Goal: Contribute content: Contribute content

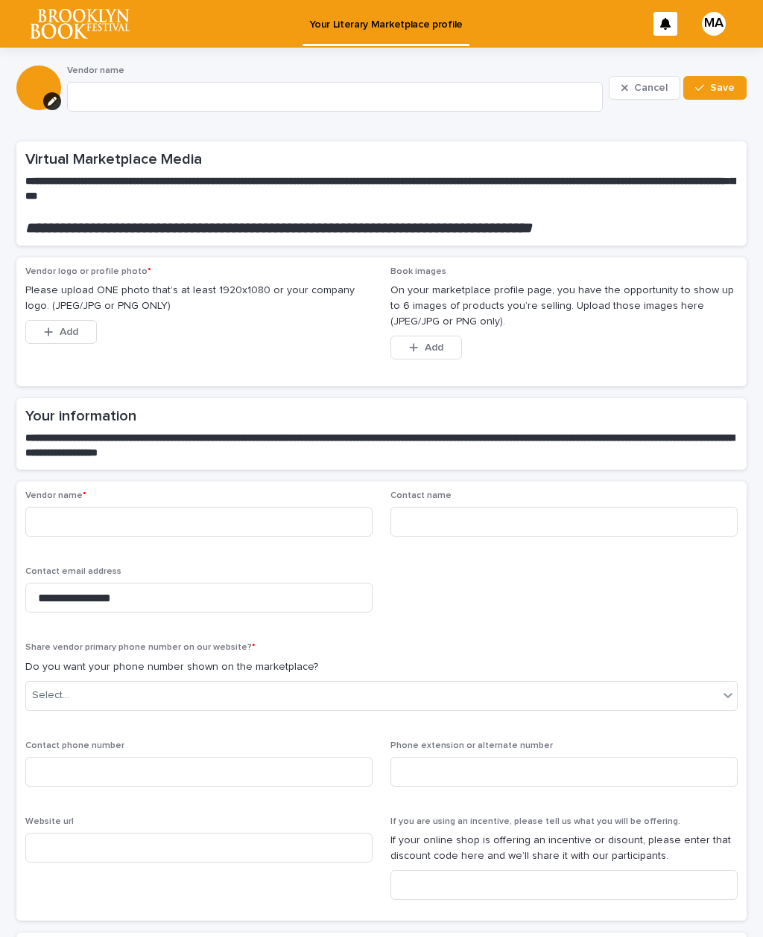
click at [57, 103] on button "button" at bounding box center [52, 101] width 18 height 18
click at [58, 150] on span "Add" at bounding box center [60, 150] width 19 height 10
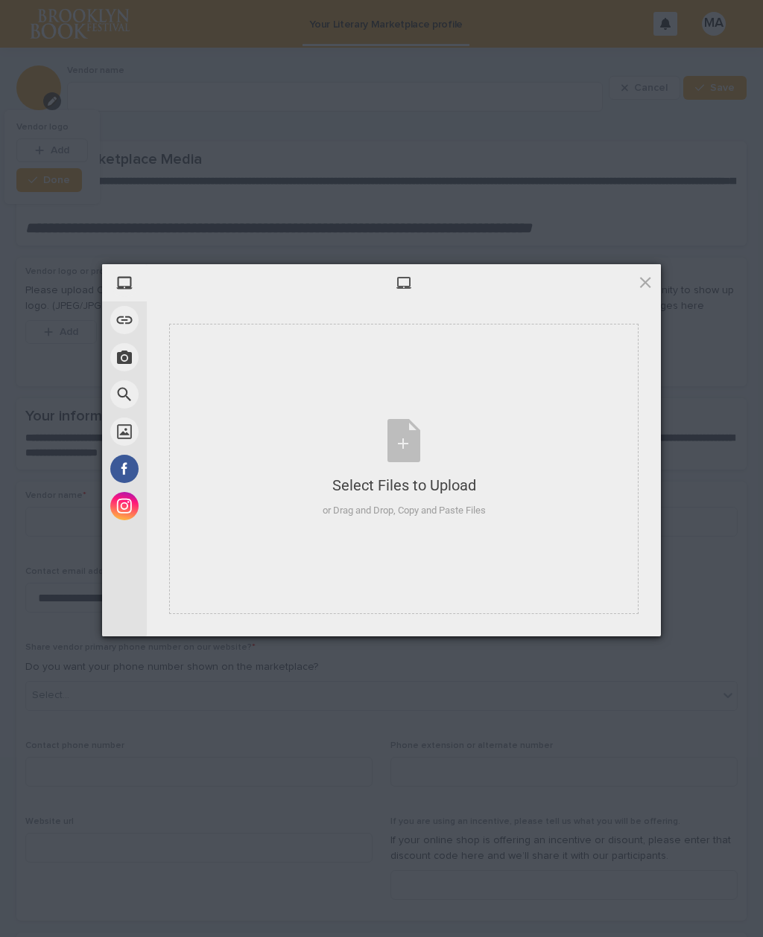
click at [125, 362] on span at bounding box center [124, 357] width 28 height 28
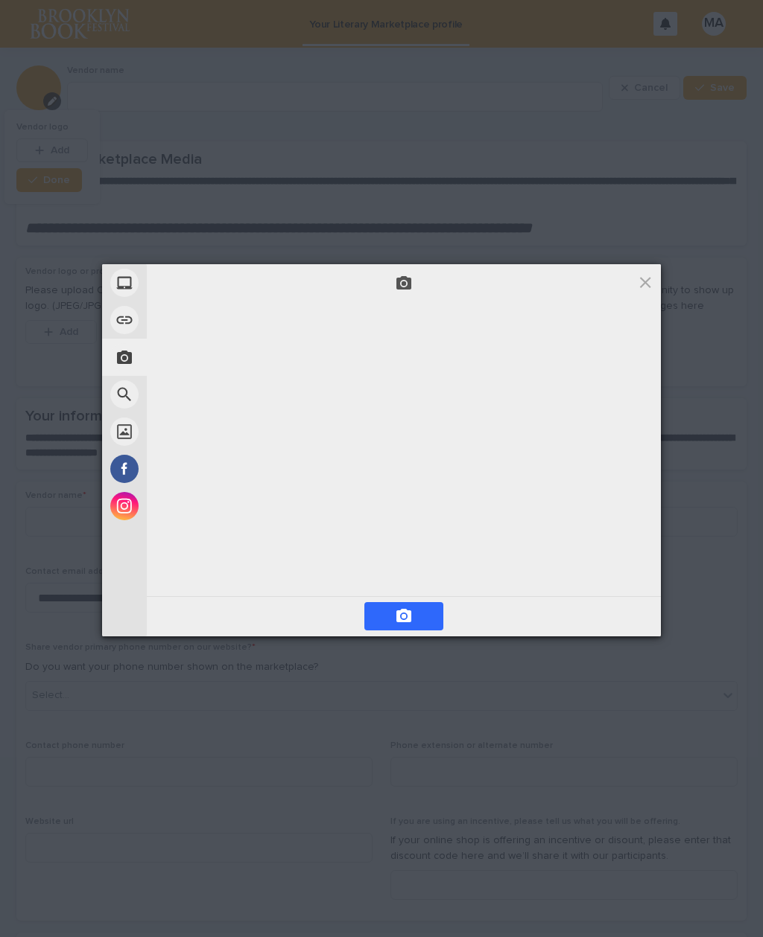
click at [176, 290] on div "My Device" at bounding box center [191, 282] width 179 height 37
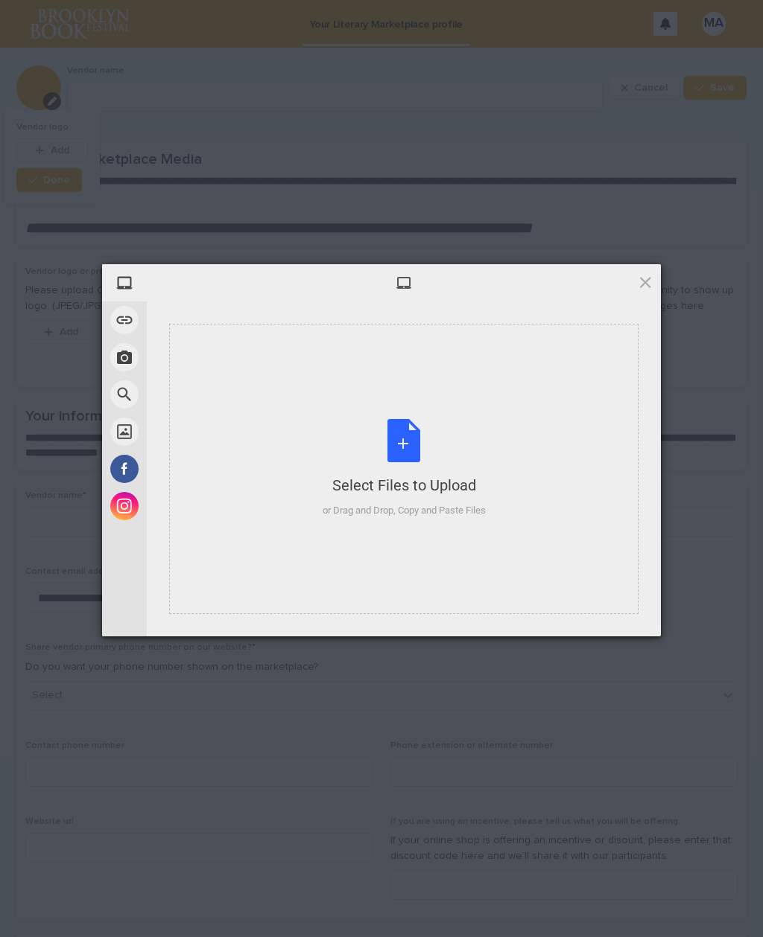
click at [409, 446] on div "Select Files to Upload or Drag and Drop, Copy and Paste Files" at bounding box center [403, 468] width 163 height 99
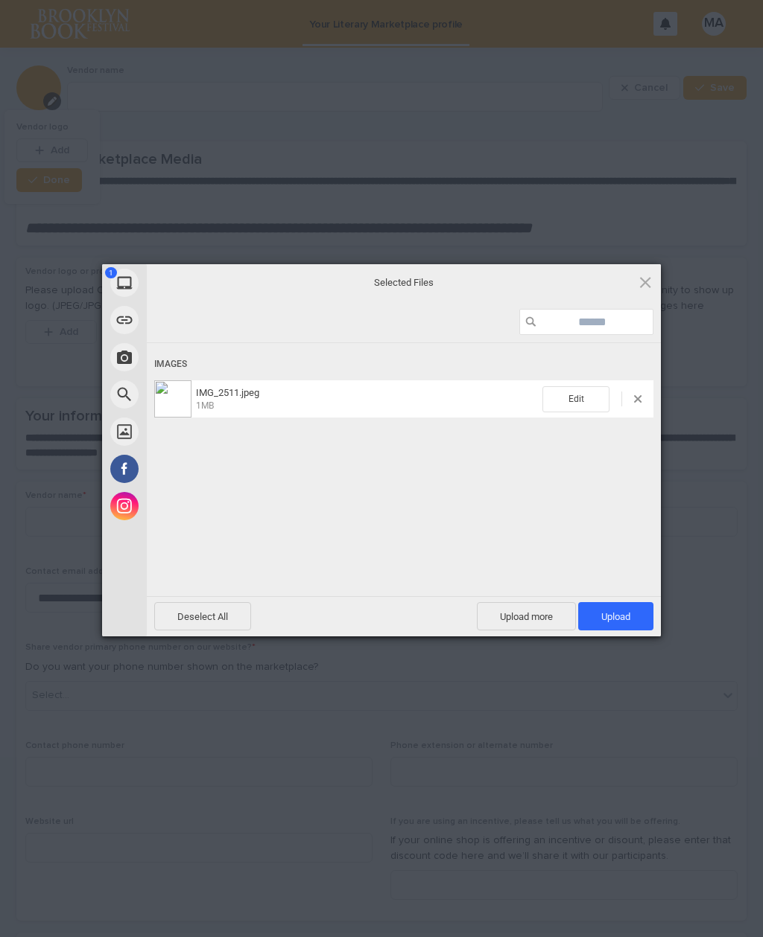
click at [629, 605] on span "Upload 1" at bounding box center [615, 616] width 75 height 28
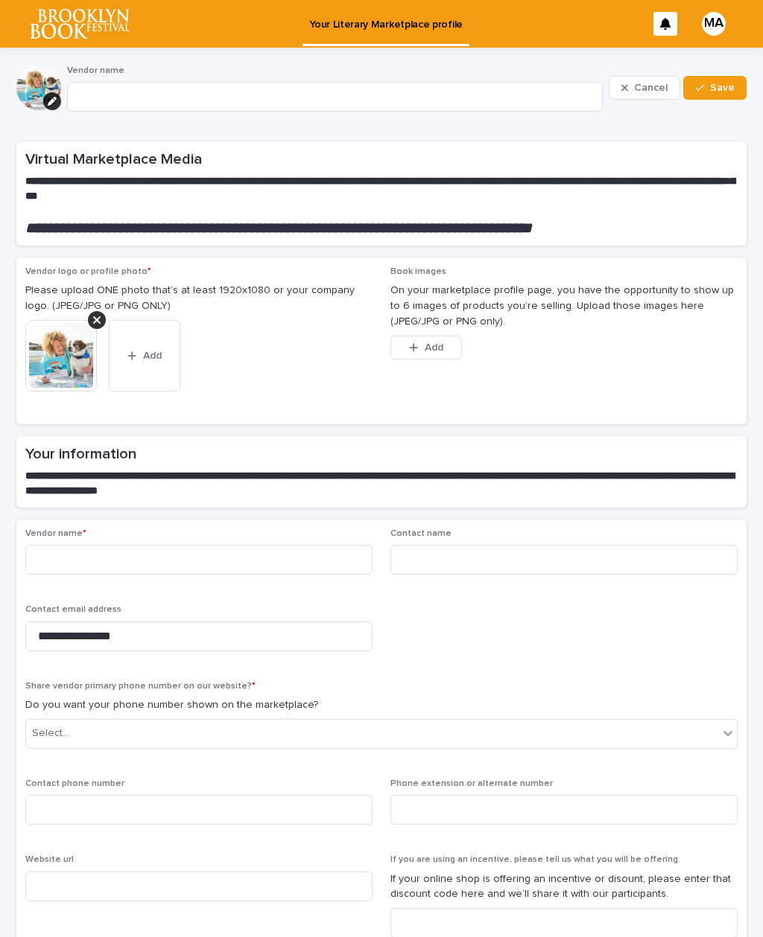
click at [150, 346] on button "Add" at bounding box center [144, 355] width 71 height 71
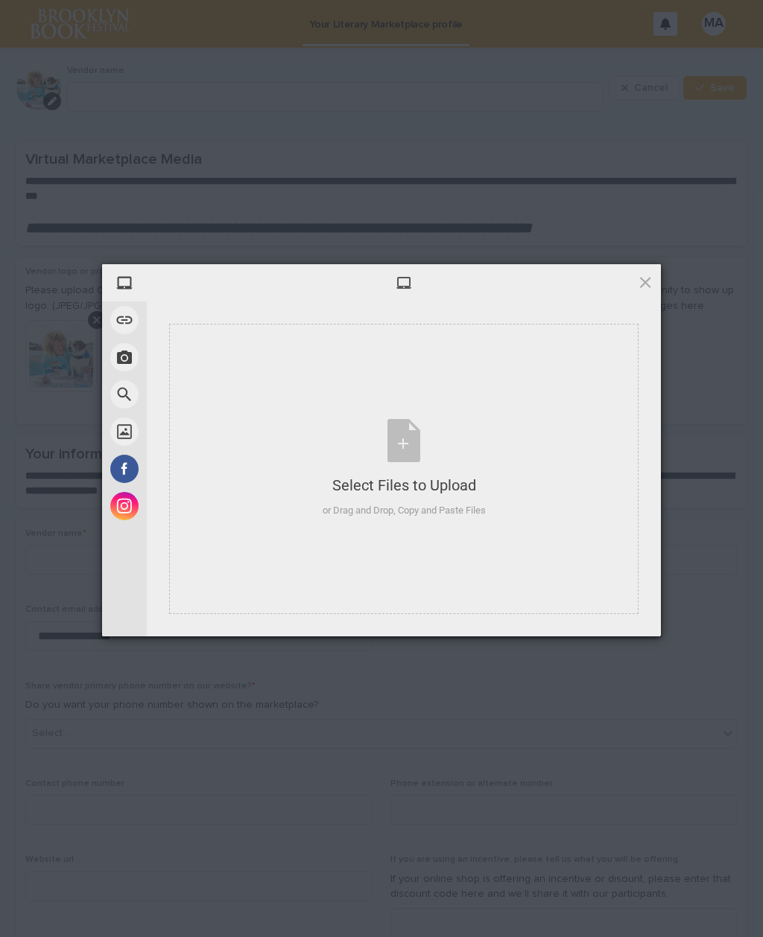
click at [404, 439] on div "Select Files to Upload or Drag and Drop, Copy and Paste Files" at bounding box center [403, 468] width 163 height 99
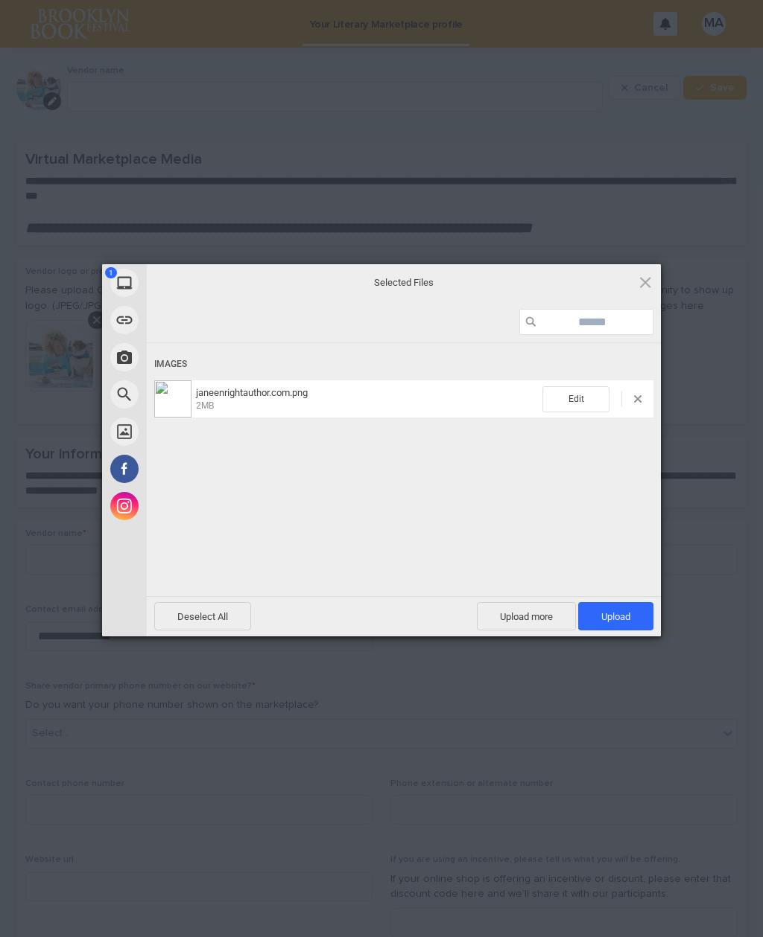
click at [625, 612] on span "Upload 1" at bounding box center [615, 616] width 29 height 11
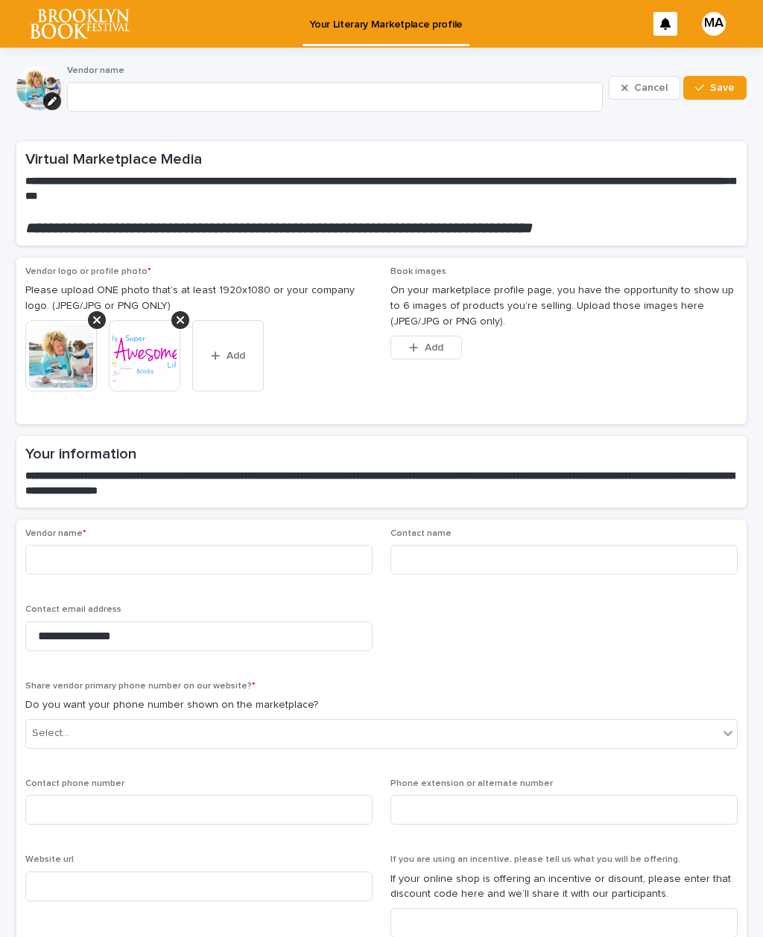
click at [424, 343] on span "Add" at bounding box center [433, 348] width 19 height 10
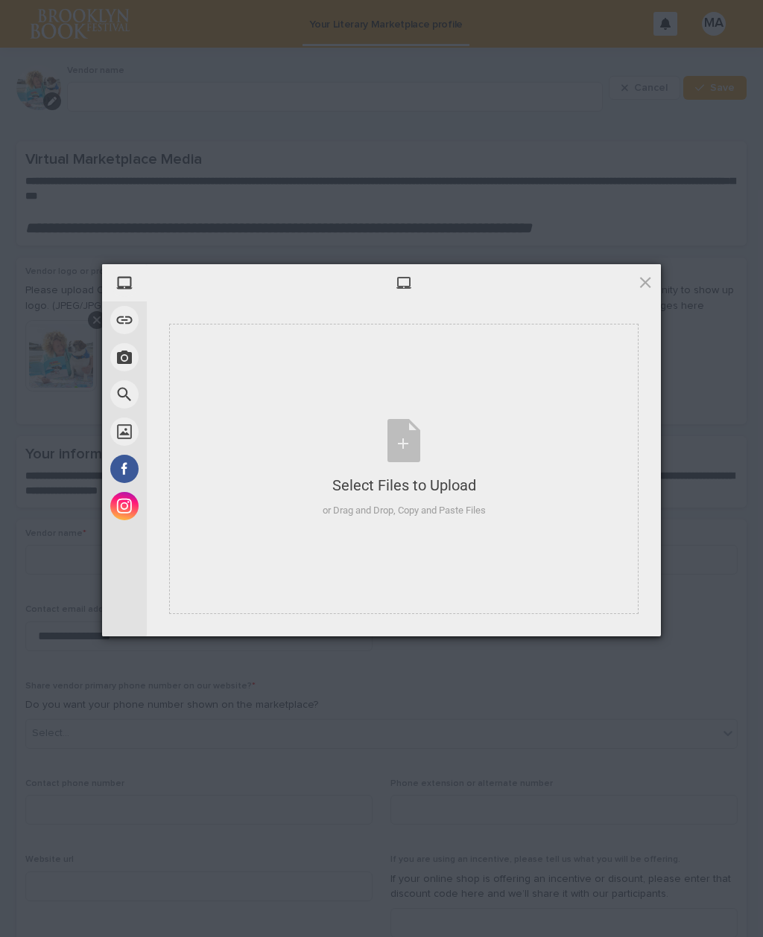
click at [408, 440] on div "Select Files to Upload or Drag and Drop, Copy and Paste Files" at bounding box center [403, 468] width 163 height 99
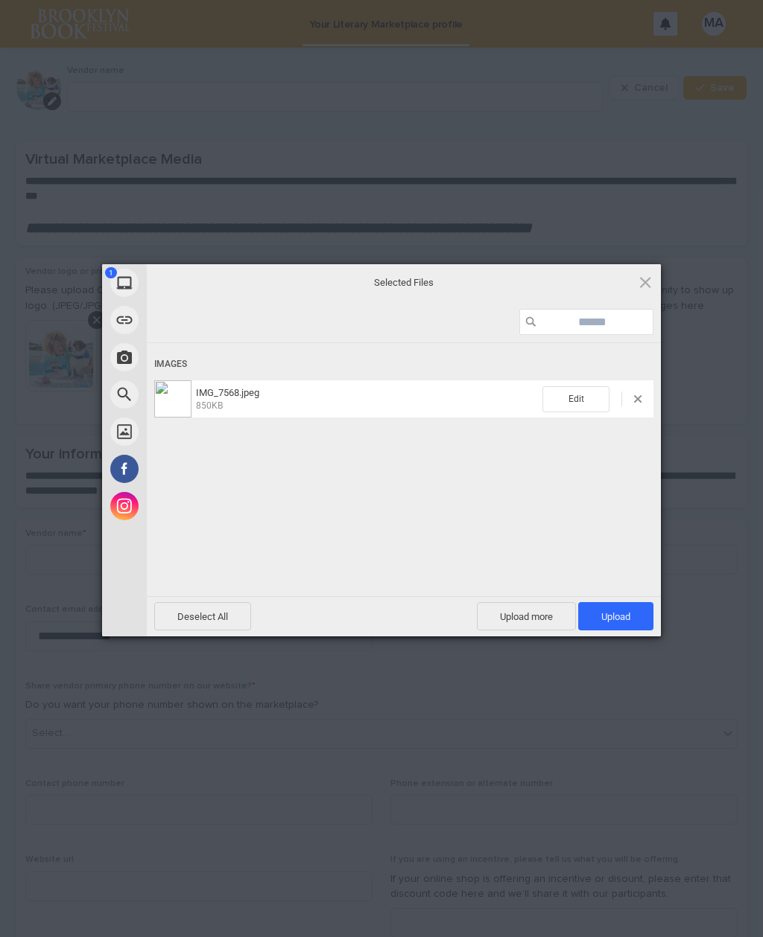
click at [632, 615] on span "Upload 1" at bounding box center [615, 616] width 75 height 28
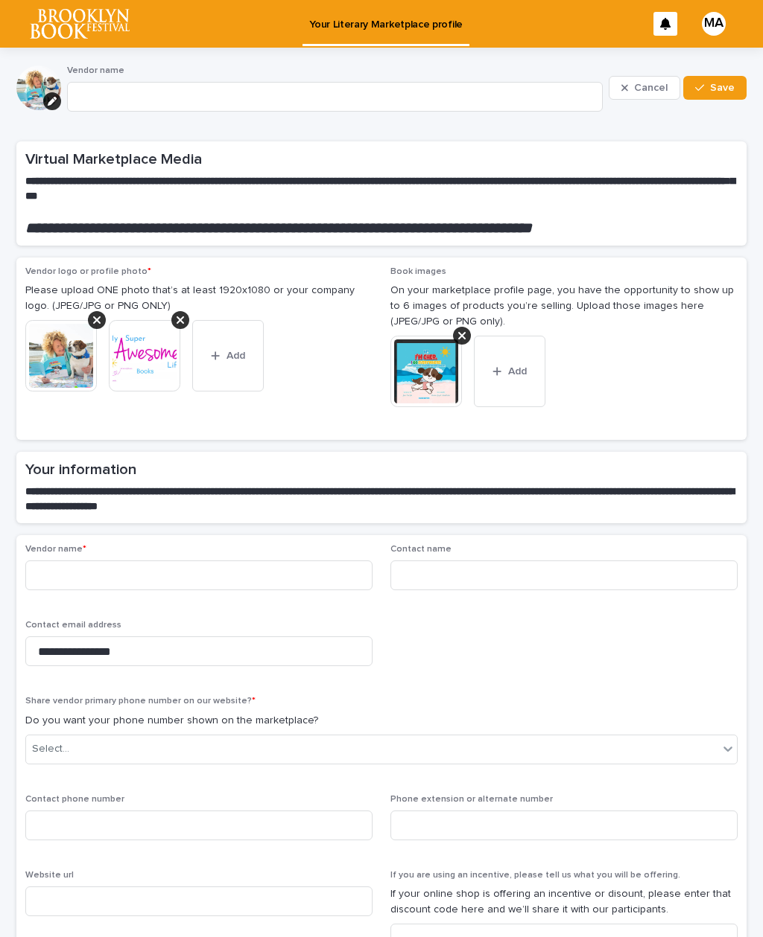
click at [421, 360] on img at bounding box center [425, 371] width 71 height 71
click at [431, 357] on img at bounding box center [425, 371] width 71 height 71
click at [460, 330] on icon at bounding box center [461, 336] width 7 height 12
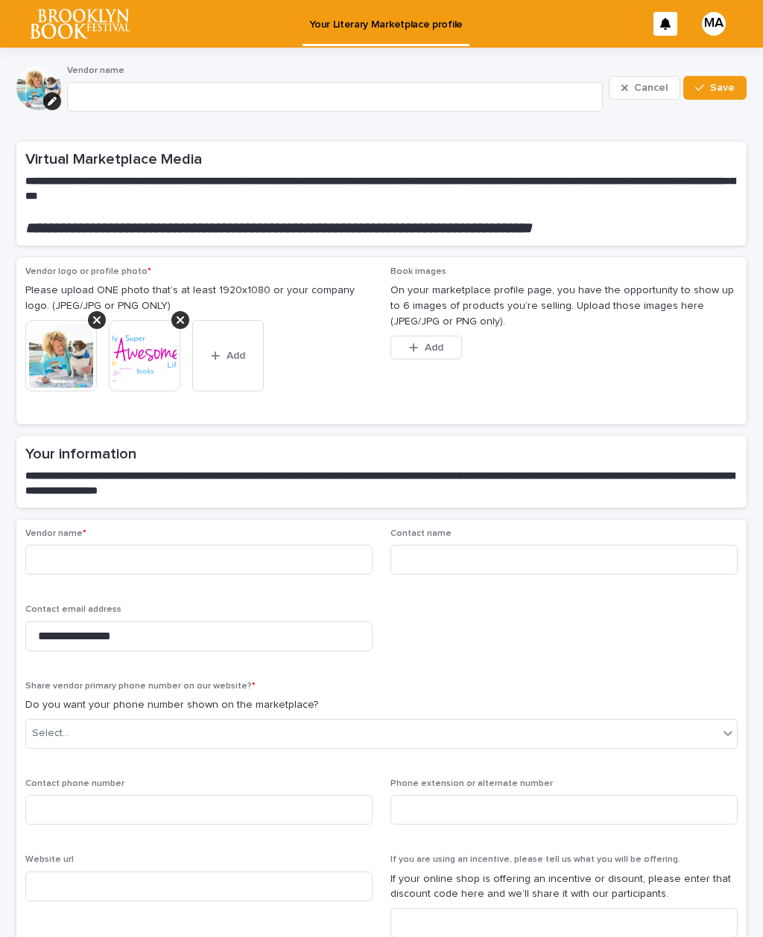
click at [432, 343] on span "Add" at bounding box center [433, 348] width 19 height 10
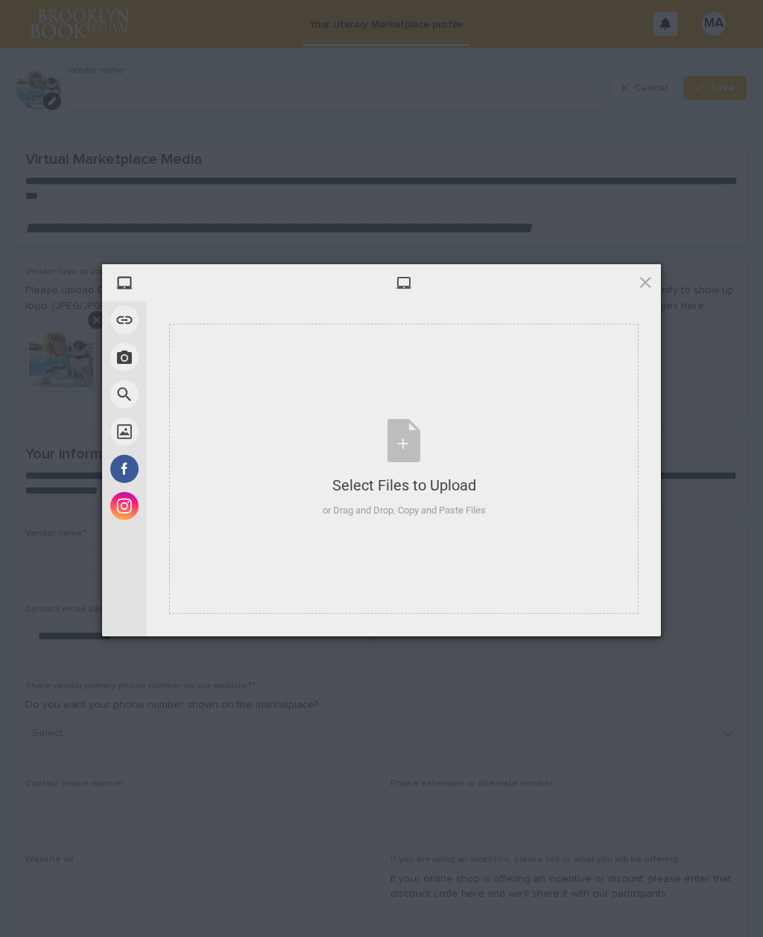
click at [637, 281] on span at bounding box center [645, 282] width 16 height 16
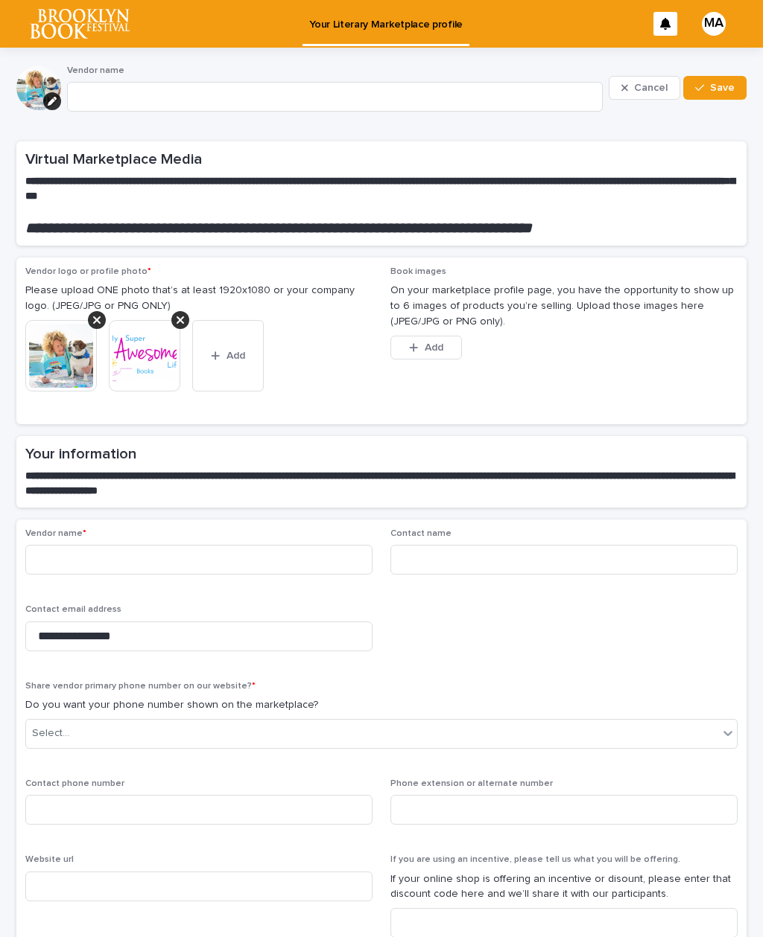
click at [430, 343] on span "Add" at bounding box center [433, 348] width 19 height 10
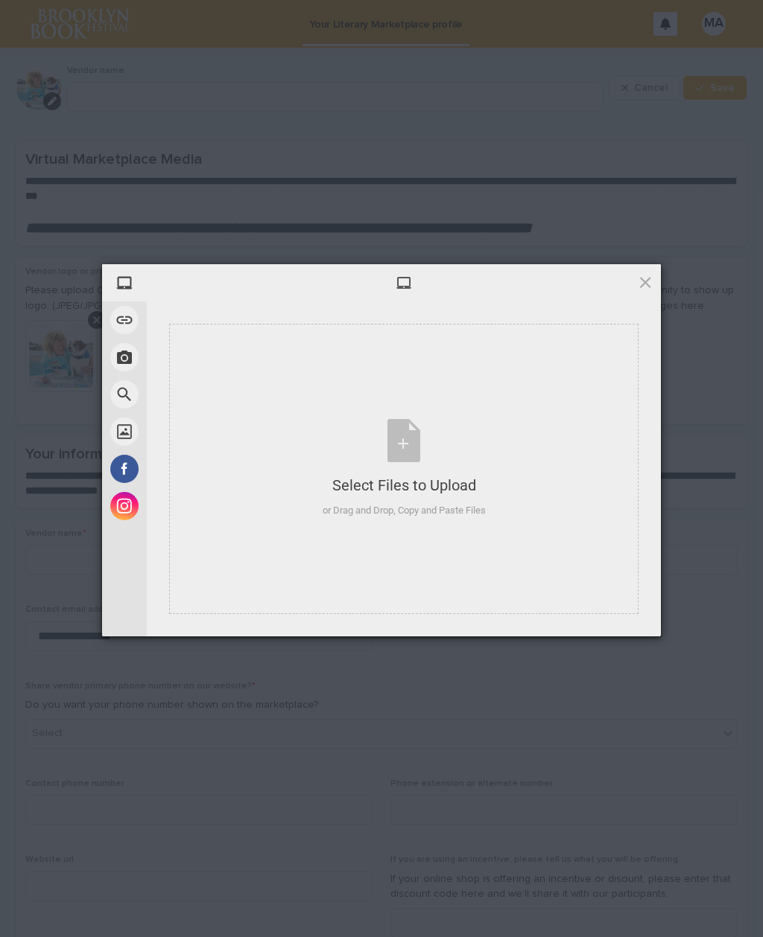
click at [410, 442] on div "Select Files to Upload or Drag and Drop, Copy and Paste Files" at bounding box center [403, 468] width 163 height 99
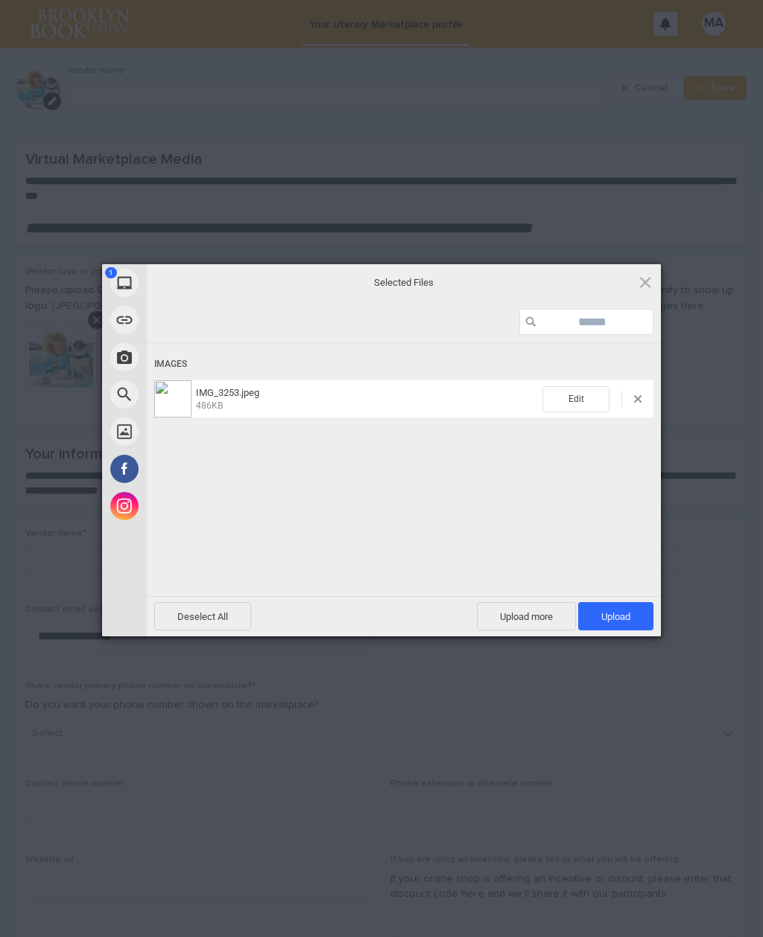
click at [623, 610] on span "Upload 1" at bounding box center [615, 616] width 75 height 28
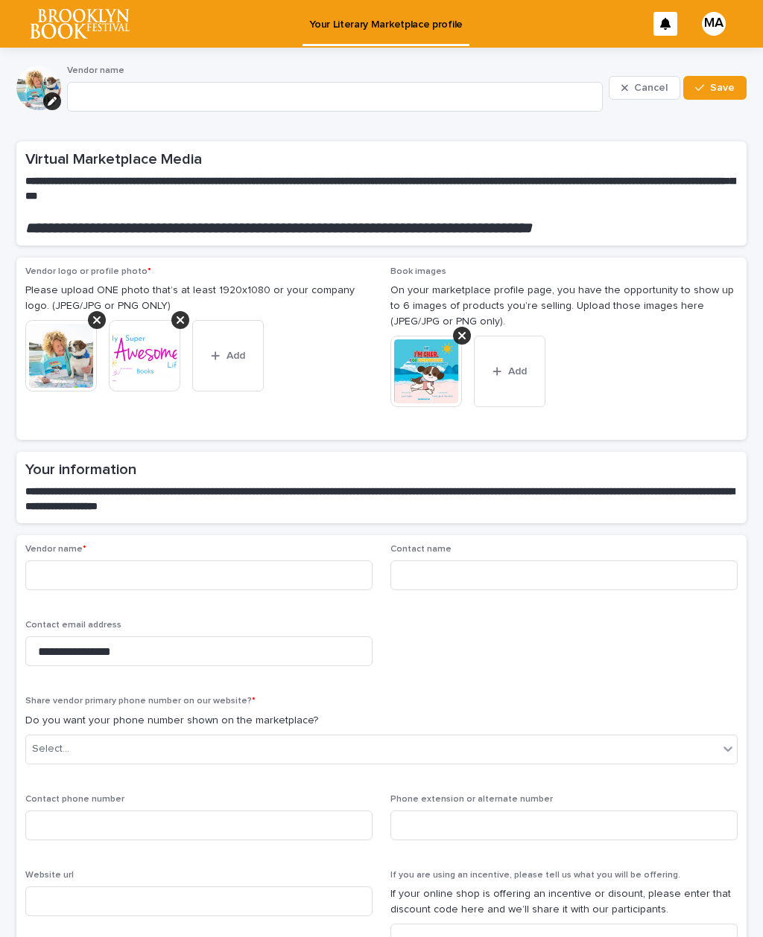
click at [423, 360] on img at bounding box center [425, 371] width 71 height 71
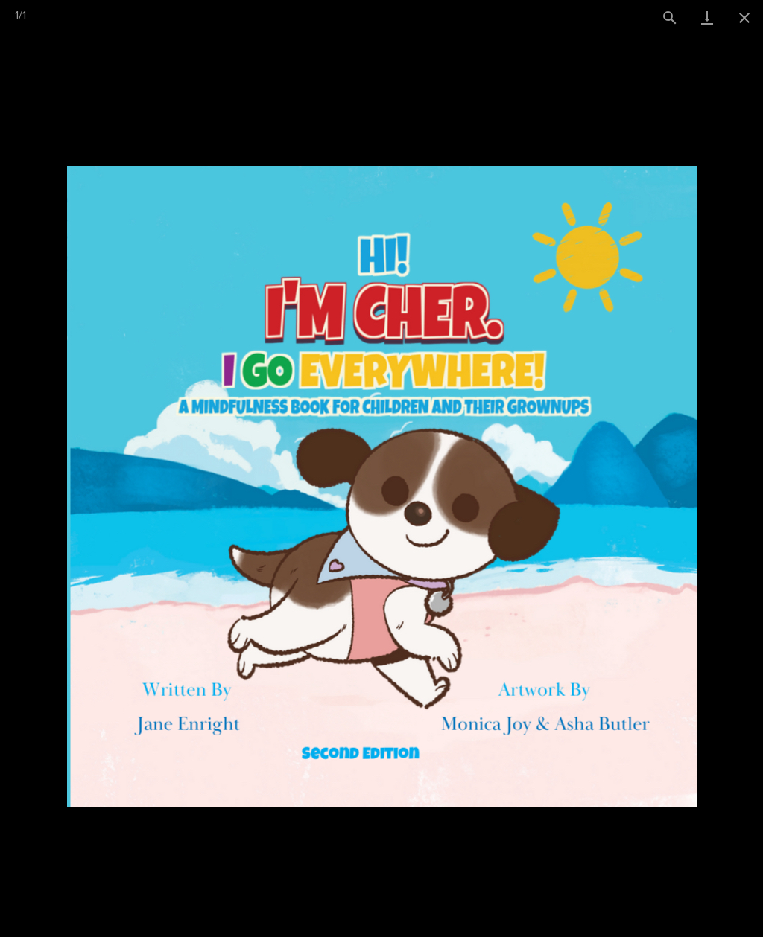
click at [742, 19] on button "Close gallery" at bounding box center [743, 17] width 37 height 35
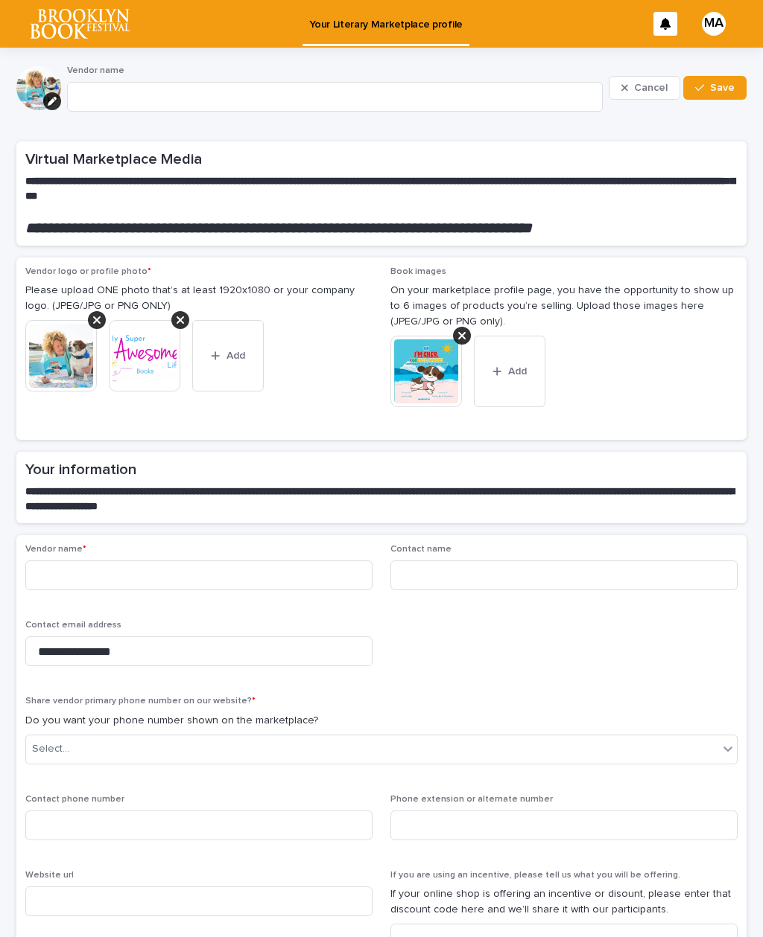
click at [141, 348] on img at bounding box center [144, 355] width 71 height 71
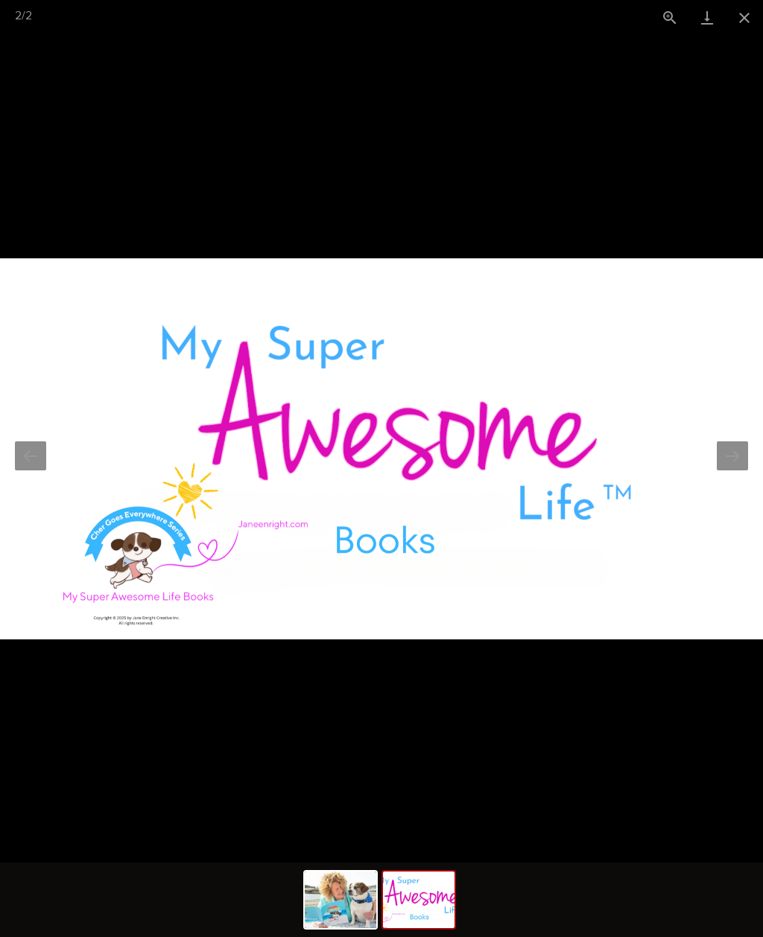
click at [738, 452] on button "Next slide" at bounding box center [731, 456] width 31 height 29
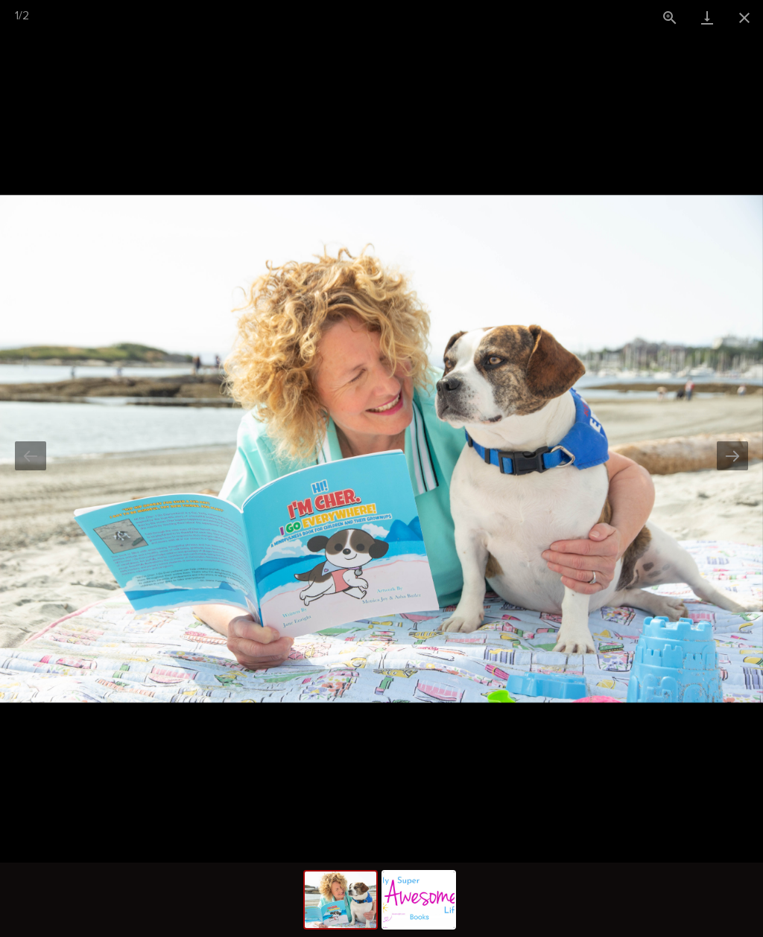
click at [732, 448] on button "Next slide" at bounding box center [731, 456] width 31 height 29
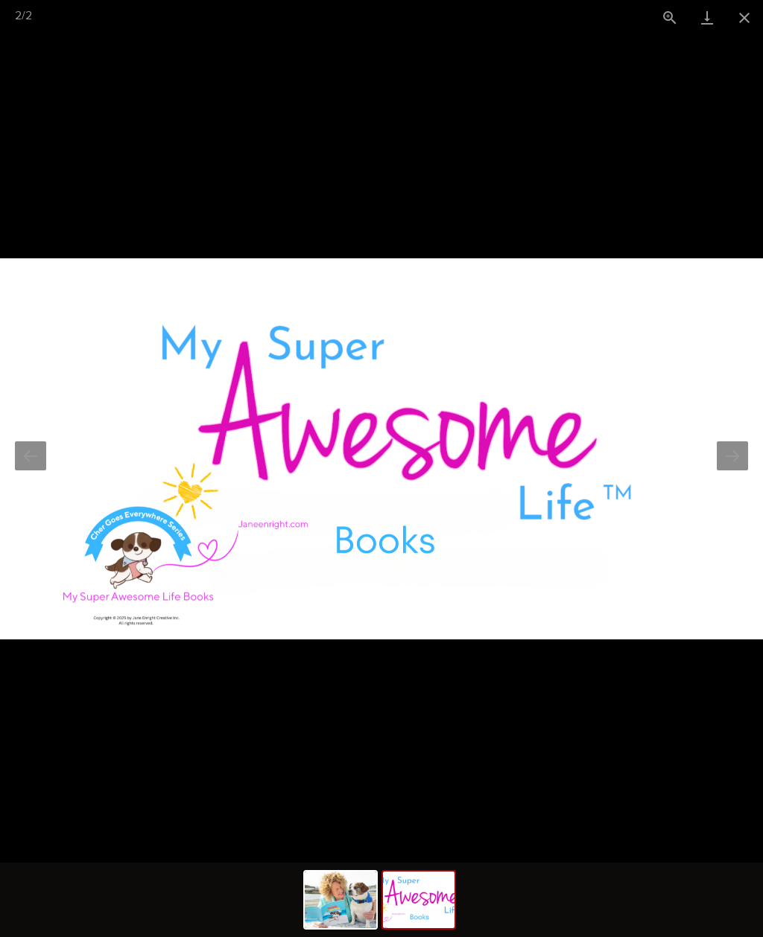
click at [732, 454] on button "Next slide" at bounding box center [731, 456] width 31 height 29
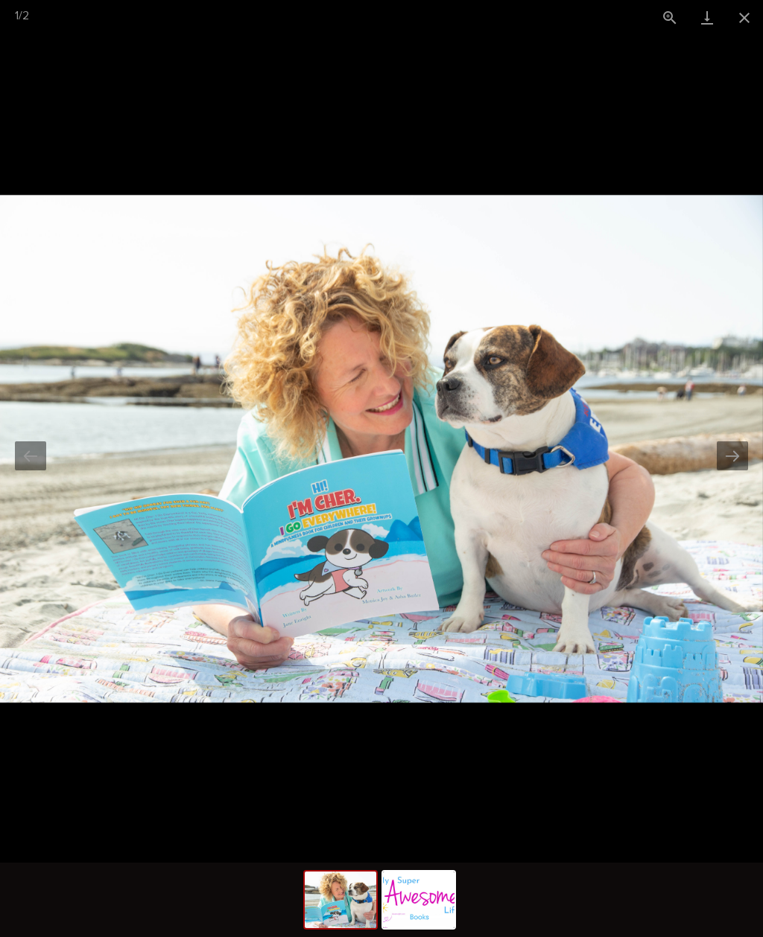
click at [729, 454] on button "Next slide" at bounding box center [731, 456] width 31 height 29
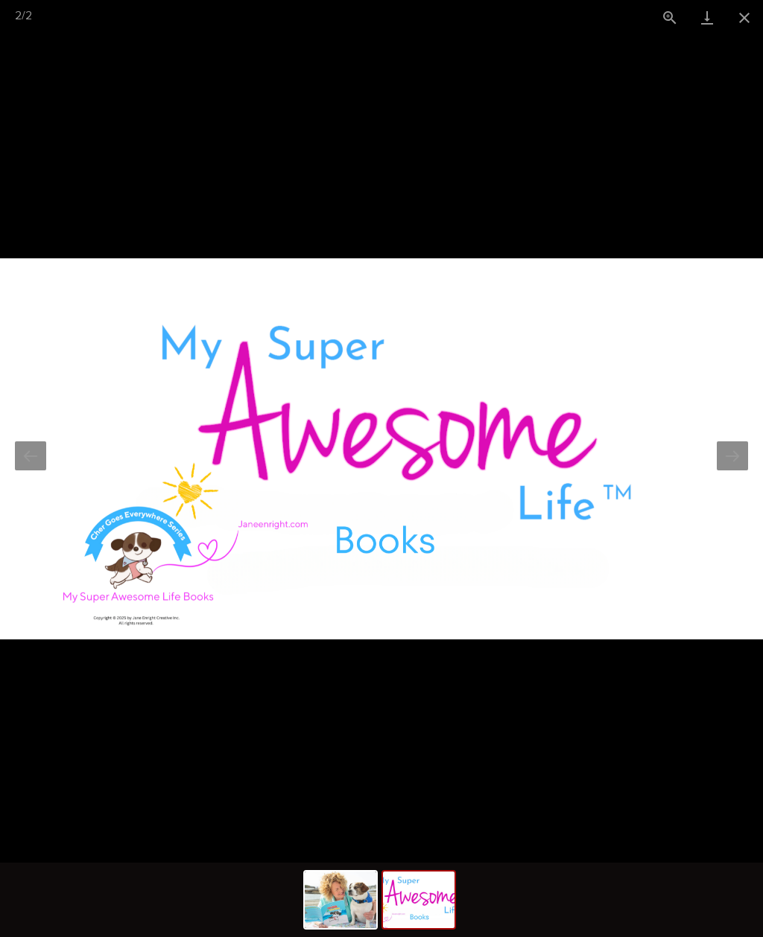
click at [742, 14] on button "Close gallery" at bounding box center [743, 17] width 37 height 35
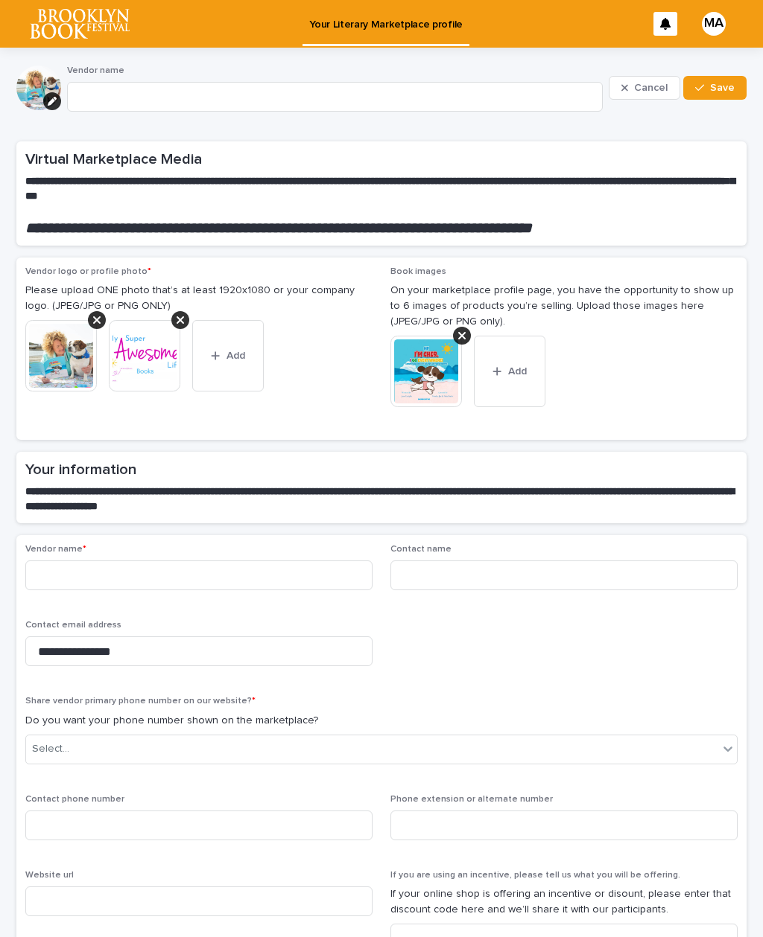
click at [95, 311] on div at bounding box center [97, 320] width 18 height 18
click at [520, 366] on span "Add" at bounding box center [517, 371] width 19 height 10
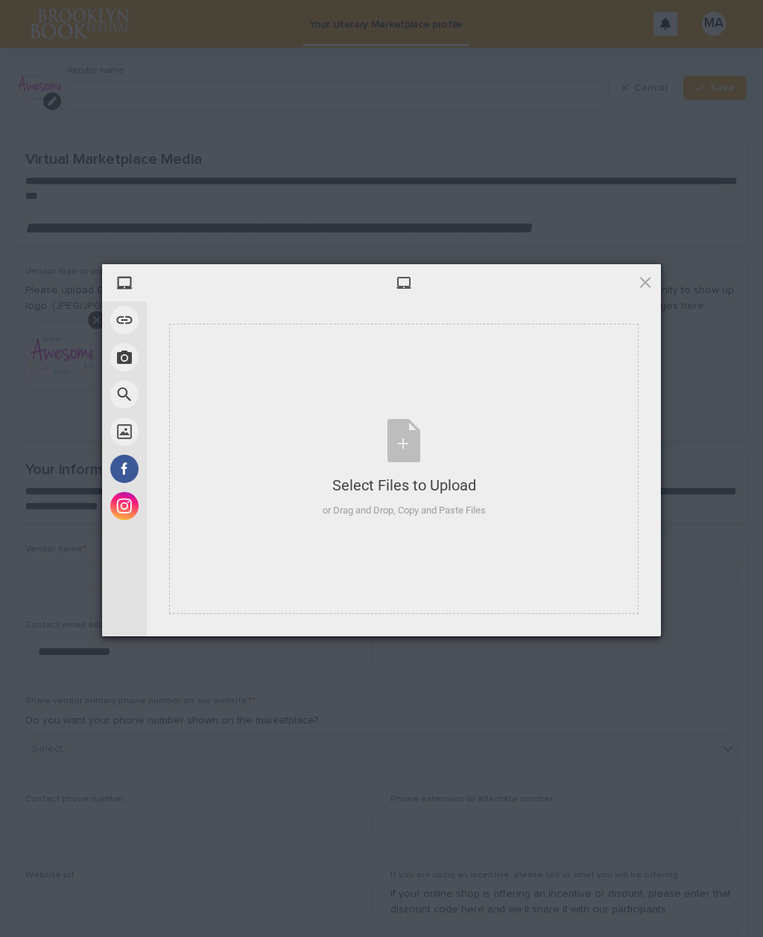
click at [410, 441] on div "Select Files to Upload or Drag and Drop, Copy and Paste Files" at bounding box center [403, 468] width 163 height 99
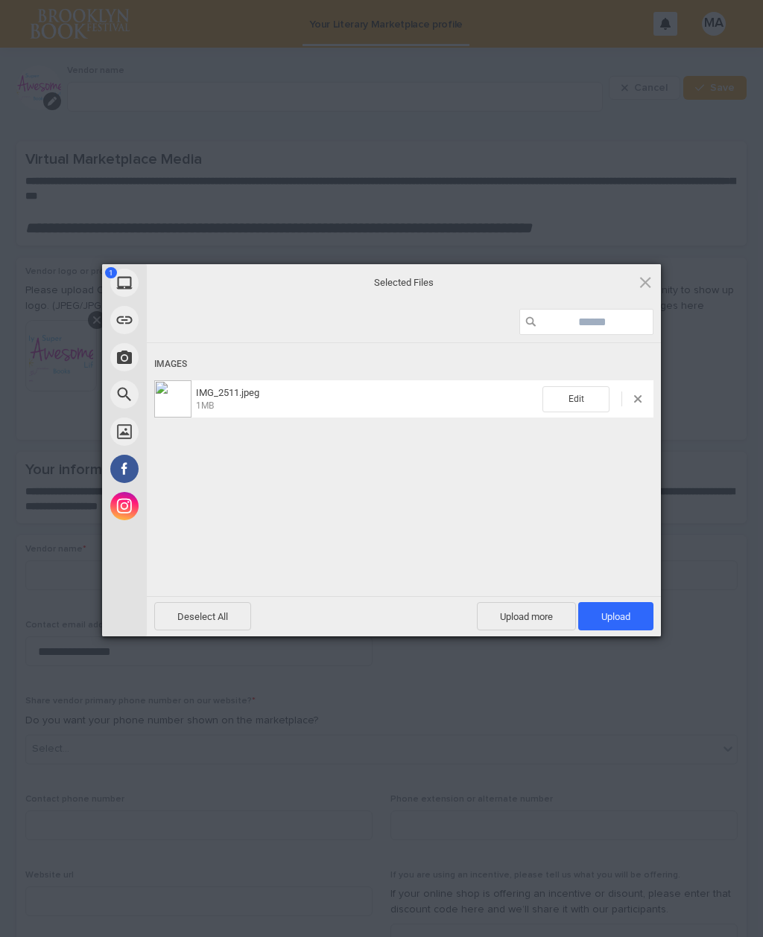
click at [628, 607] on span "Upload 1" at bounding box center [615, 616] width 75 height 28
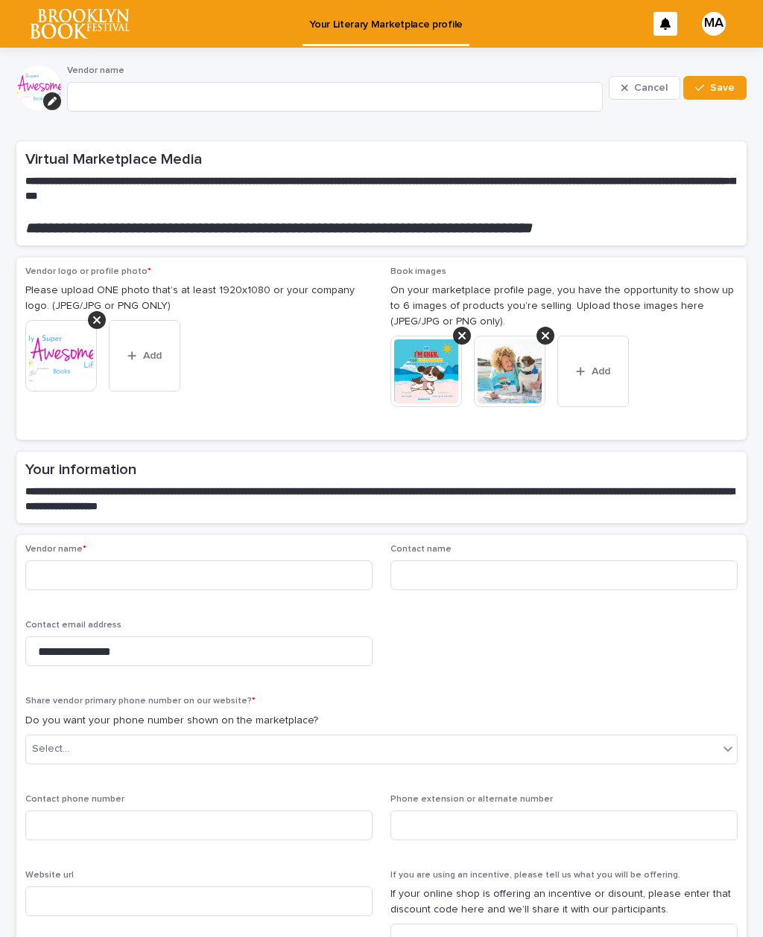
click at [593, 351] on button "Add" at bounding box center [592, 371] width 71 height 71
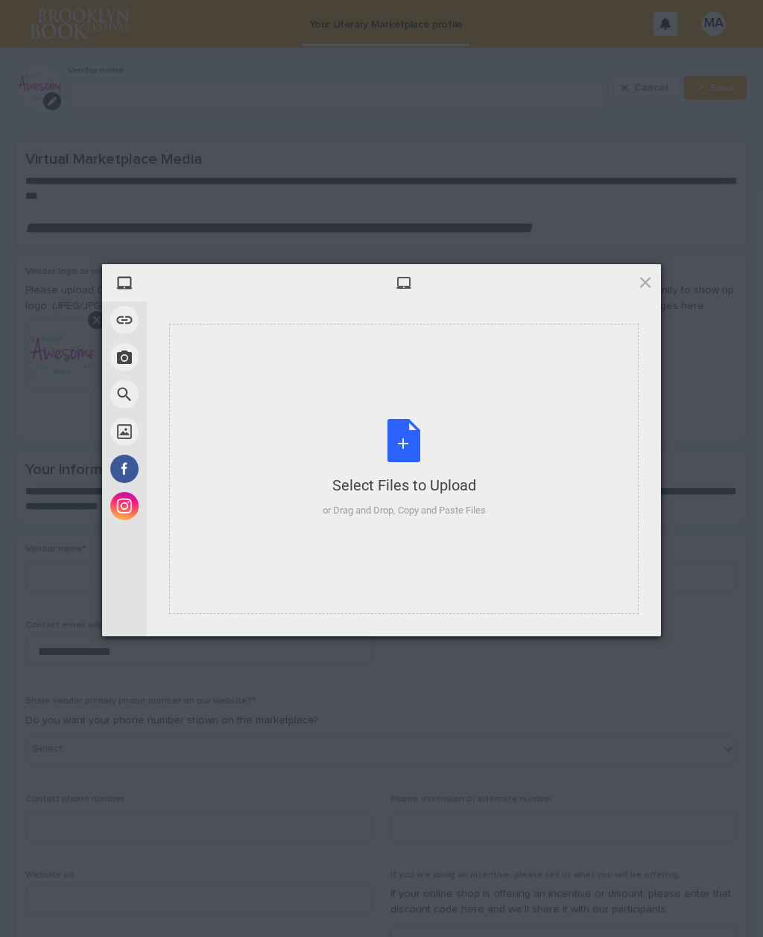
click at [403, 434] on div "Select Files to Upload or Drag and Drop, Copy and Paste Files" at bounding box center [403, 468] width 163 height 99
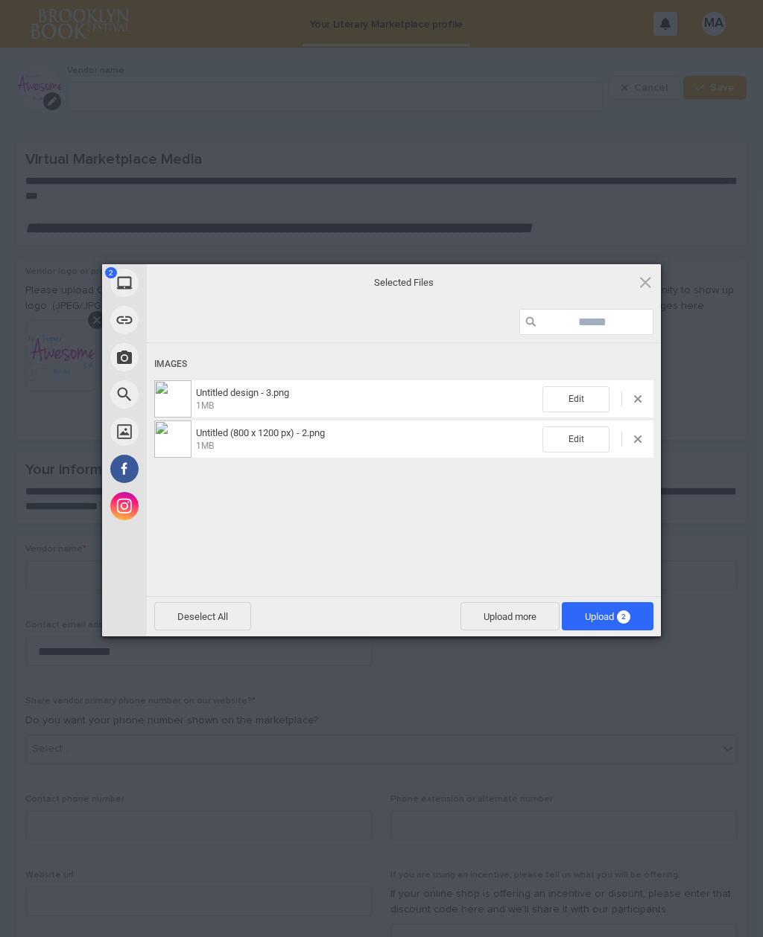
click at [600, 621] on span "Upload 2" at bounding box center [607, 616] width 45 height 11
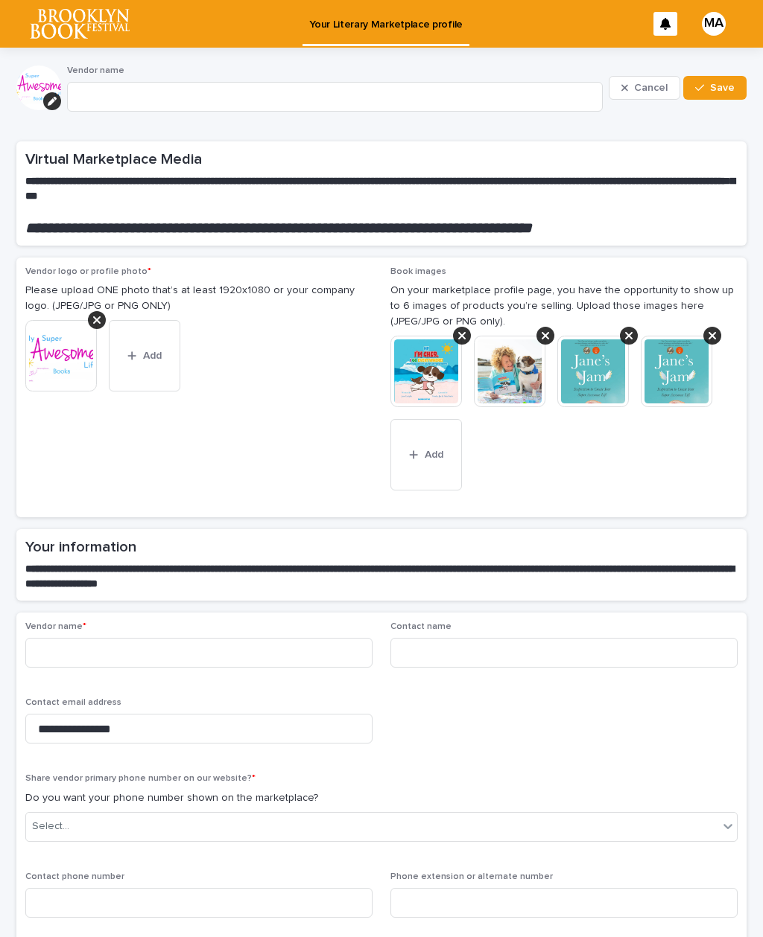
click at [633, 328] on div at bounding box center [629, 336] width 18 height 18
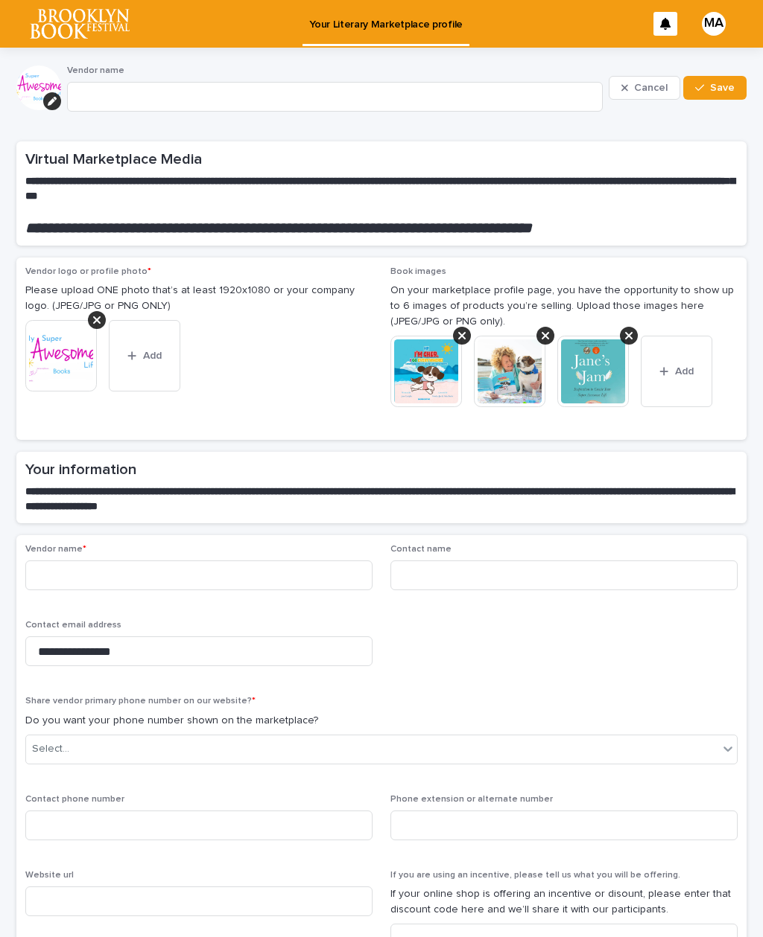
click at [664, 375] on button "Add" at bounding box center [675, 371] width 71 height 71
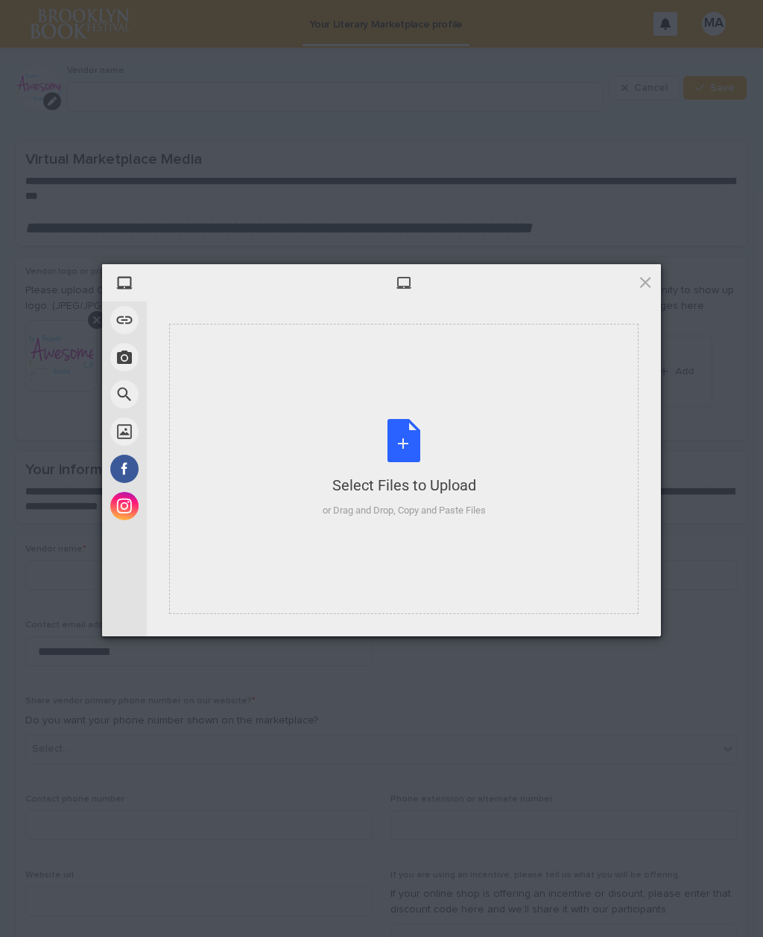
click at [398, 437] on div "Select Files to Upload or Drag and Drop, Copy and Paste Files" at bounding box center [403, 468] width 163 height 99
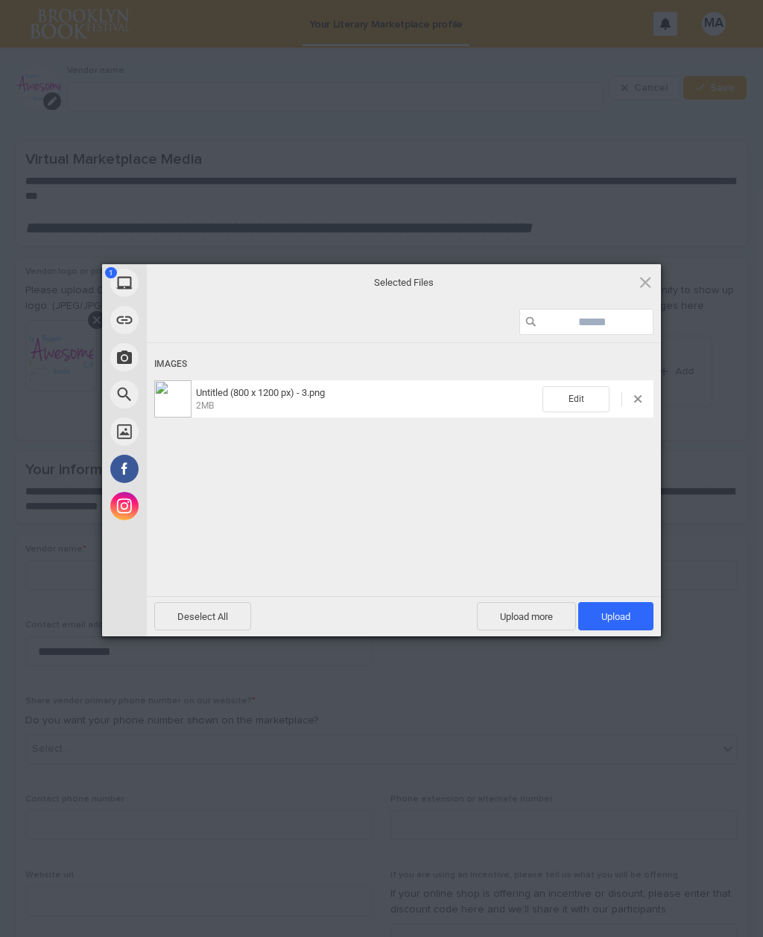
click at [615, 613] on span "Upload 1" at bounding box center [615, 616] width 29 height 11
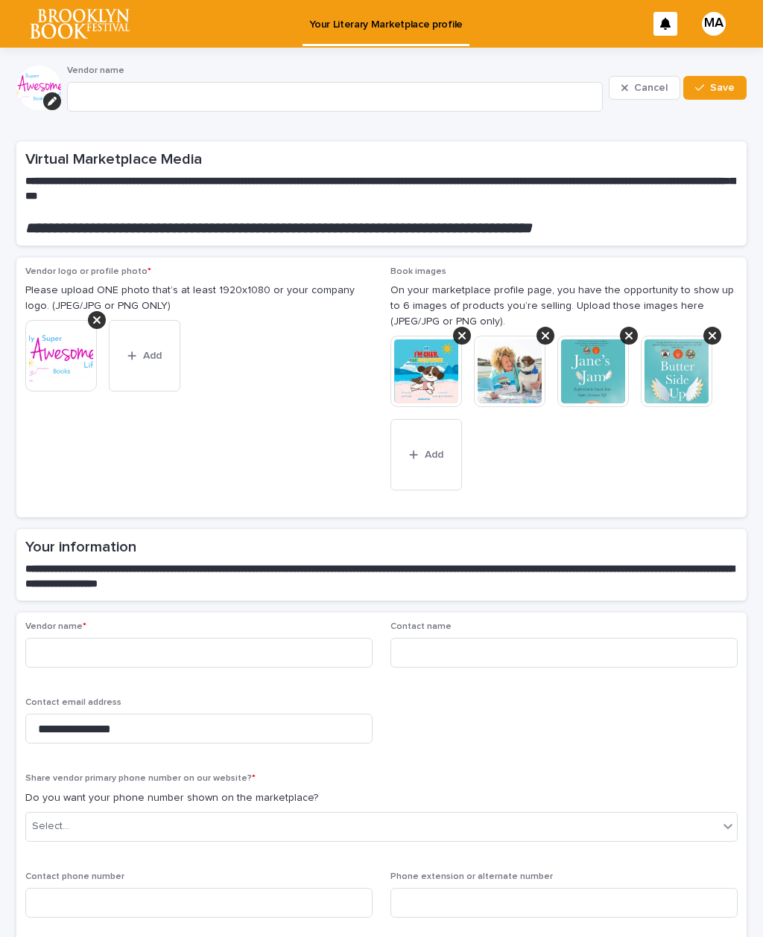
click at [714, 81] on button "Save" at bounding box center [714, 88] width 63 height 24
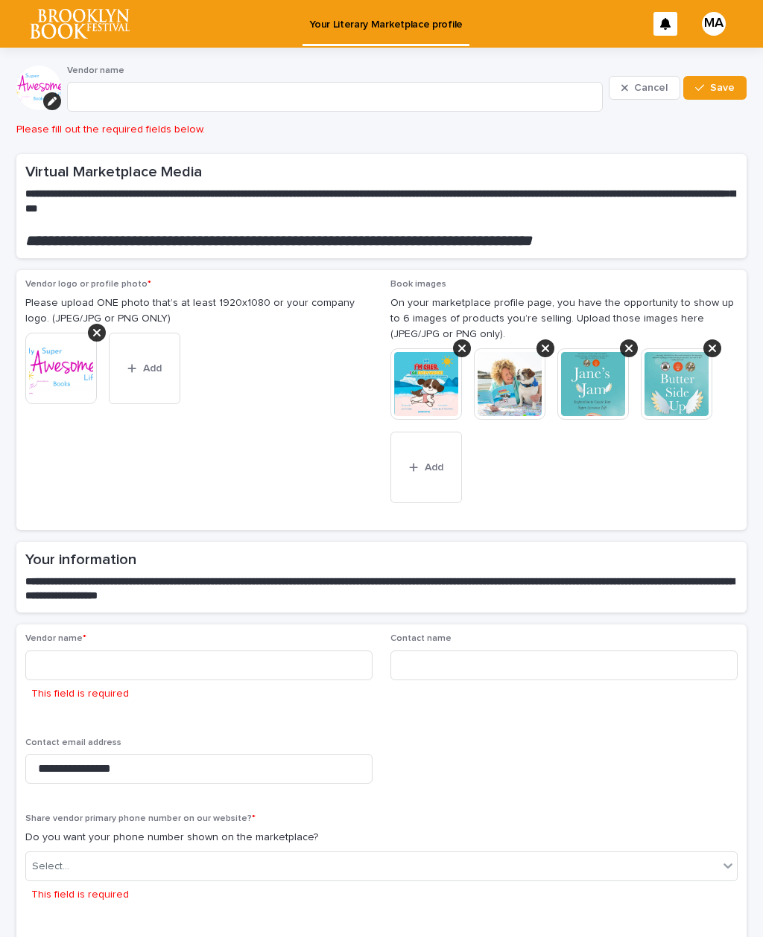
click at [589, 373] on img at bounding box center [592, 383] width 71 height 71
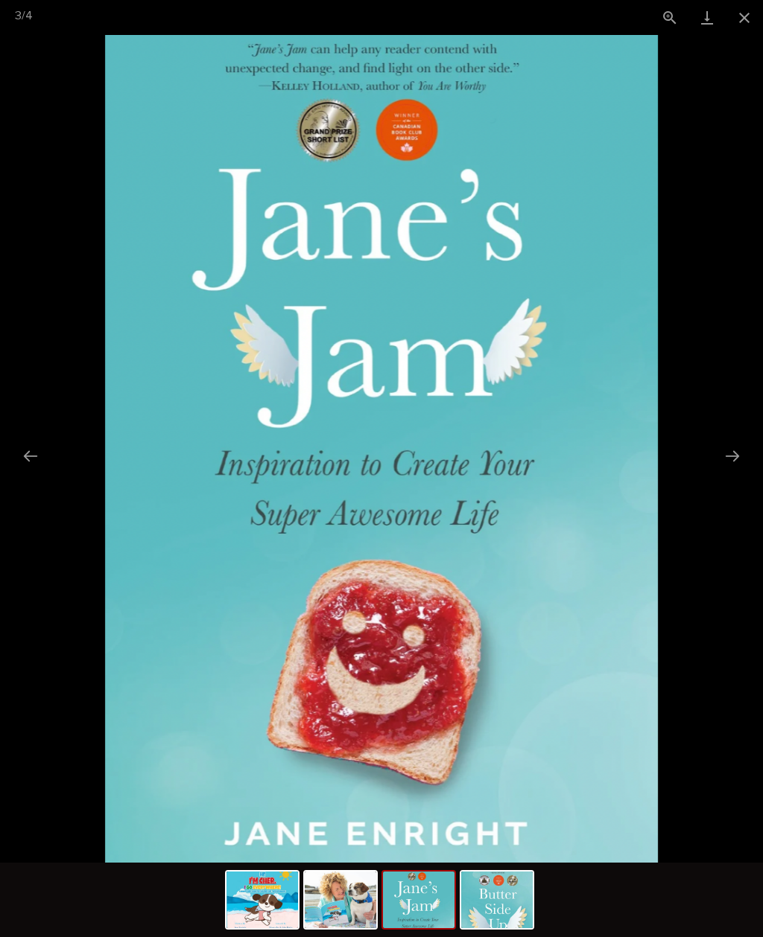
click at [745, 17] on button "Close gallery" at bounding box center [743, 17] width 37 height 35
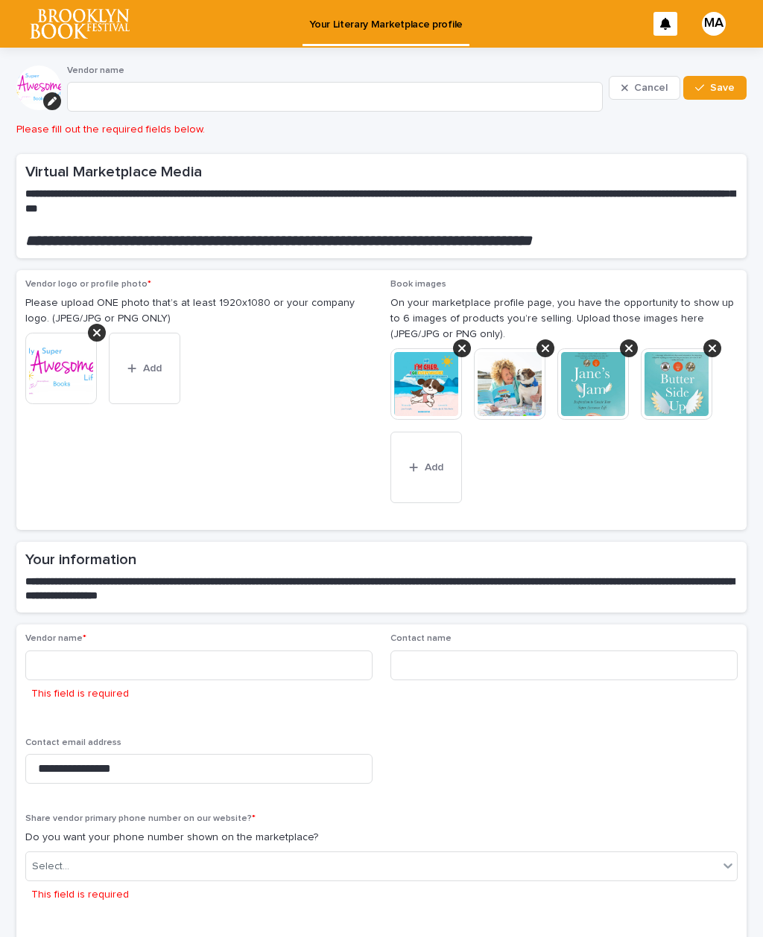
click at [678, 372] on img at bounding box center [675, 383] width 71 height 71
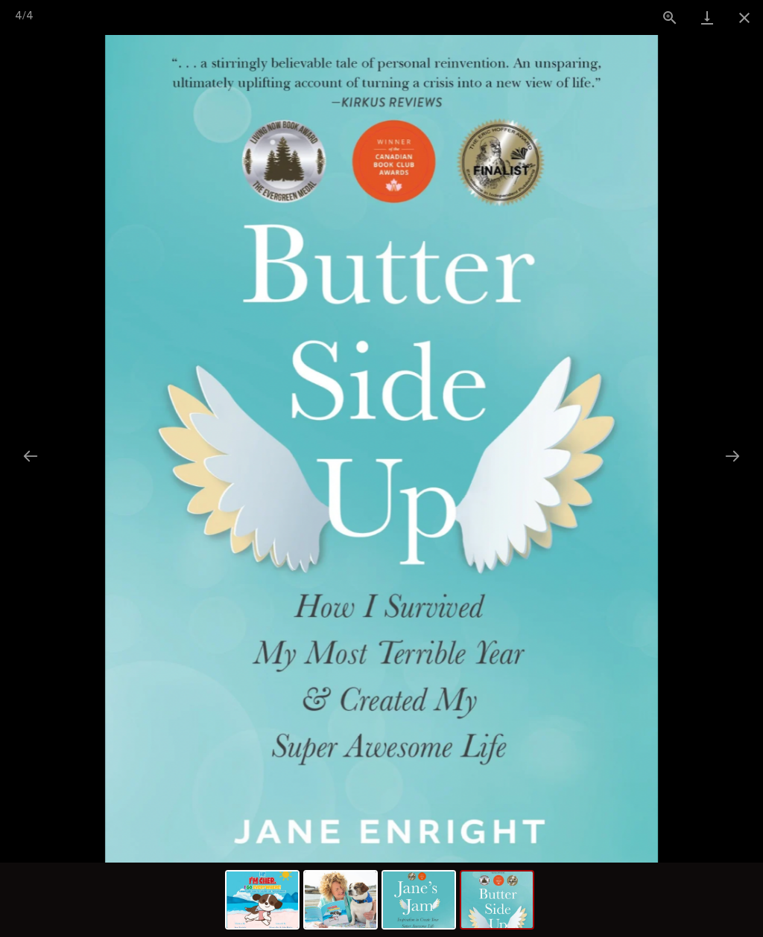
click at [733, 21] on button "Close gallery" at bounding box center [743, 17] width 37 height 35
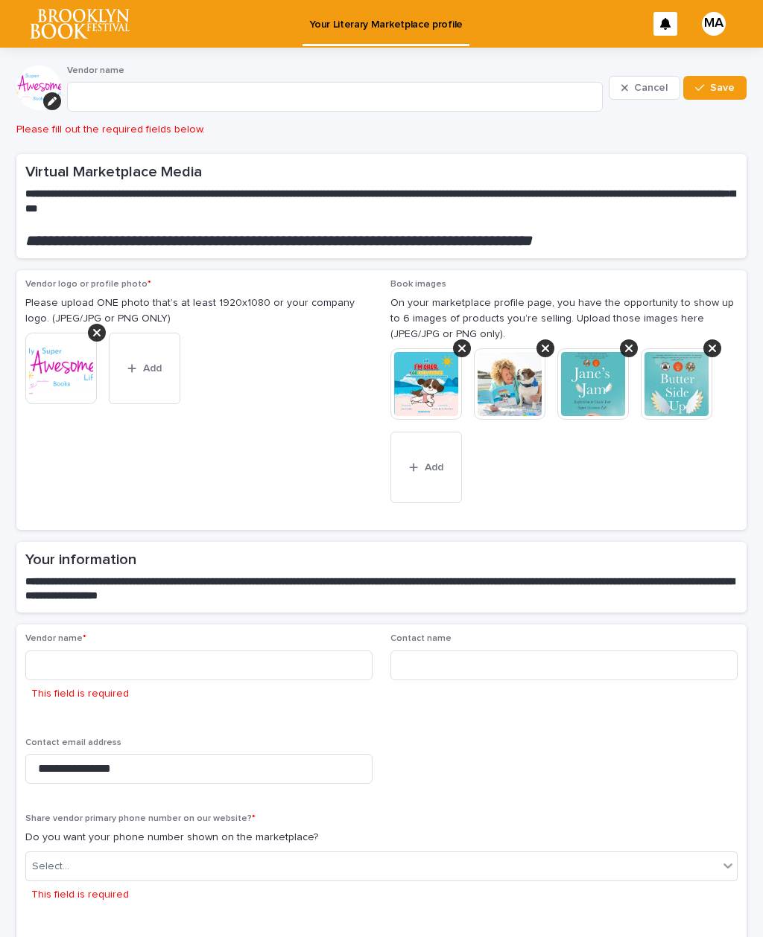
click at [625, 343] on icon at bounding box center [628, 349] width 7 height 12
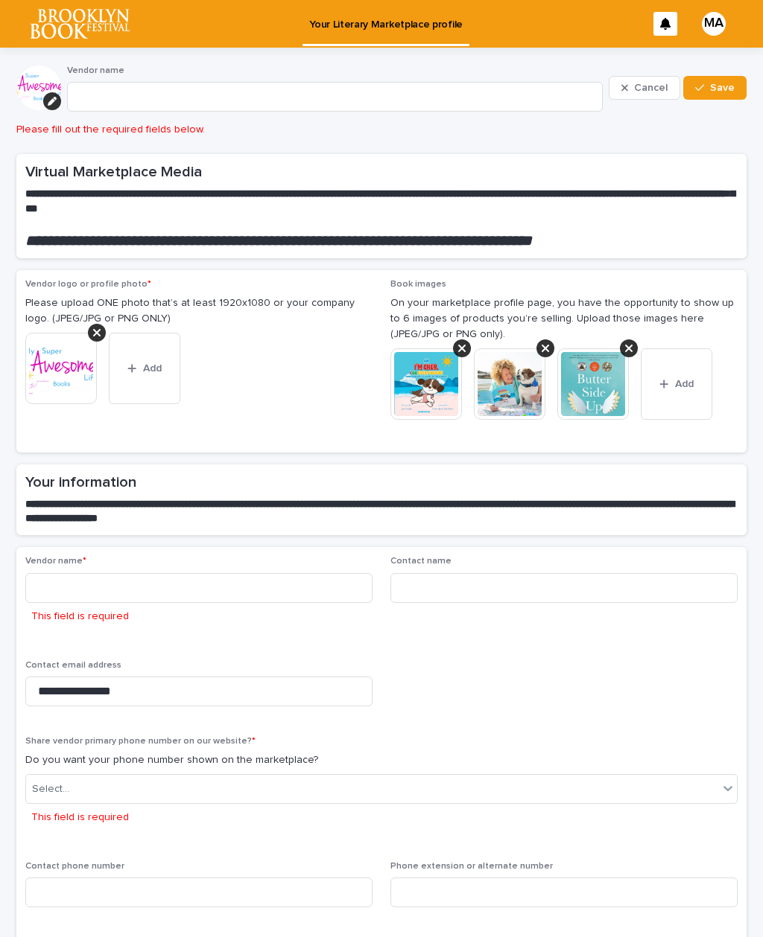
click at [632, 344] on div at bounding box center [629, 349] width 18 height 18
click at [595, 382] on span "Add" at bounding box center [600, 384] width 19 height 10
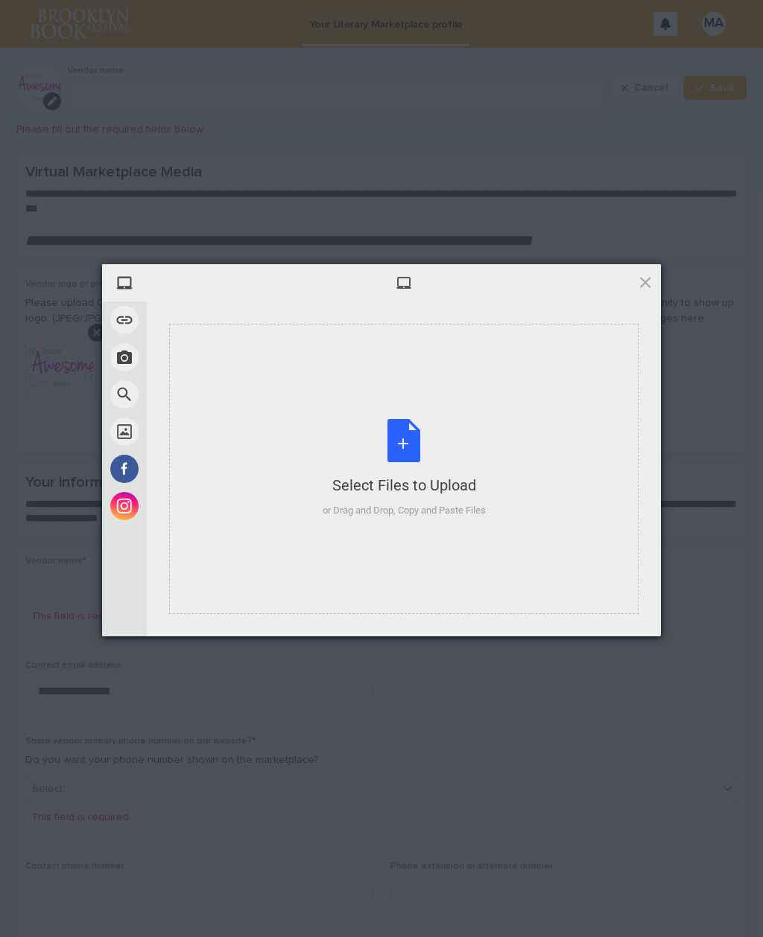
click at [407, 441] on div "Select Files to Upload or Drag and Drop, Copy and Paste Files" at bounding box center [403, 468] width 163 height 99
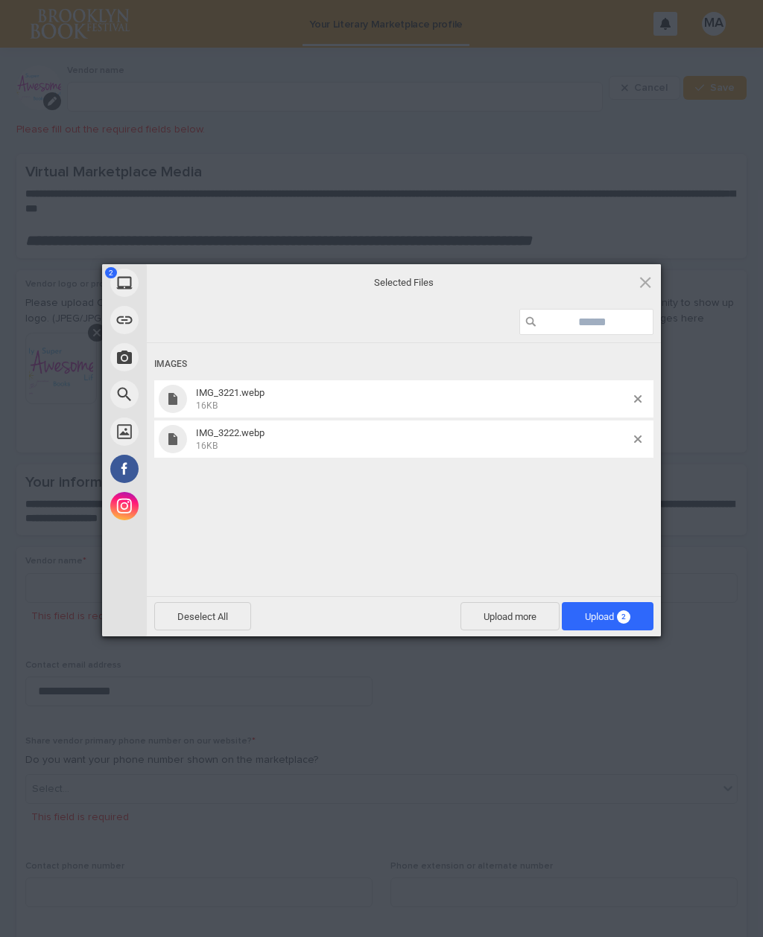
click at [595, 617] on span "Upload 2" at bounding box center [607, 616] width 45 height 11
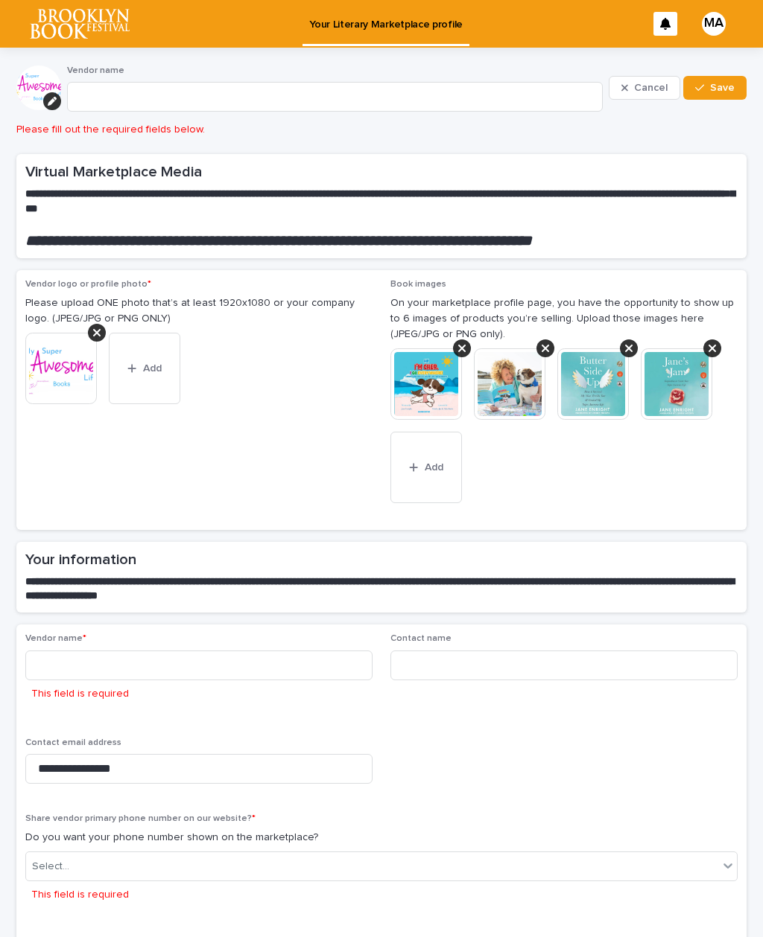
click at [591, 378] on img at bounding box center [592, 383] width 71 height 71
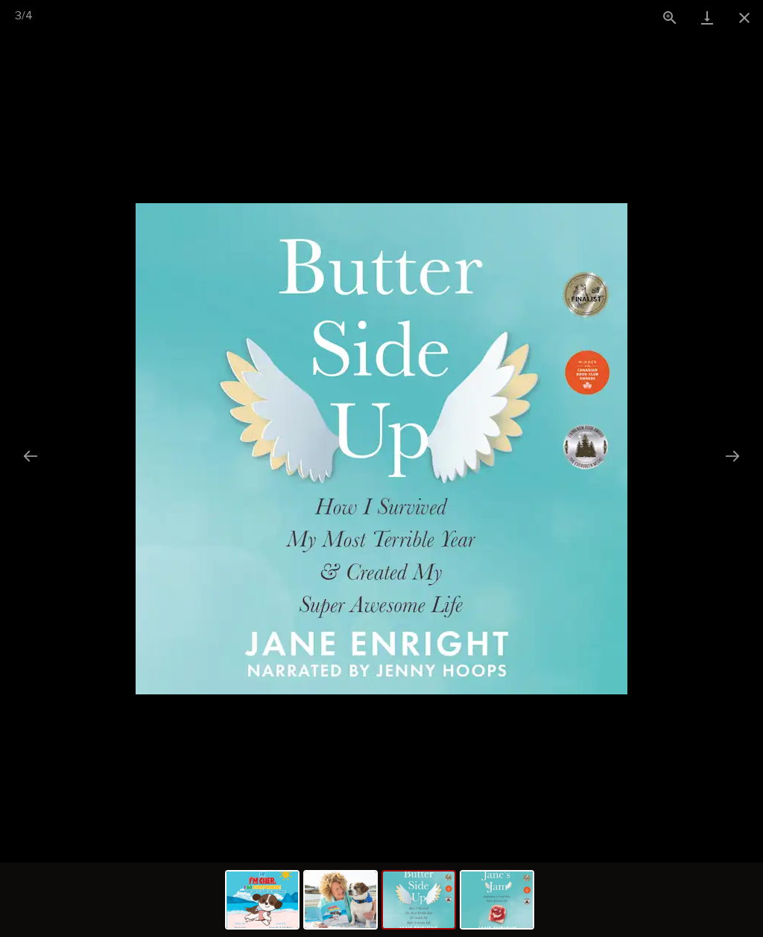
click at [723, 457] on button "Next slide" at bounding box center [731, 456] width 31 height 29
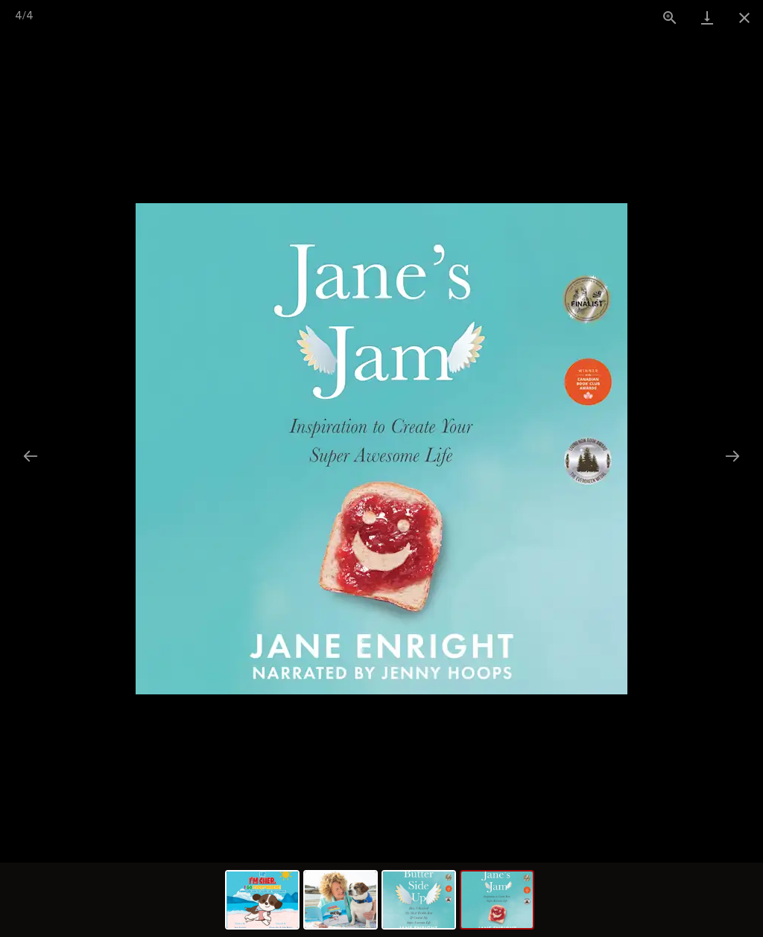
click at [33, 462] on button "Previous slide" at bounding box center [30, 456] width 31 height 29
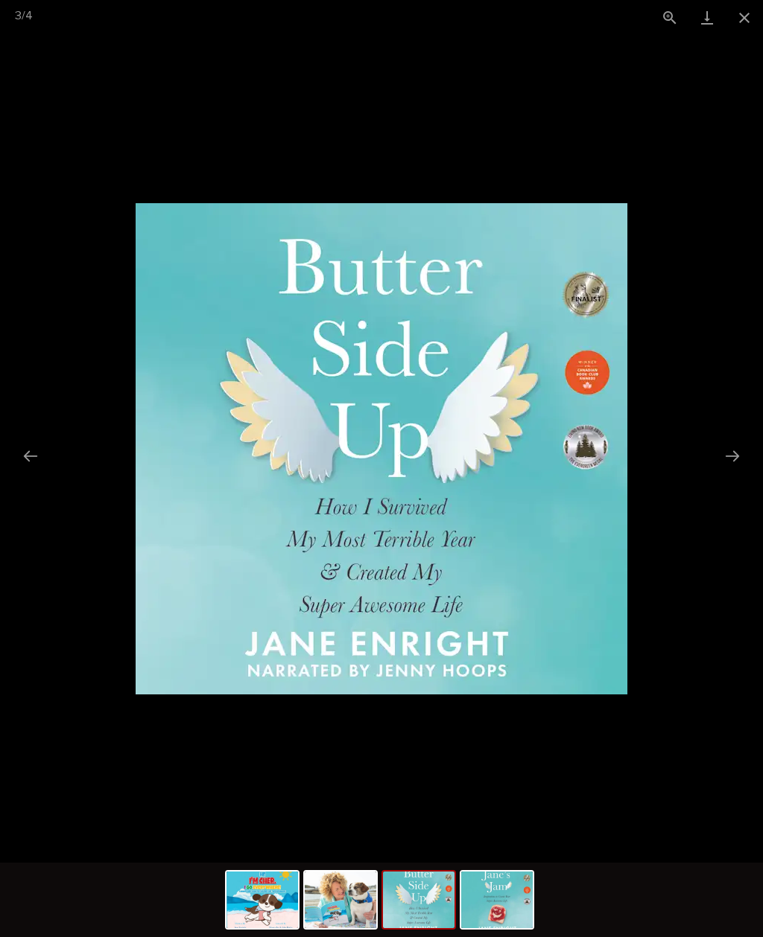
click at [707, 442] on picture at bounding box center [381, 449] width 763 height 828
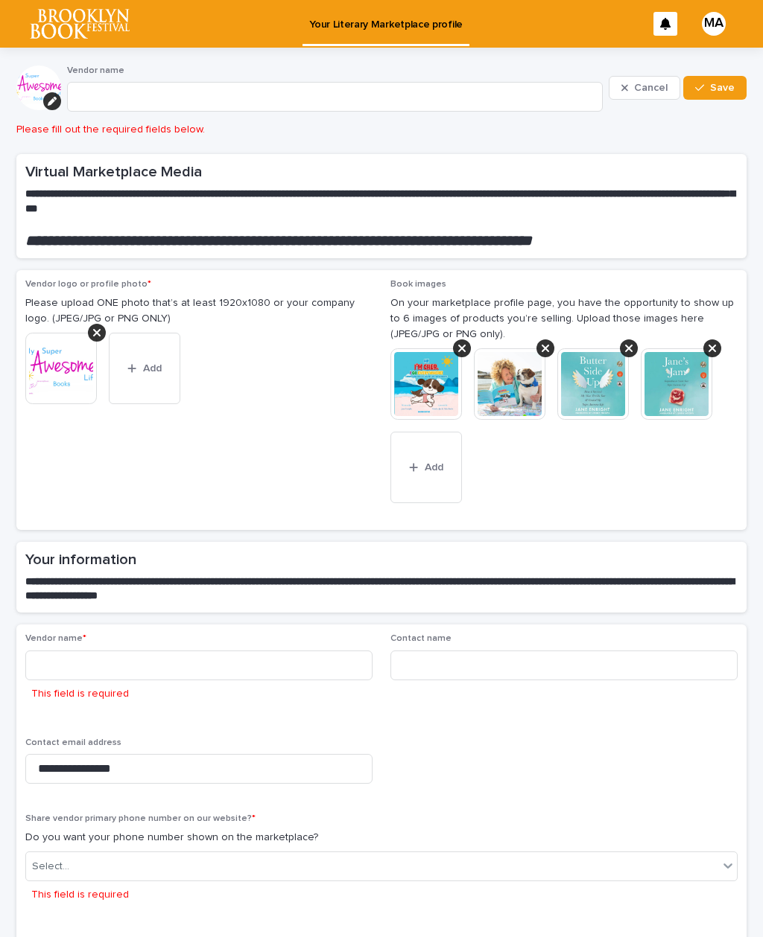
click at [414, 462] on icon "button" at bounding box center [413, 467] width 9 height 10
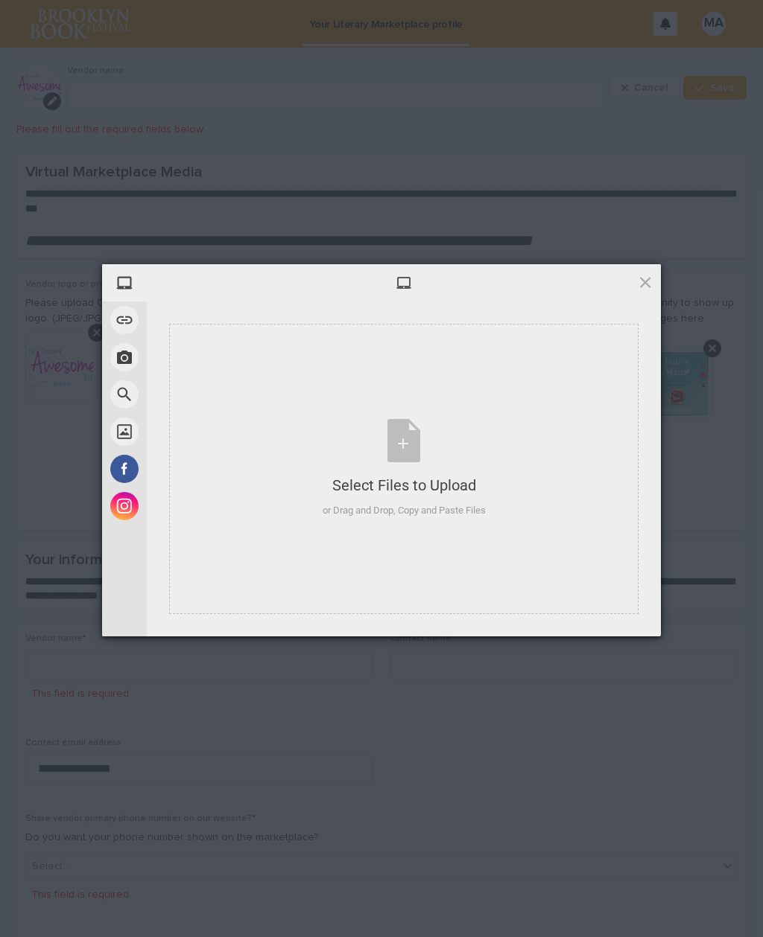
click at [400, 436] on div "Select Files to Upload or Drag and Drop, Copy and Paste Files" at bounding box center [403, 468] width 163 height 99
click at [652, 268] on div at bounding box center [404, 282] width 514 height 37
click at [649, 276] on span at bounding box center [645, 282] width 16 height 16
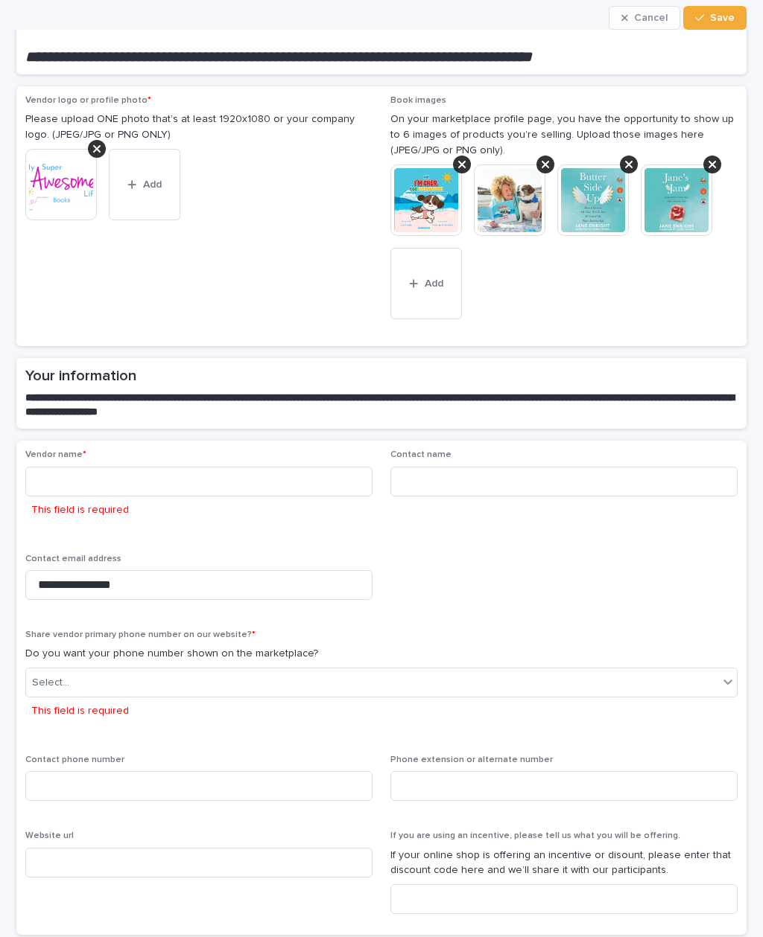
scroll to position [184, 0]
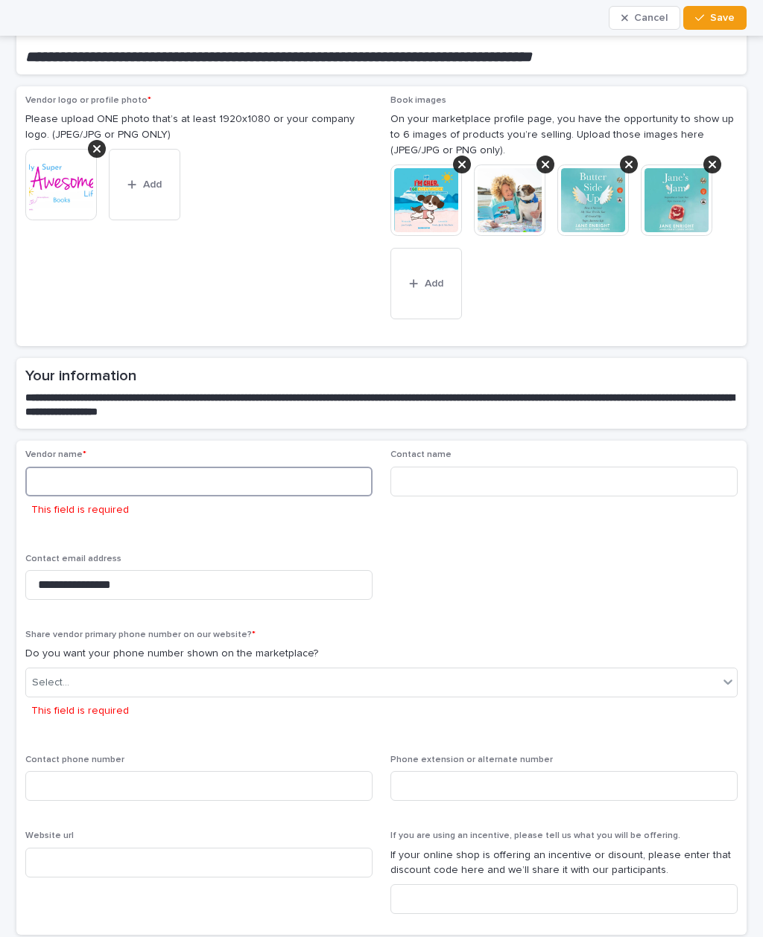
click at [57, 480] on input at bounding box center [198, 482] width 347 height 30
type input "*"
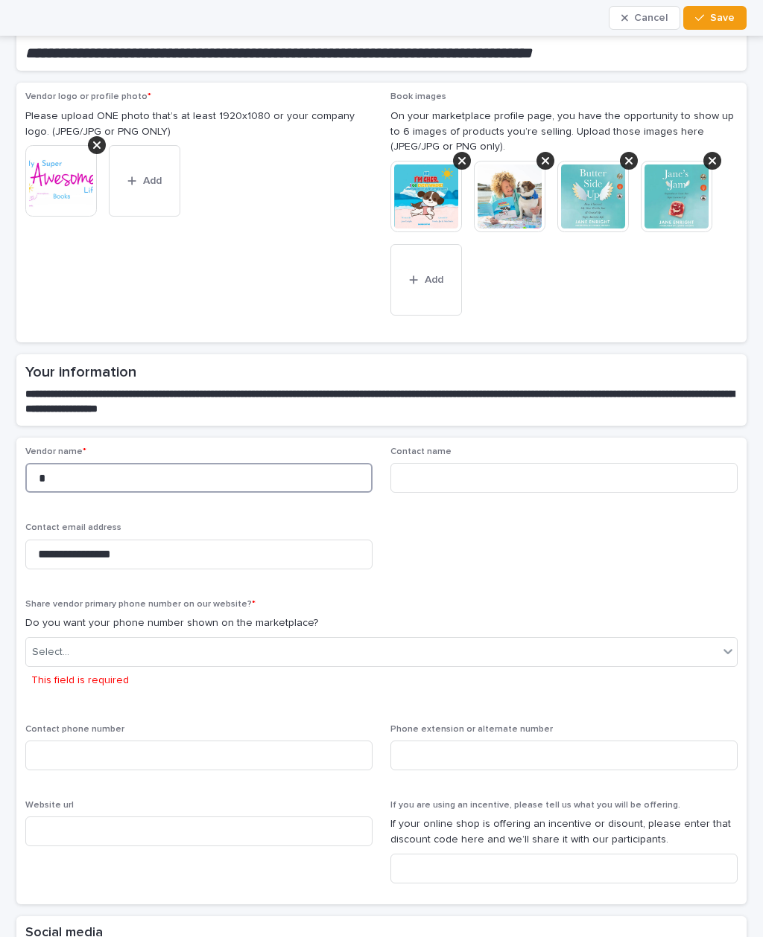
type input "**"
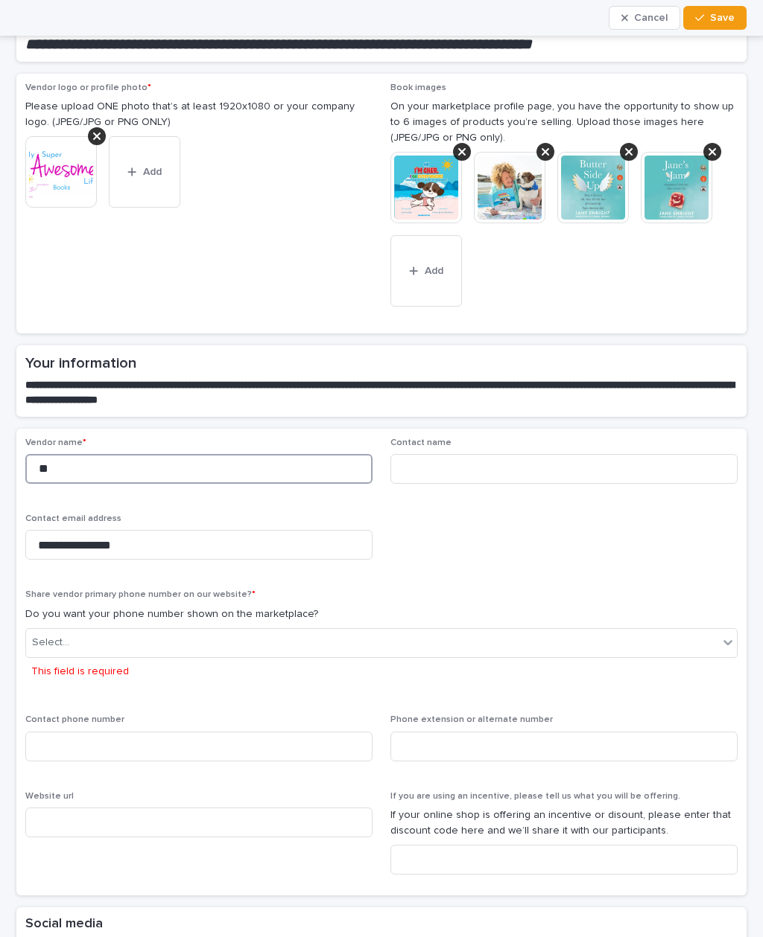
type input "**"
type input "***"
type input "****"
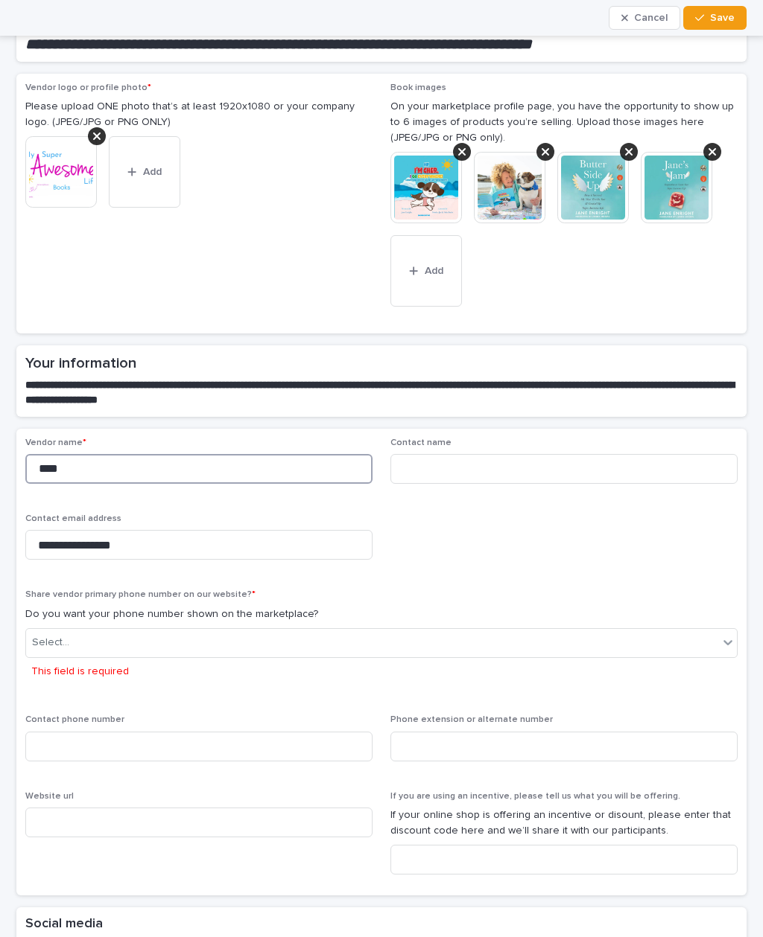
type input "****"
type input "******"
type input "*******"
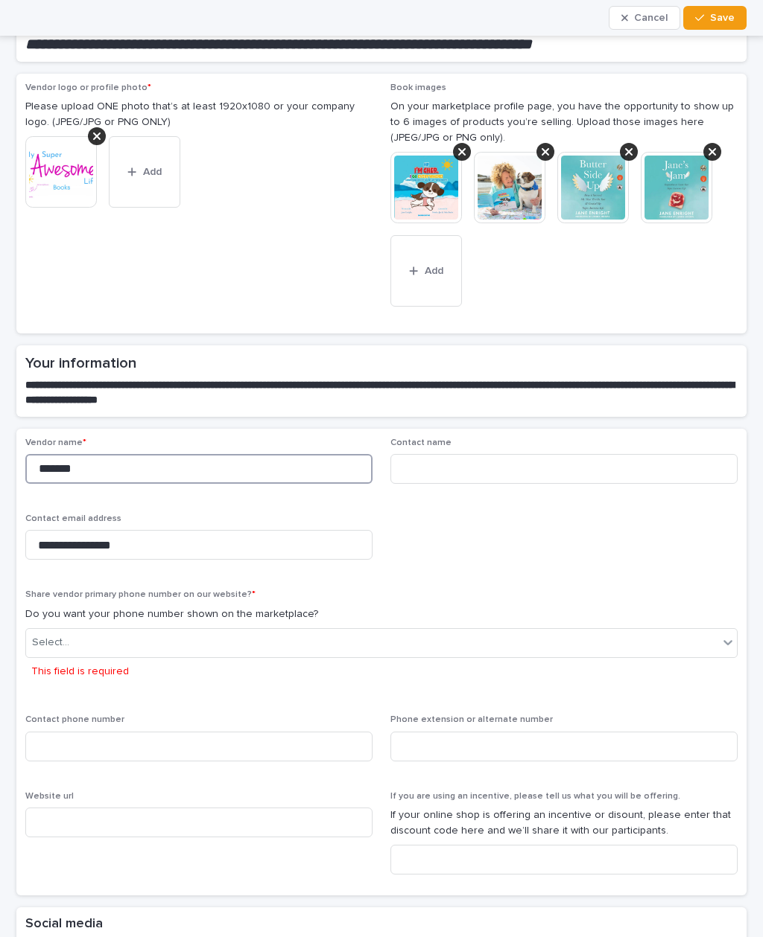
type input "*******"
type input "********"
type input "*********"
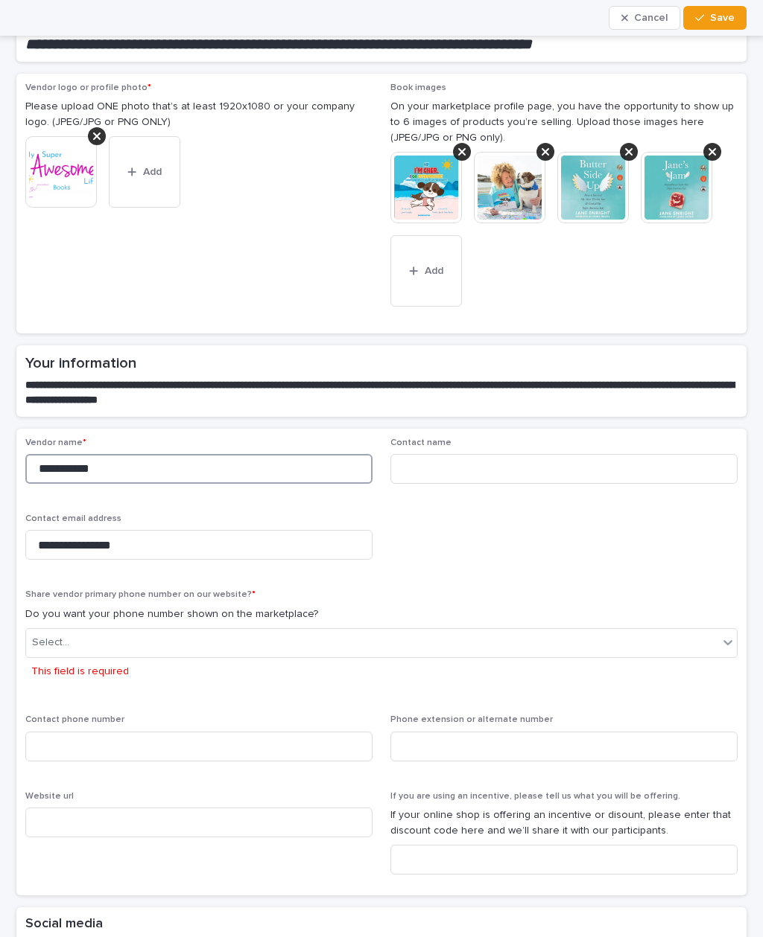
type input "**********"
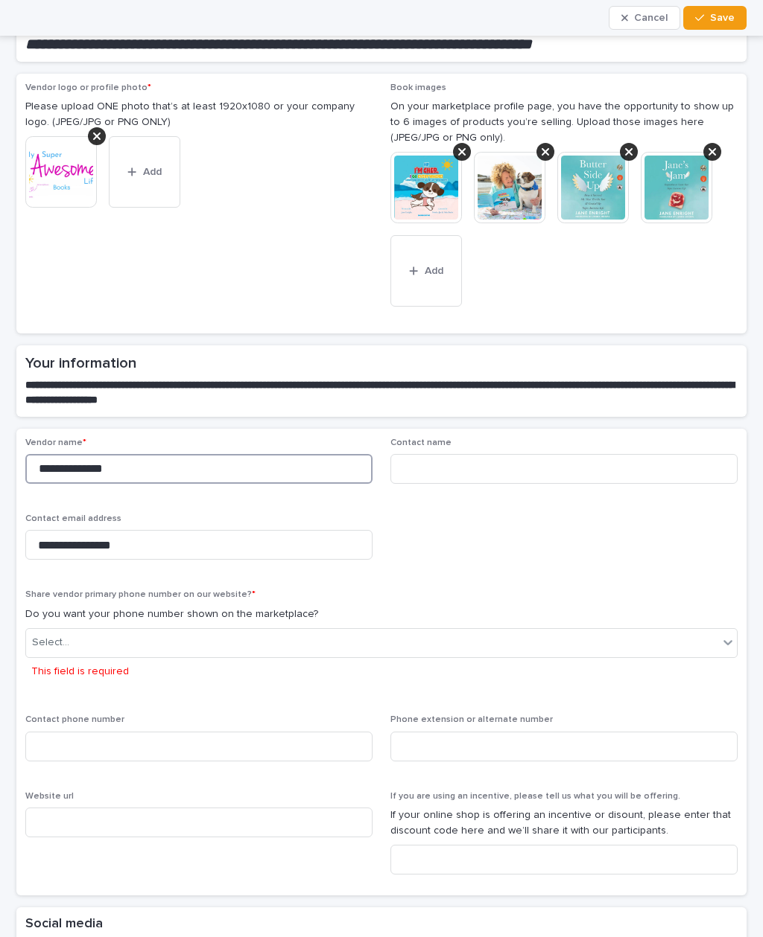
type input "**********"
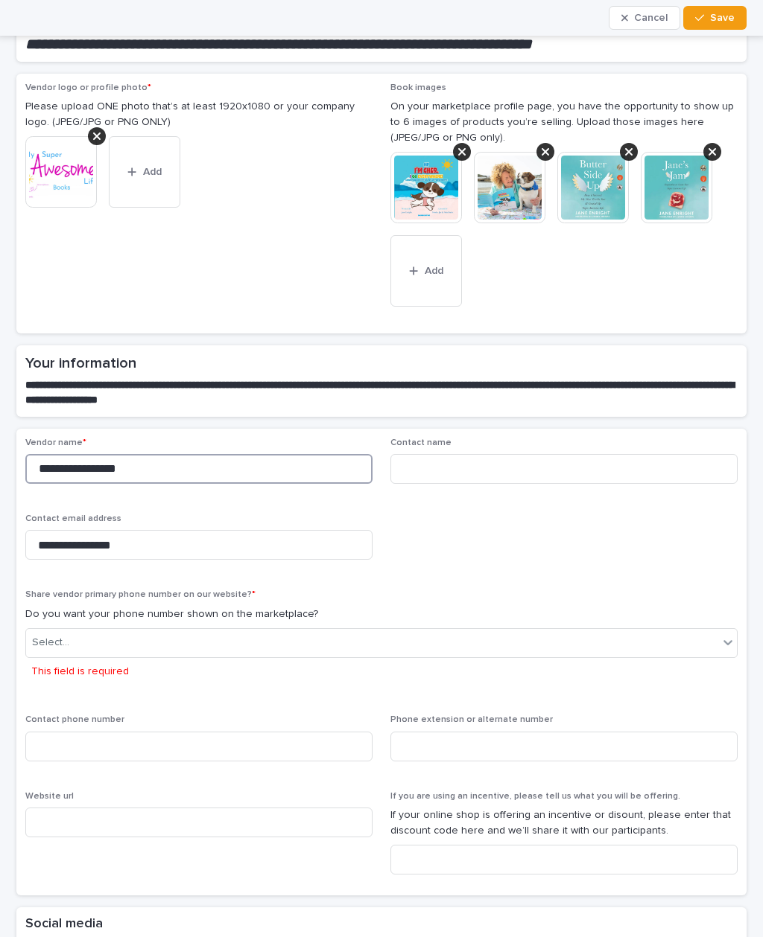
type input "**********"
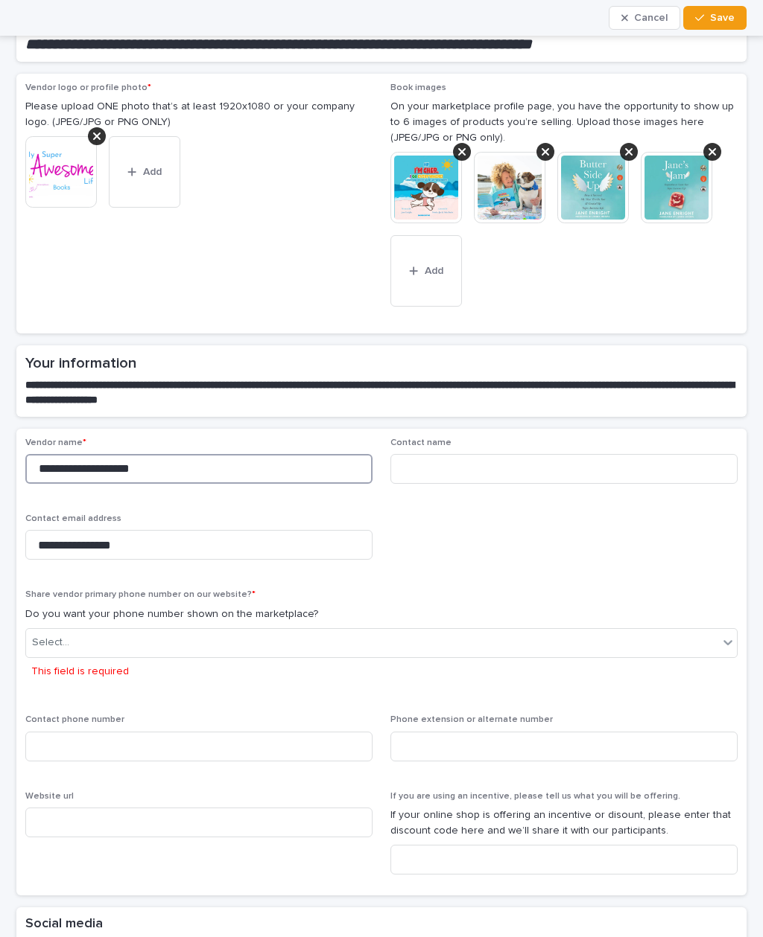
type input "**********"
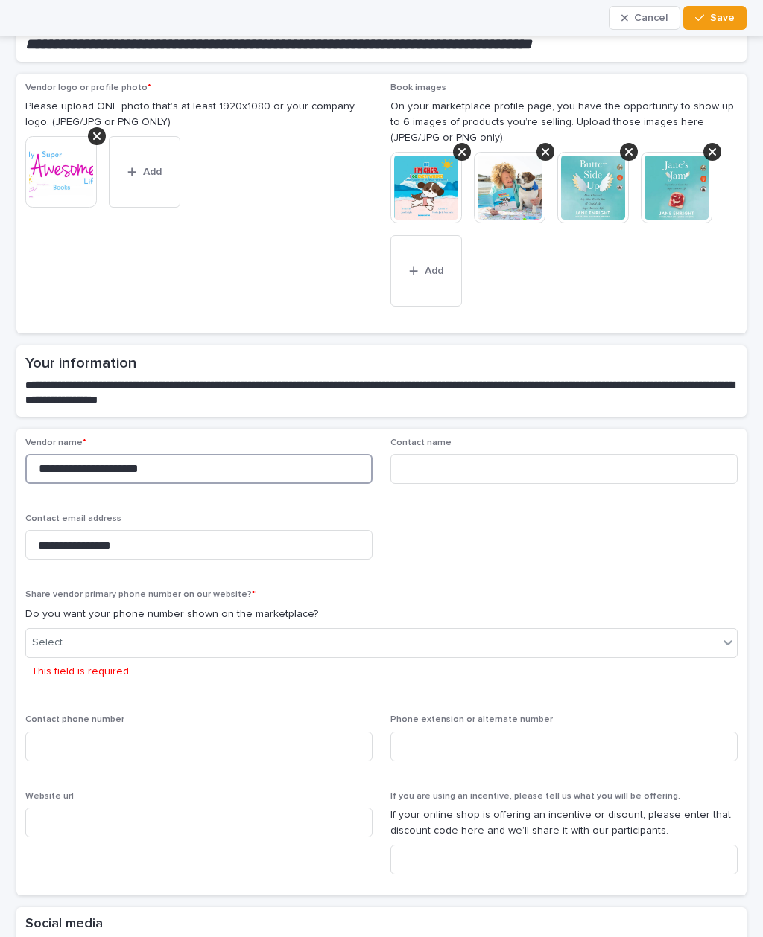
type input "**********"
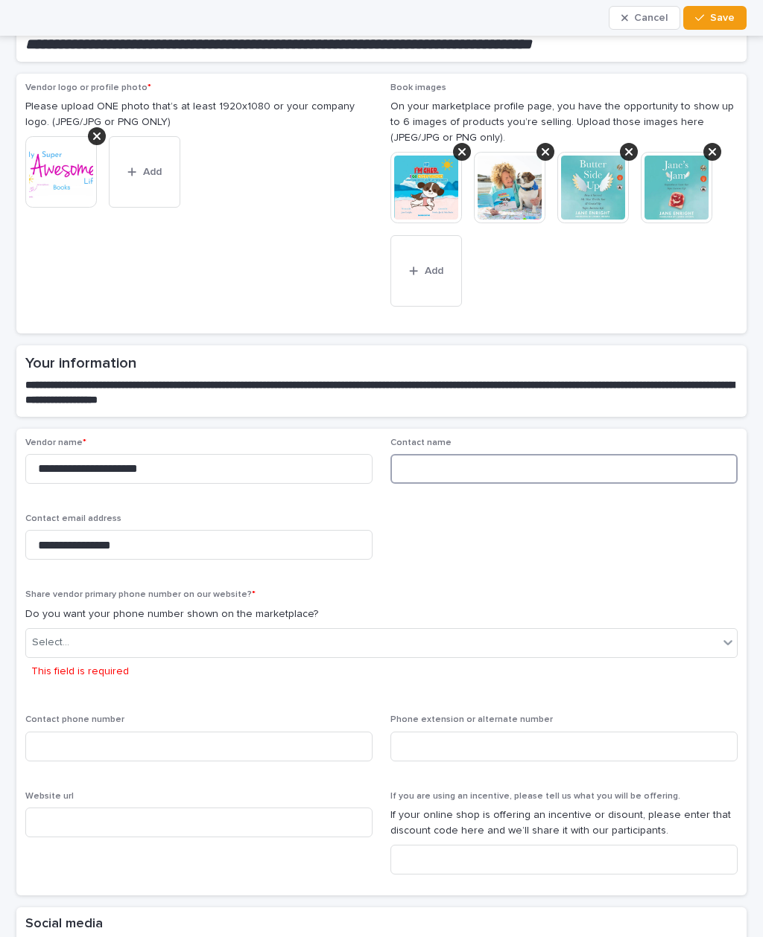
click at [444, 454] on input at bounding box center [563, 469] width 347 height 30
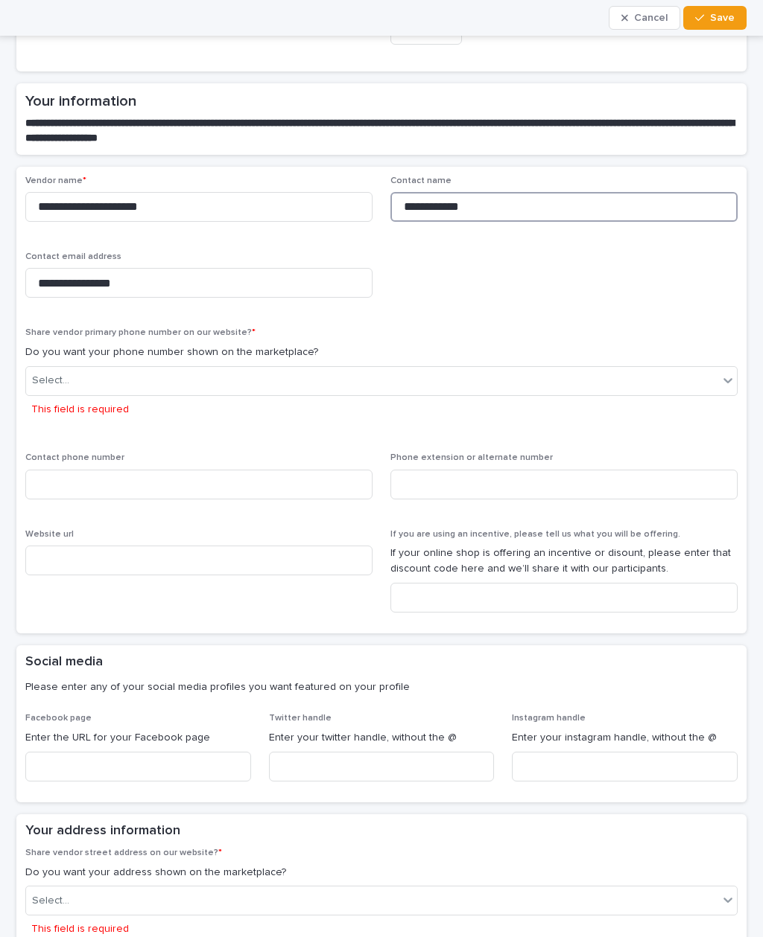
scroll to position [448, 0]
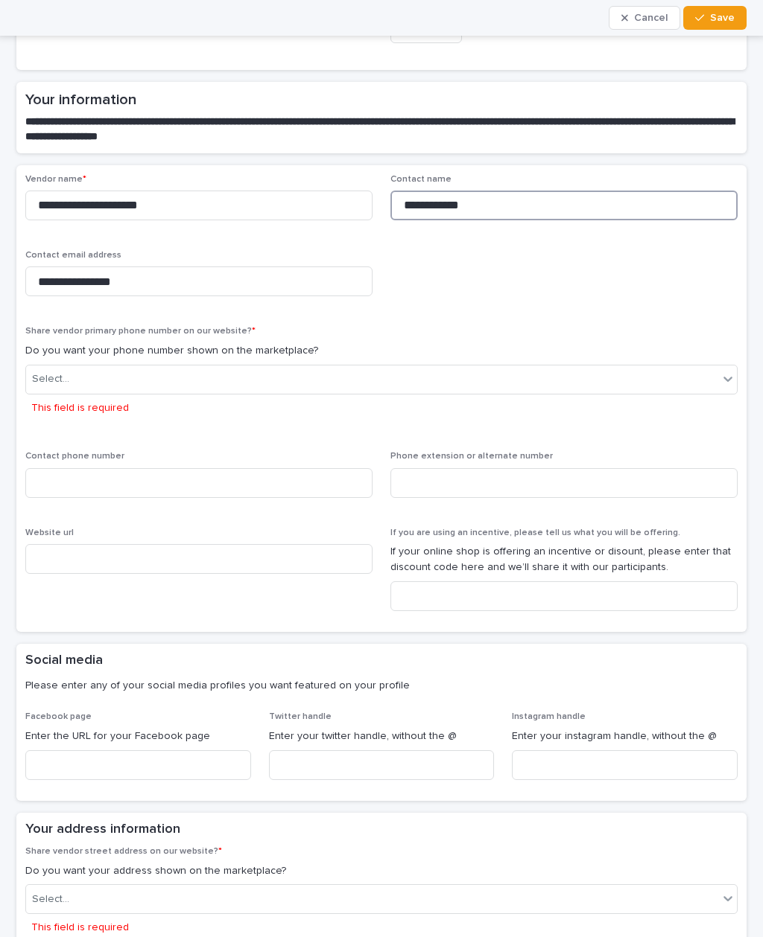
type input "**********"
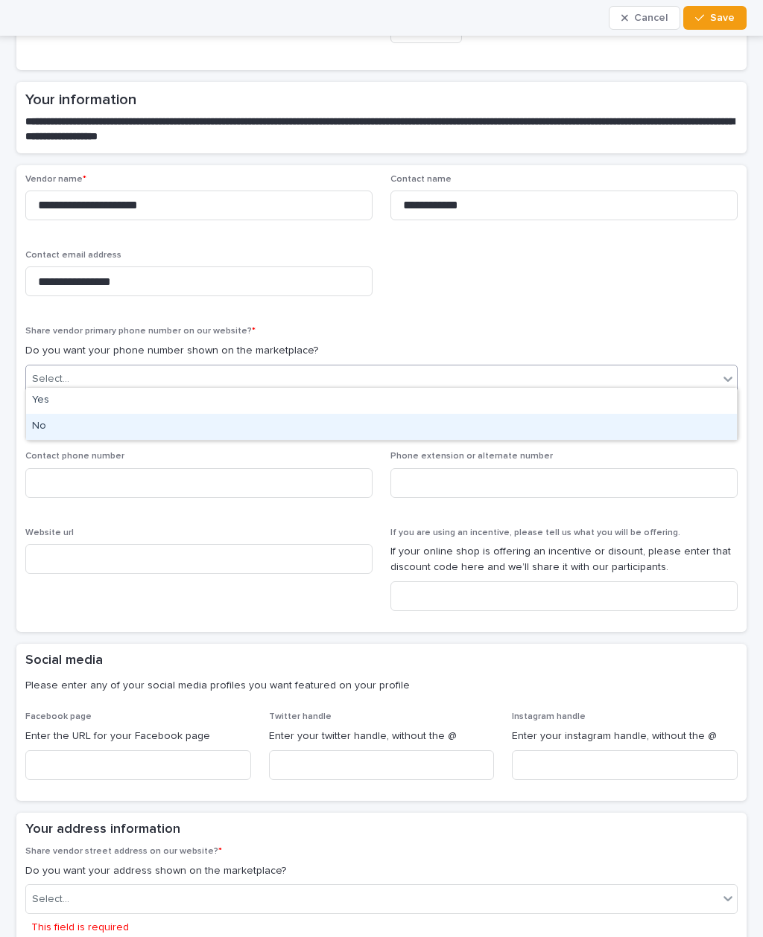
click at [65, 433] on div "No" at bounding box center [381, 427] width 710 height 26
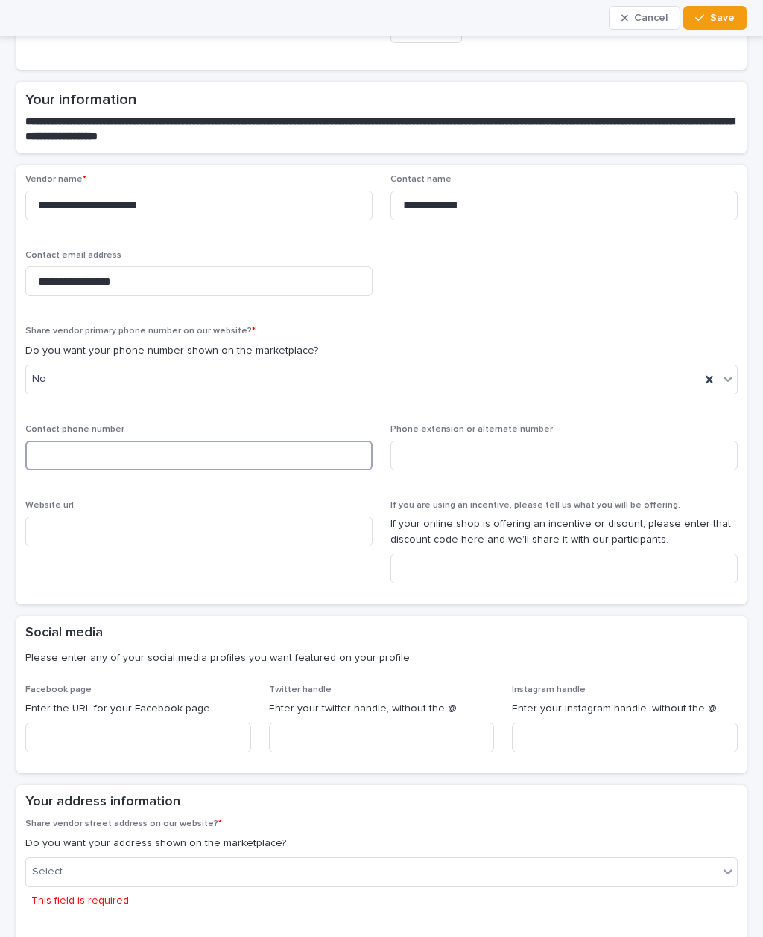
click at [100, 453] on input at bounding box center [198, 456] width 347 height 30
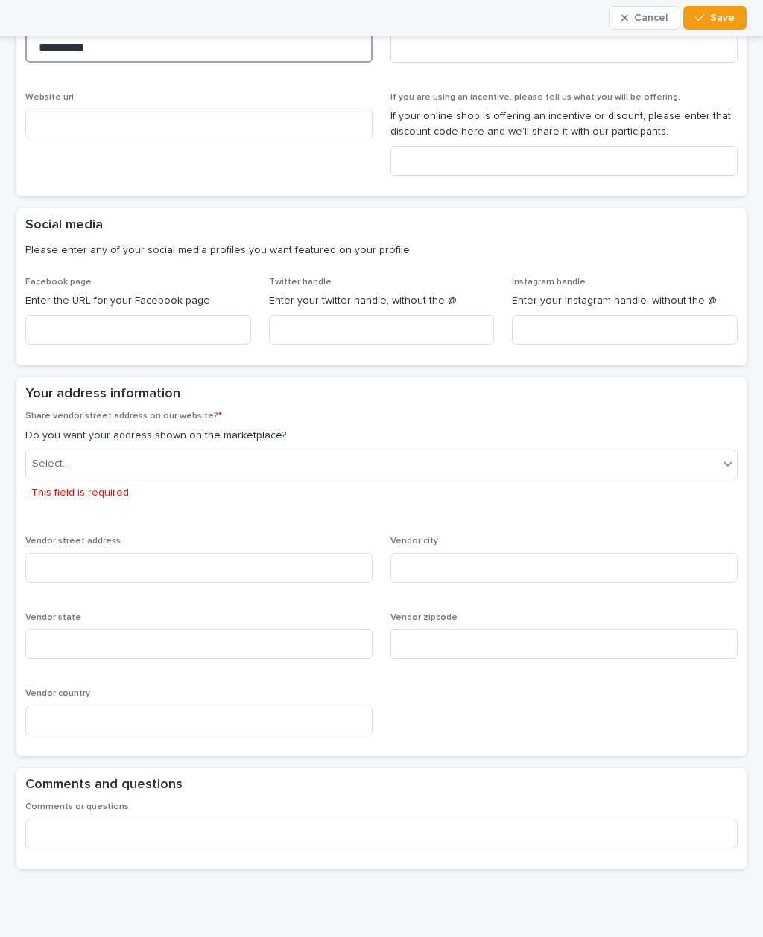
scroll to position [854, 0]
type input "**********"
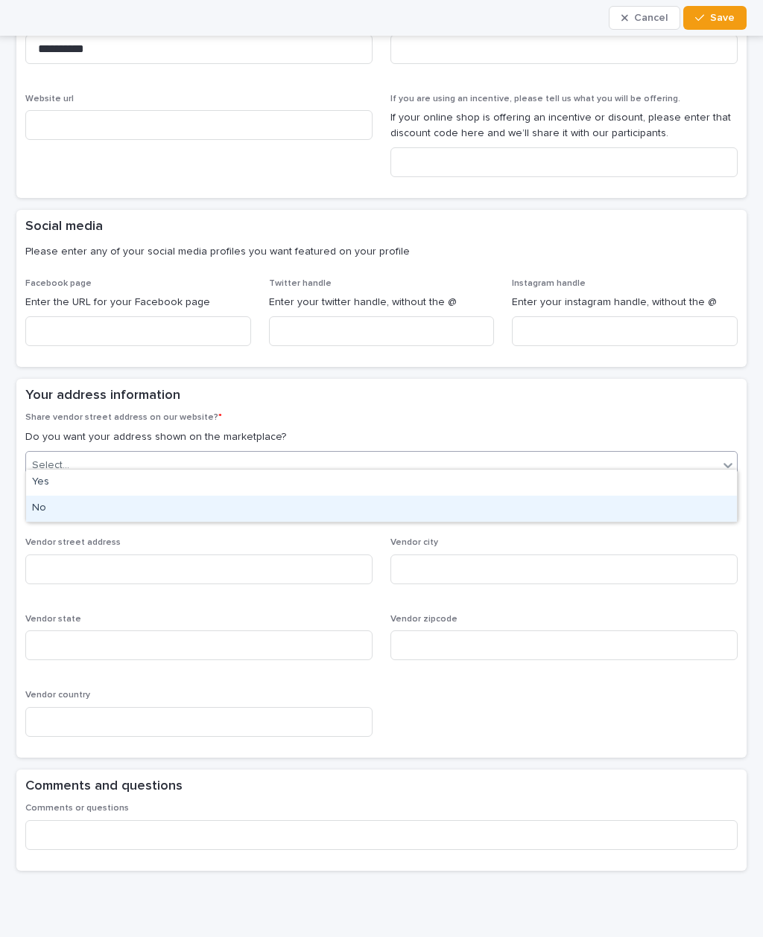
click at [54, 518] on div "No" at bounding box center [381, 509] width 710 height 26
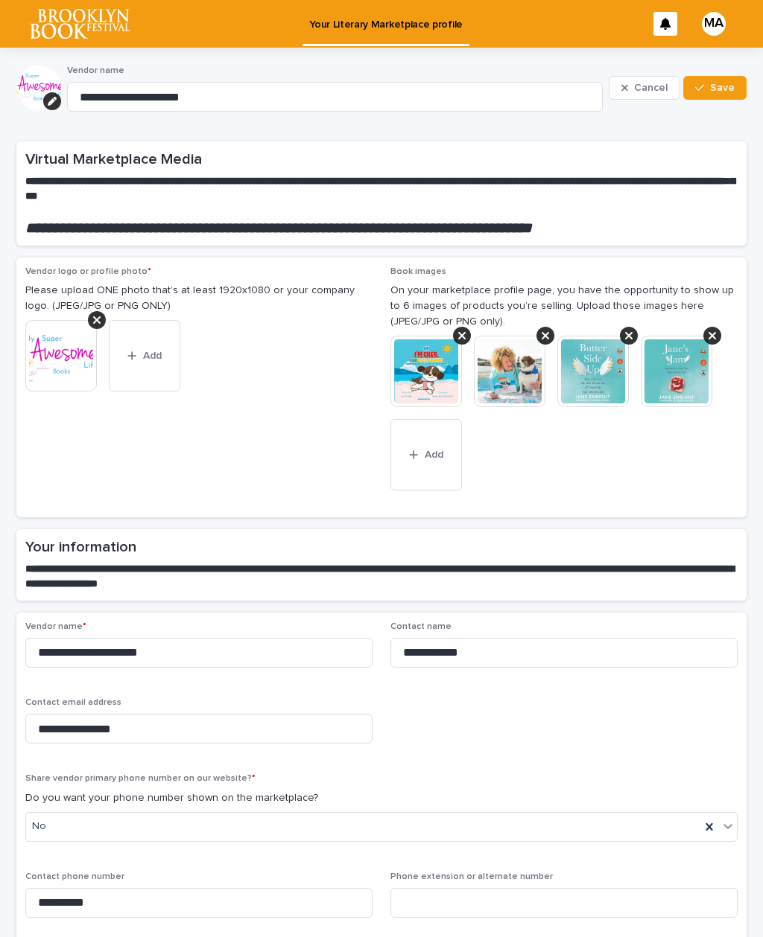
scroll to position [0, 0]
click at [722, 77] on button "Save" at bounding box center [714, 88] width 63 height 24
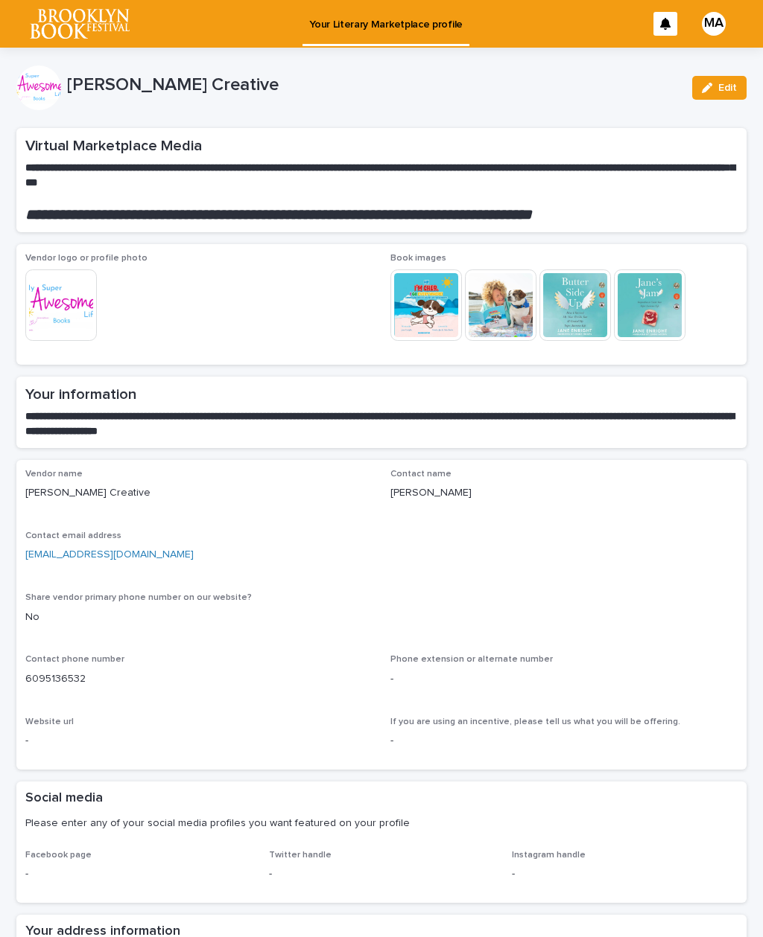
click at [706, 81] on button "Edit" at bounding box center [719, 88] width 54 height 24
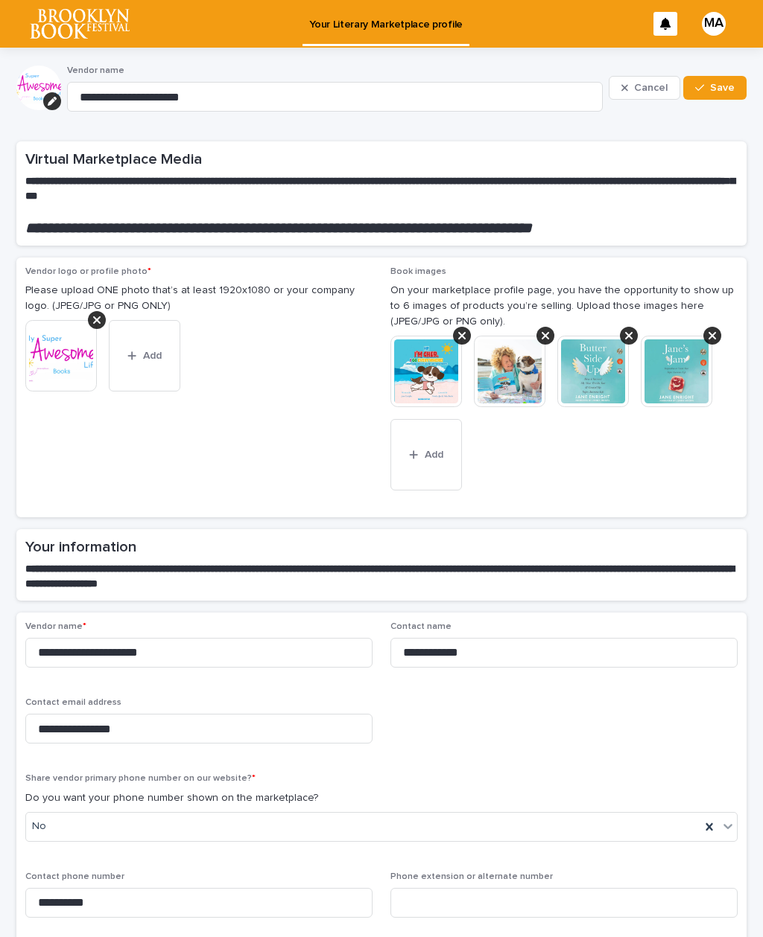
click at [98, 319] on icon at bounding box center [96, 320] width 7 height 12
click at [63, 327] on span "Add" at bounding box center [69, 332] width 19 height 10
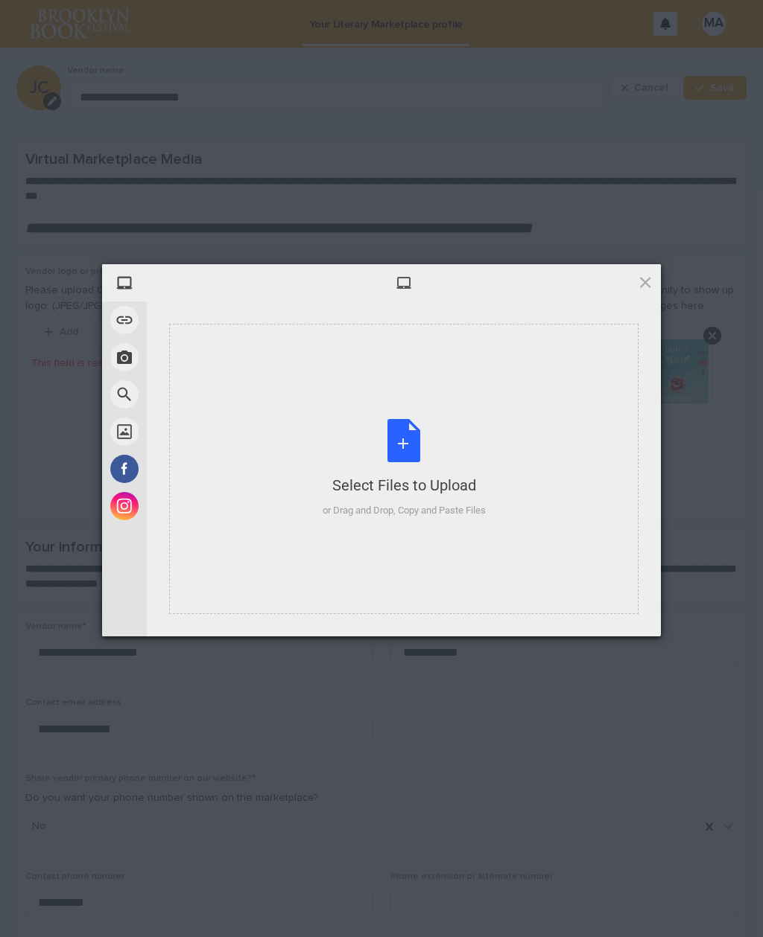
click at [403, 451] on div "Select Files to Upload or Drag and Drop, Copy and Paste Files" at bounding box center [403, 468] width 163 height 99
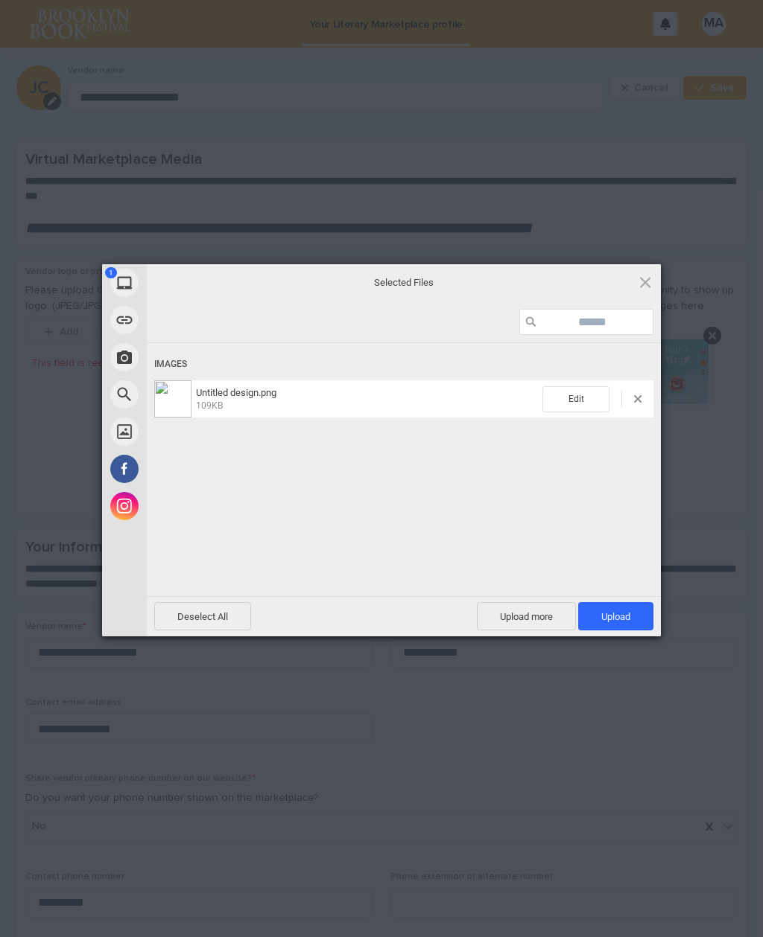
click at [611, 609] on span "Upload 1" at bounding box center [615, 616] width 75 height 28
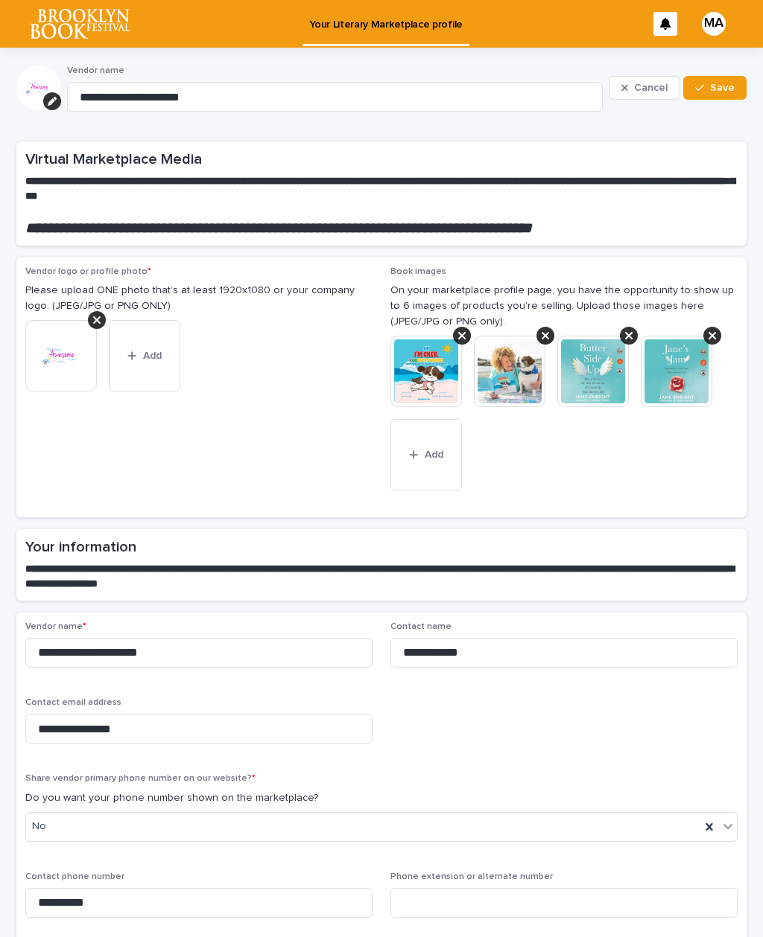
click at [93, 317] on icon at bounding box center [96, 320] width 7 height 12
click at [63, 327] on span "Add" at bounding box center [69, 332] width 19 height 10
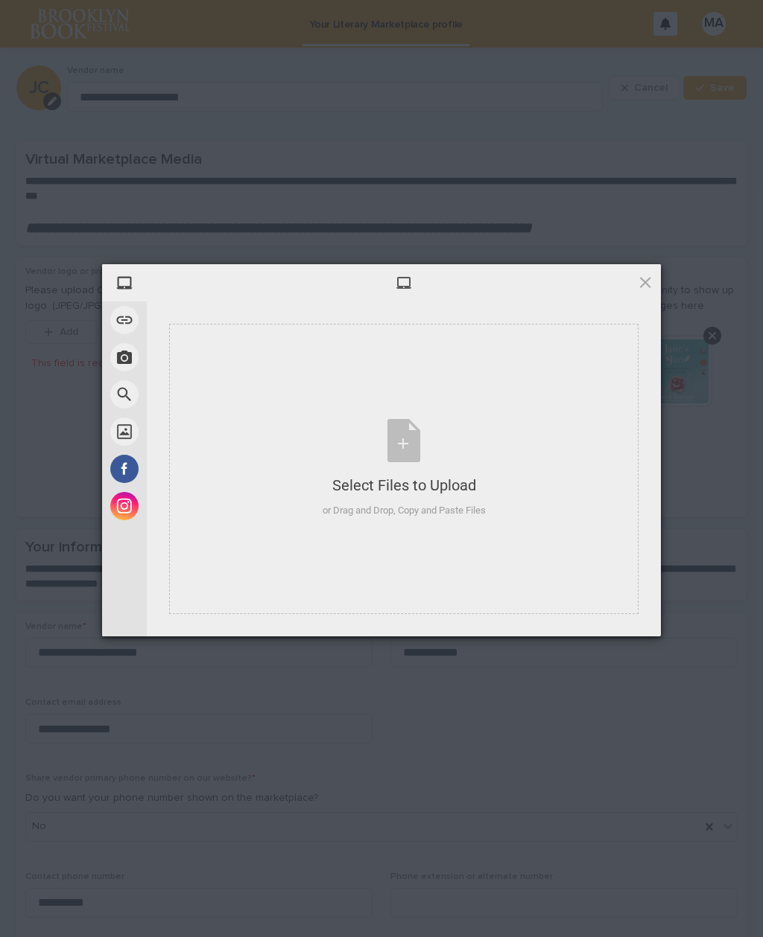
click at [407, 441] on div "Select Files to Upload or Drag and Drop, Copy and Paste Files" at bounding box center [403, 468] width 163 height 99
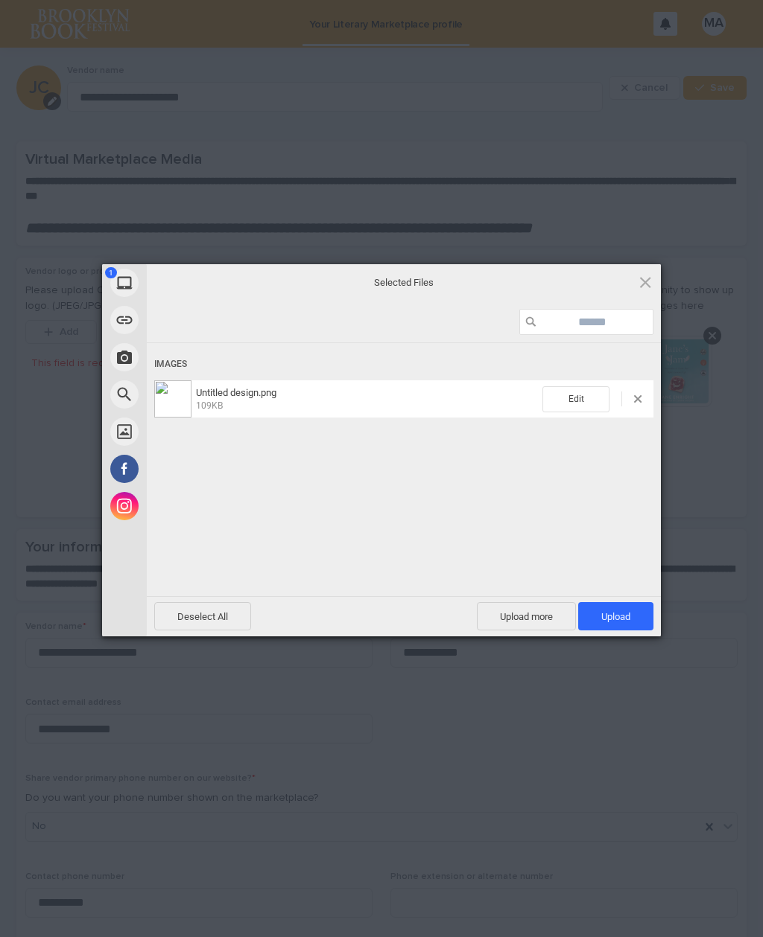
click at [620, 603] on span "Upload 1" at bounding box center [615, 616] width 75 height 28
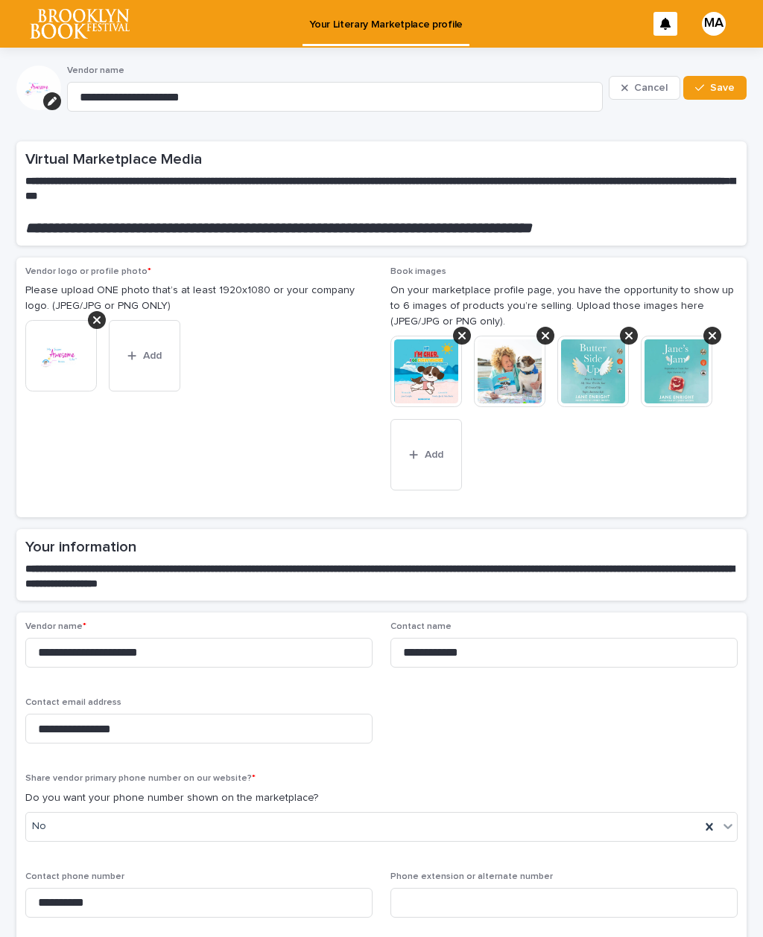
click at [65, 351] on img at bounding box center [60, 355] width 71 height 71
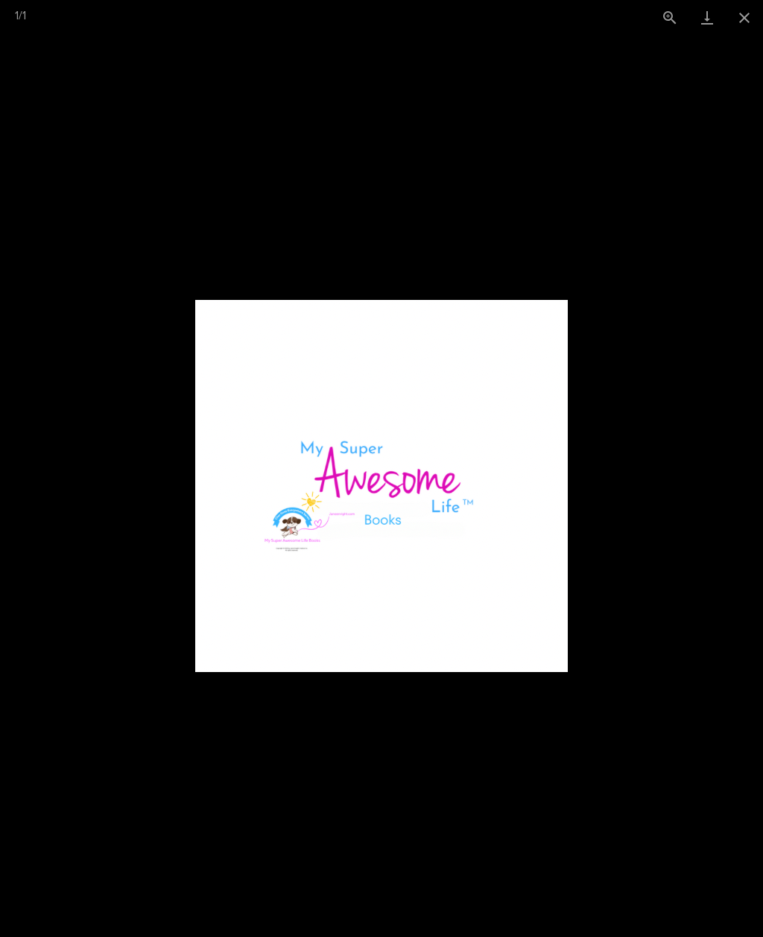
click at [479, 169] on picture at bounding box center [381, 486] width 763 height 902
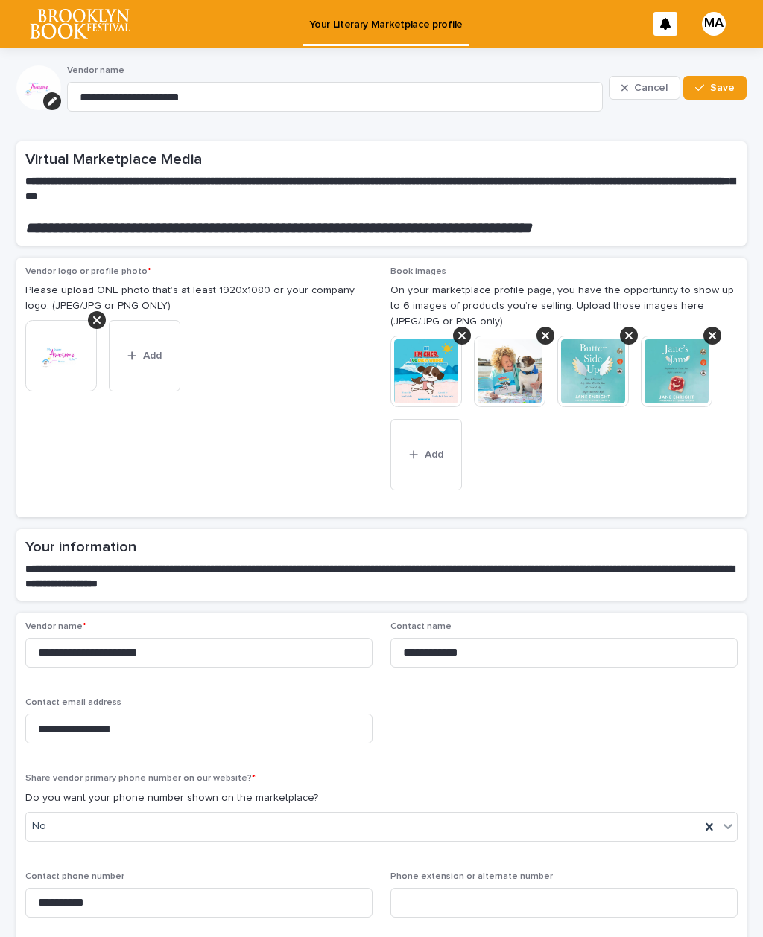
click at [57, 98] on button "button" at bounding box center [52, 101] width 18 height 18
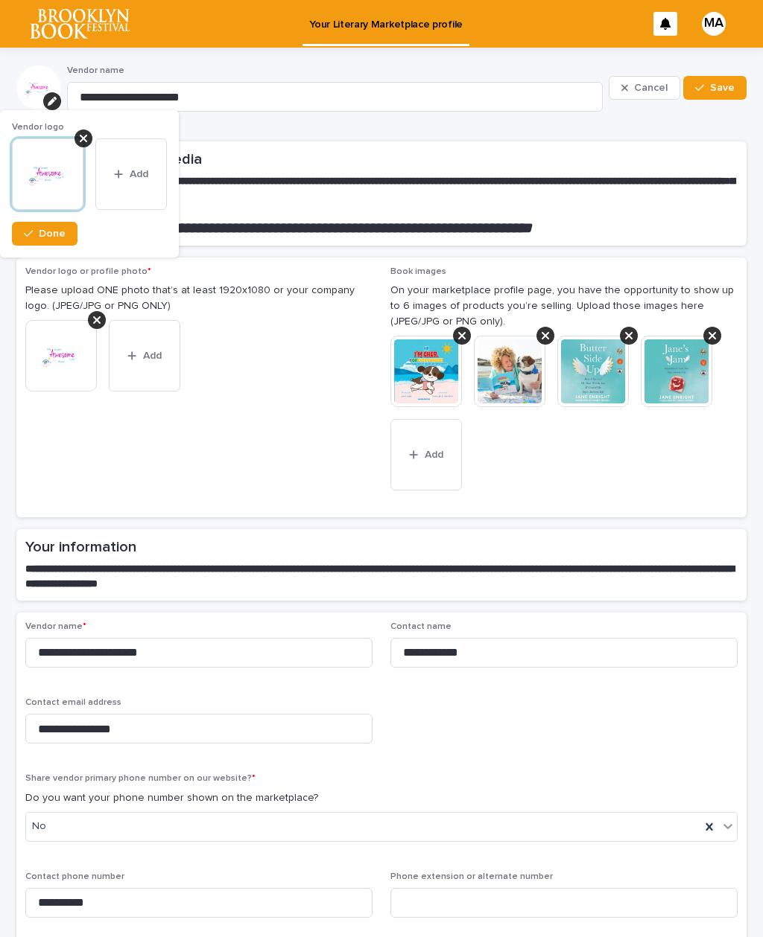
click at [35, 243] on button "Done" at bounding box center [45, 234] width 66 height 24
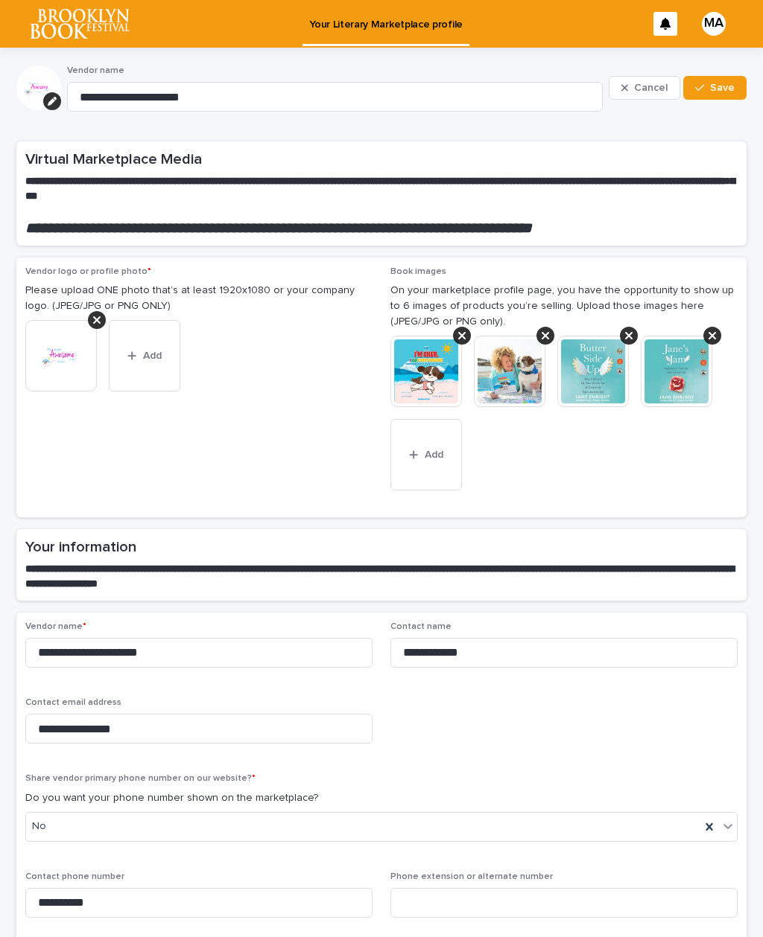
click at [98, 316] on icon at bounding box center [96, 319] width 7 height 7
click at [55, 357] on p "This field is required" at bounding box center [80, 364] width 98 height 16
click at [67, 327] on span "Add" at bounding box center [69, 332] width 19 height 10
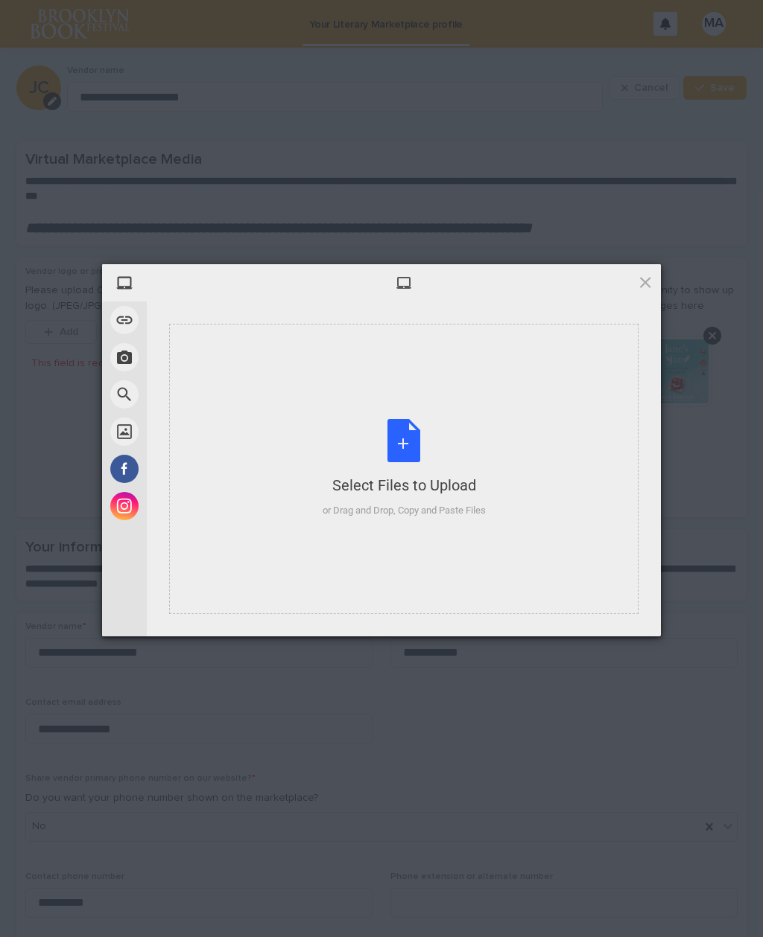
click at [399, 439] on div "Select Files to Upload or Drag and Drop, Copy and Paste Files" at bounding box center [403, 468] width 163 height 99
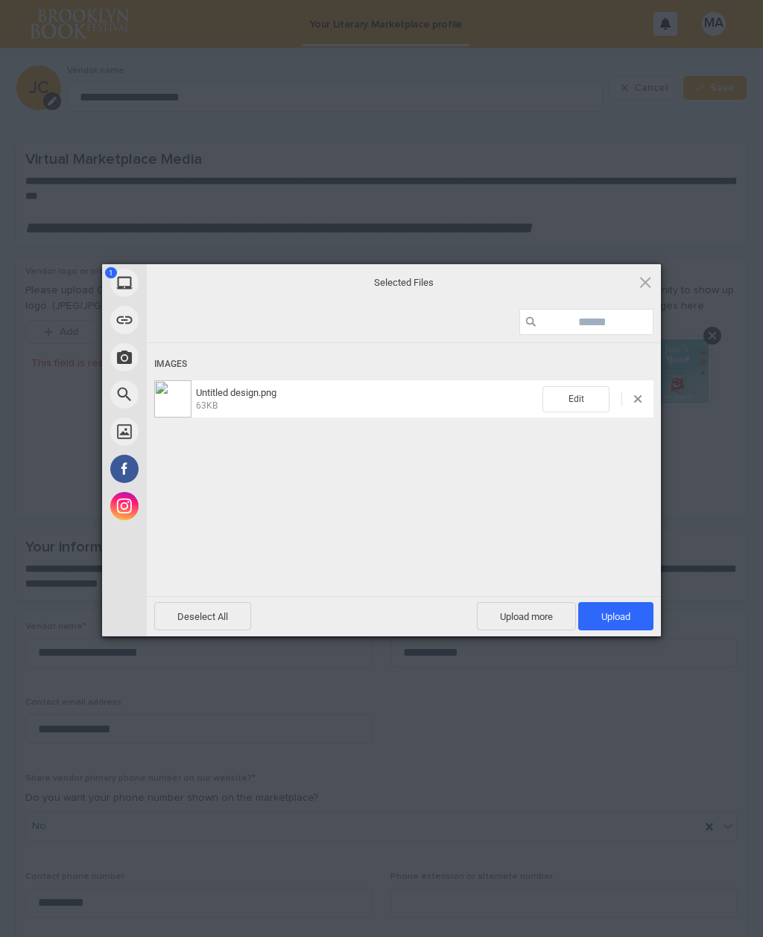
click at [630, 617] on span "Upload 1" at bounding box center [615, 616] width 75 height 28
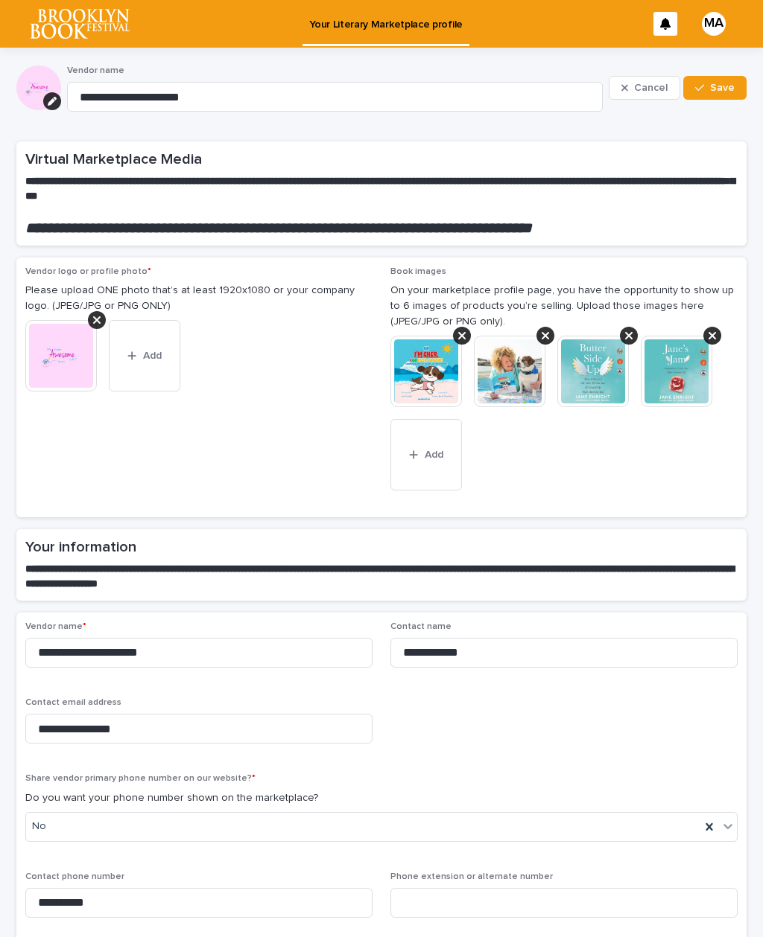
click at [99, 316] on icon at bounding box center [96, 320] width 7 height 12
click at [61, 356] on p "This field is required" at bounding box center [80, 364] width 98 height 16
click at [66, 327] on span "Add" at bounding box center [69, 332] width 19 height 10
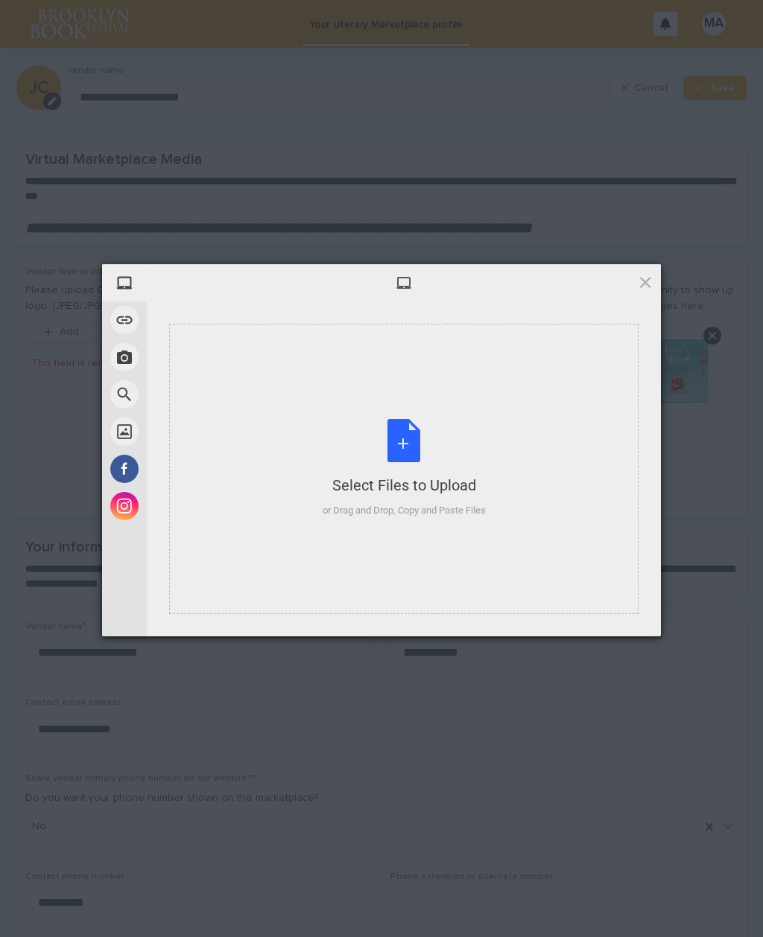
click at [410, 451] on div "Select Files to Upload or Drag and Drop, Copy and Paste Files" at bounding box center [403, 468] width 163 height 99
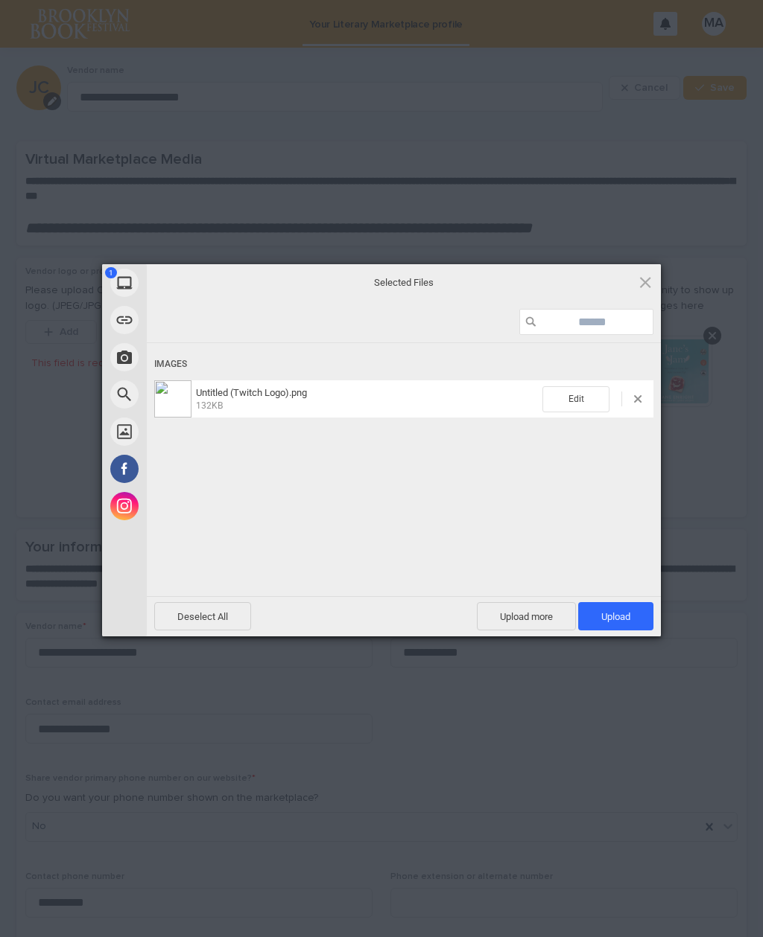
click at [628, 604] on span "Upload 1" at bounding box center [615, 616] width 75 height 28
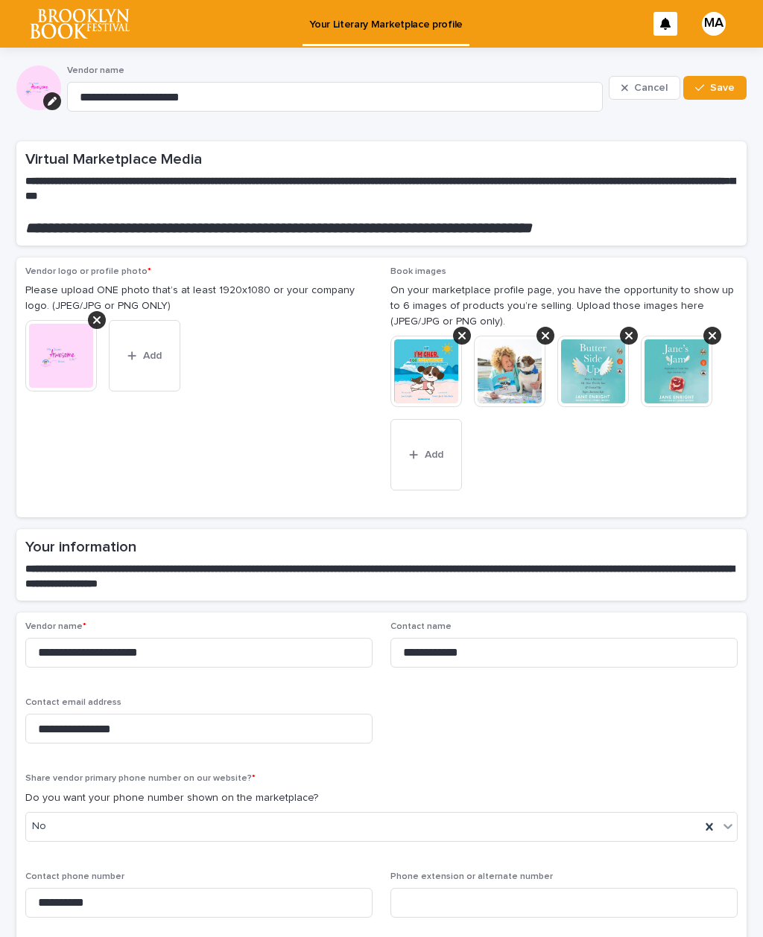
click at [66, 350] on img at bounding box center [60, 355] width 71 height 71
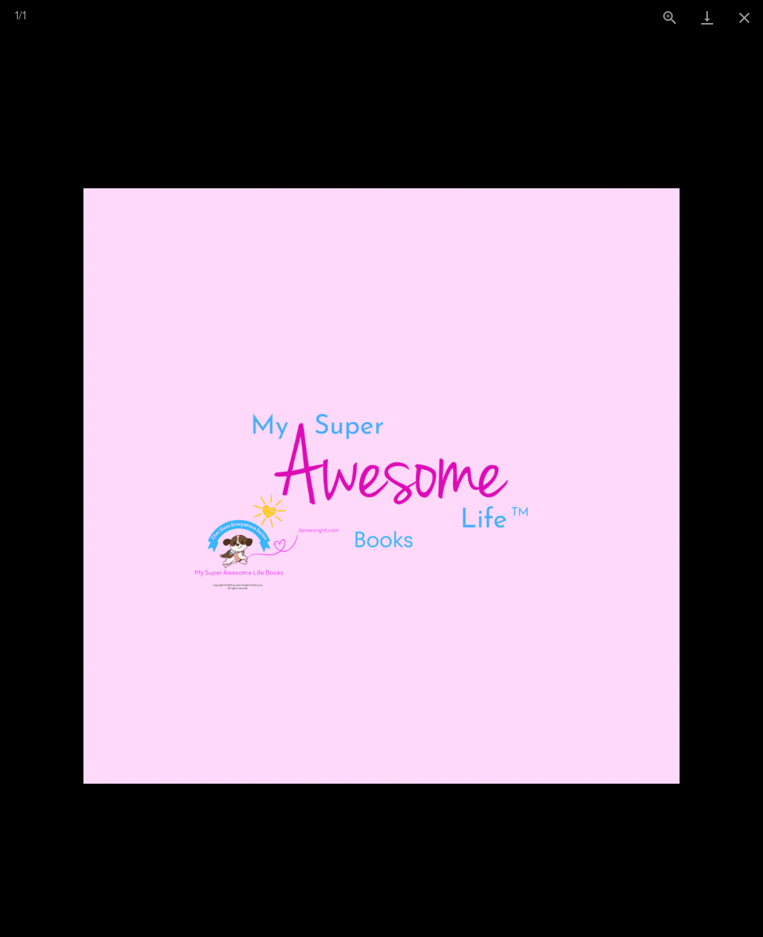
click at [746, 11] on button "Close gallery" at bounding box center [743, 17] width 37 height 35
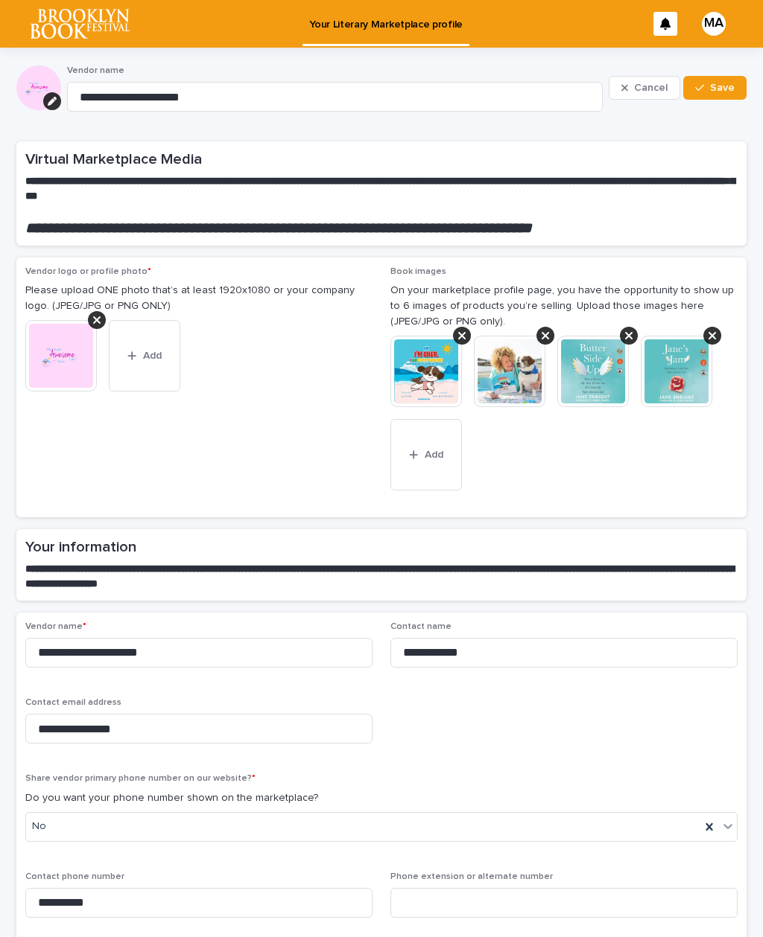
click at [98, 314] on icon at bounding box center [96, 320] width 7 height 12
click at [64, 351] on div "This file cannot be opened Download File Add This field is required" at bounding box center [198, 348] width 347 height 57
click at [60, 331] on span "Add" at bounding box center [69, 332] width 19 height 10
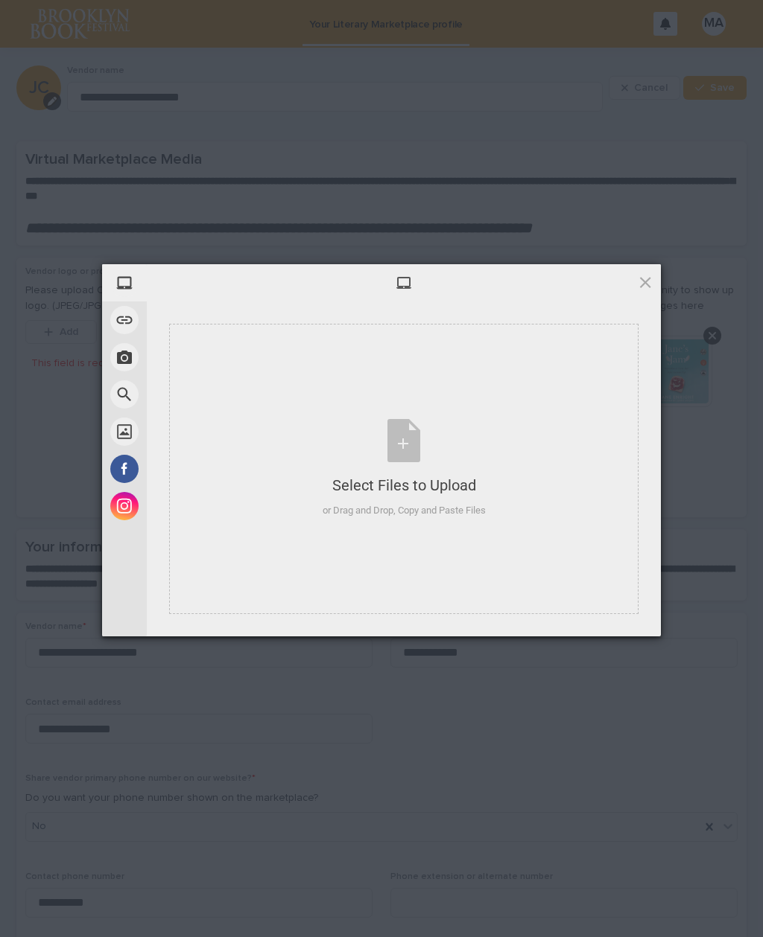
click at [410, 439] on div "Select Files to Upload or Drag and Drop, Copy and Paste Files" at bounding box center [403, 468] width 163 height 99
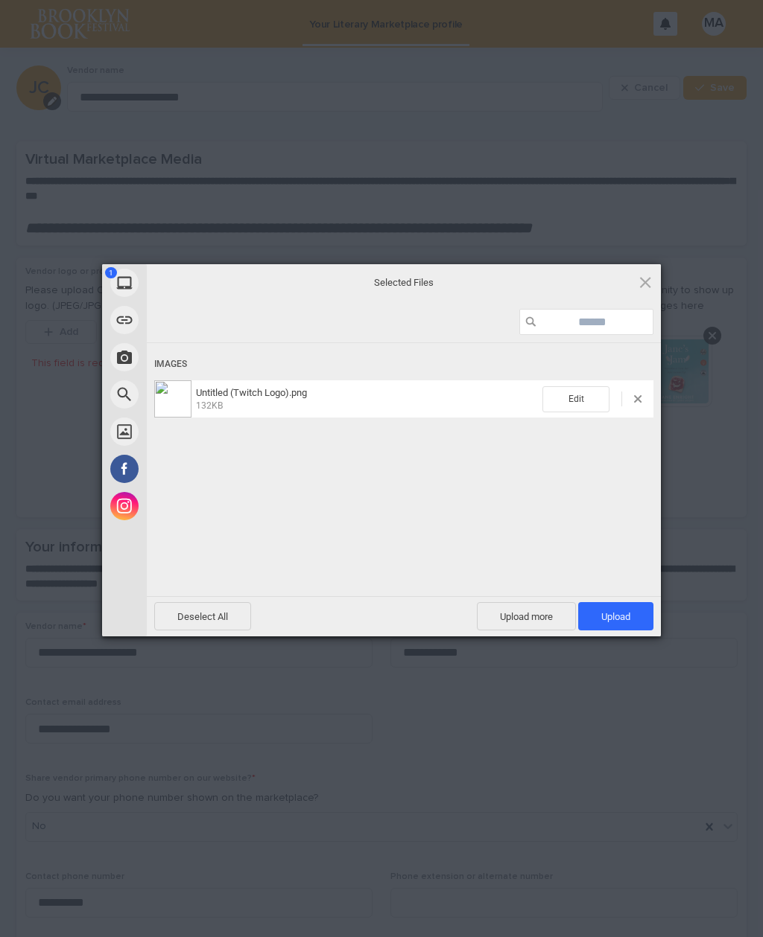
click at [616, 608] on span "Upload 1" at bounding box center [615, 616] width 75 height 28
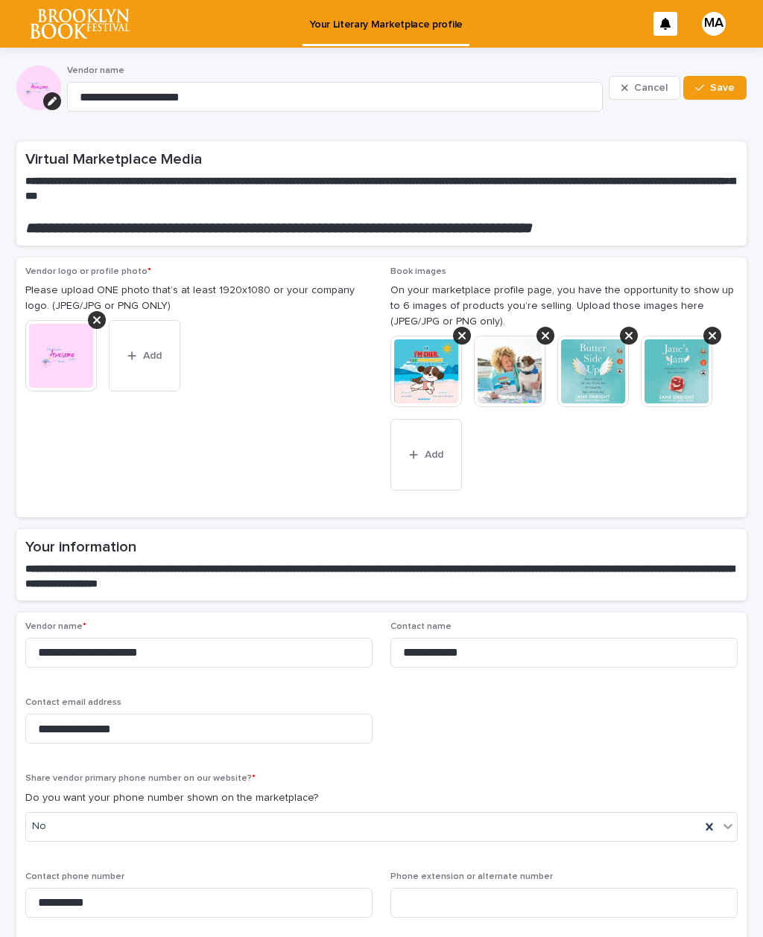
click at [147, 343] on button "Add" at bounding box center [144, 355] width 71 height 71
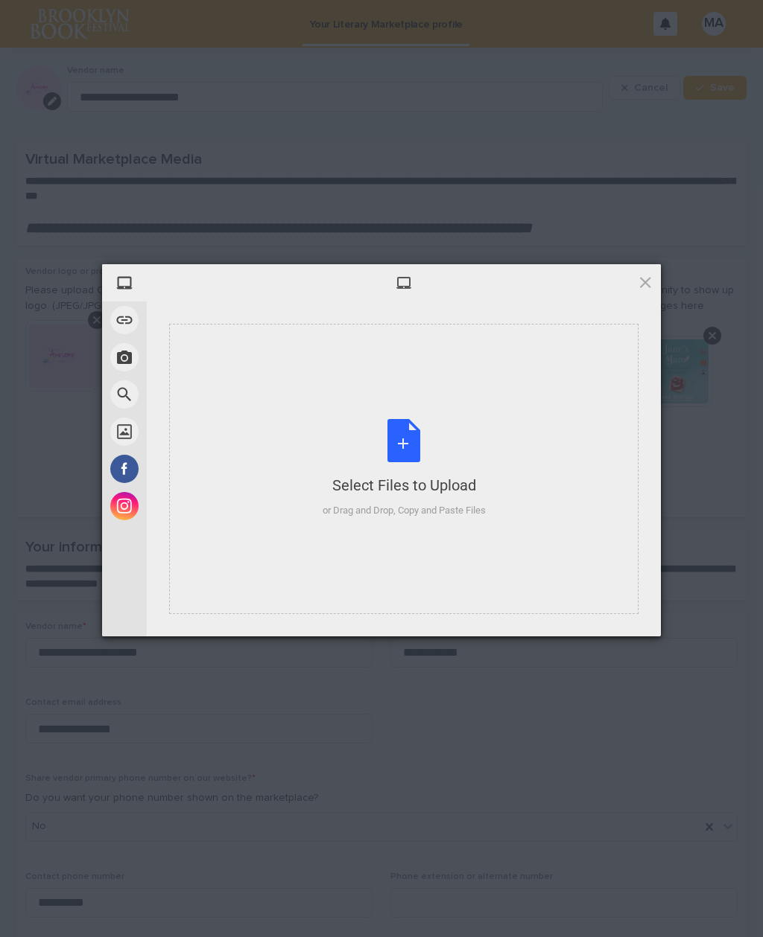
click at [408, 451] on div "Select Files to Upload or Drag and Drop, Copy and Paste Files" at bounding box center [403, 468] width 163 height 99
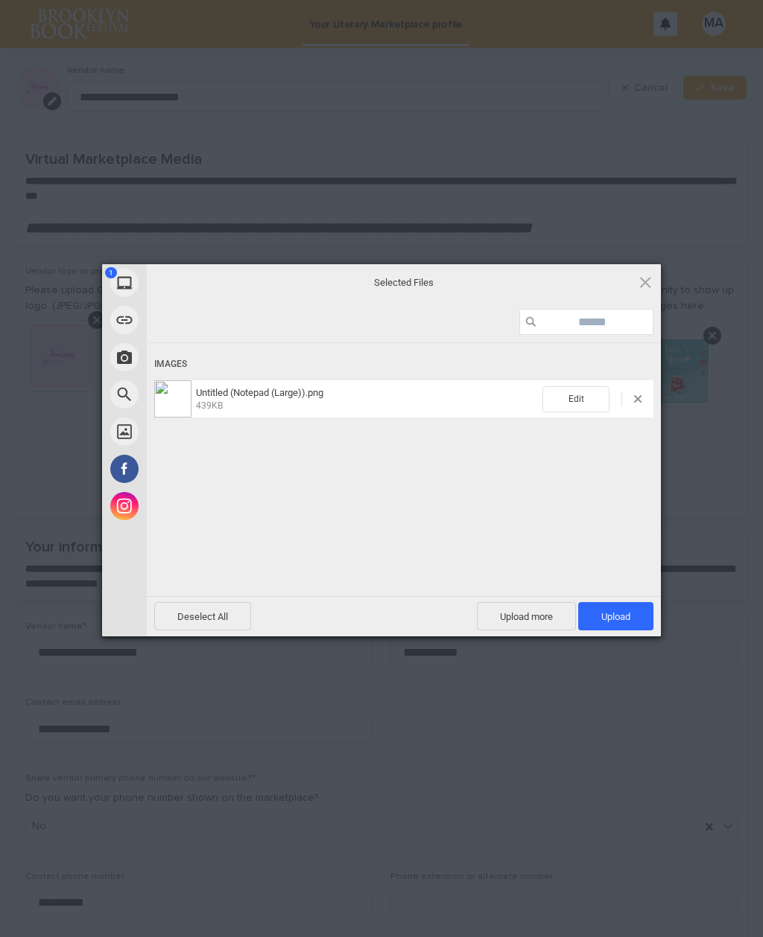
click at [618, 617] on span "Upload 1" at bounding box center [615, 616] width 29 height 11
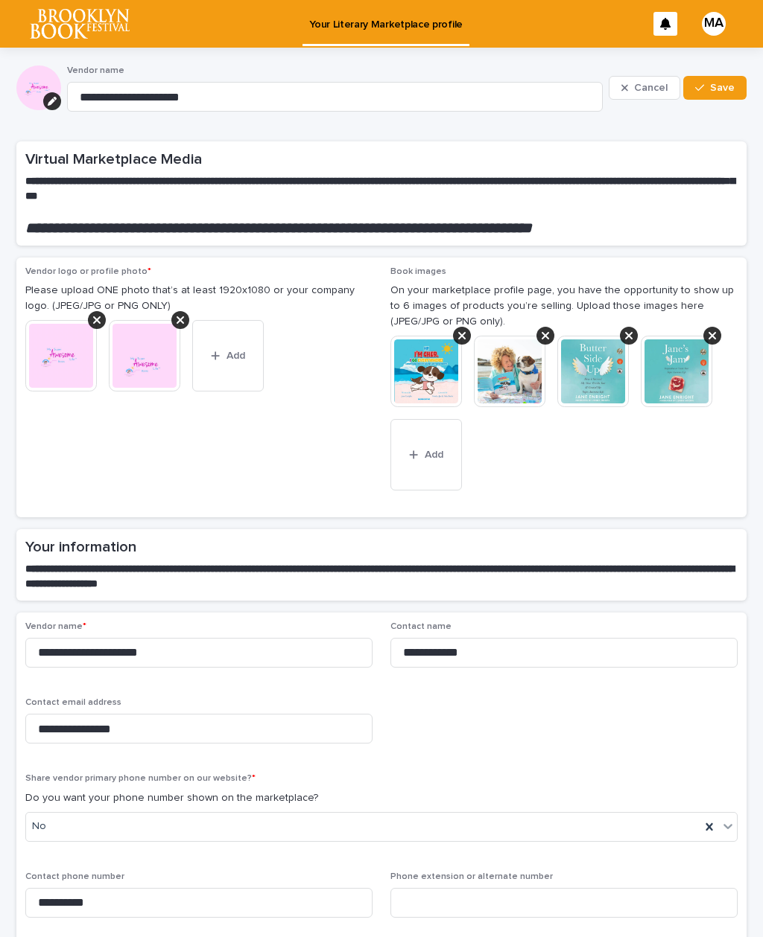
click at [176, 320] on div at bounding box center [180, 320] width 18 height 18
click at [98, 314] on icon at bounding box center [96, 320] width 7 height 12
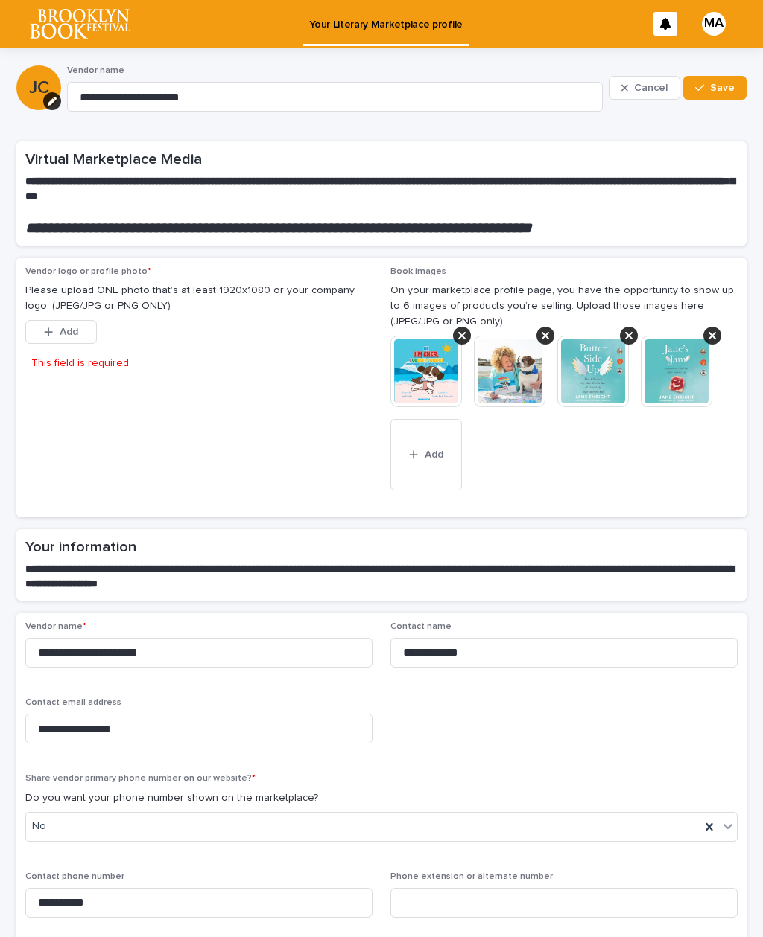
click at [64, 327] on span "Add" at bounding box center [69, 332] width 19 height 10
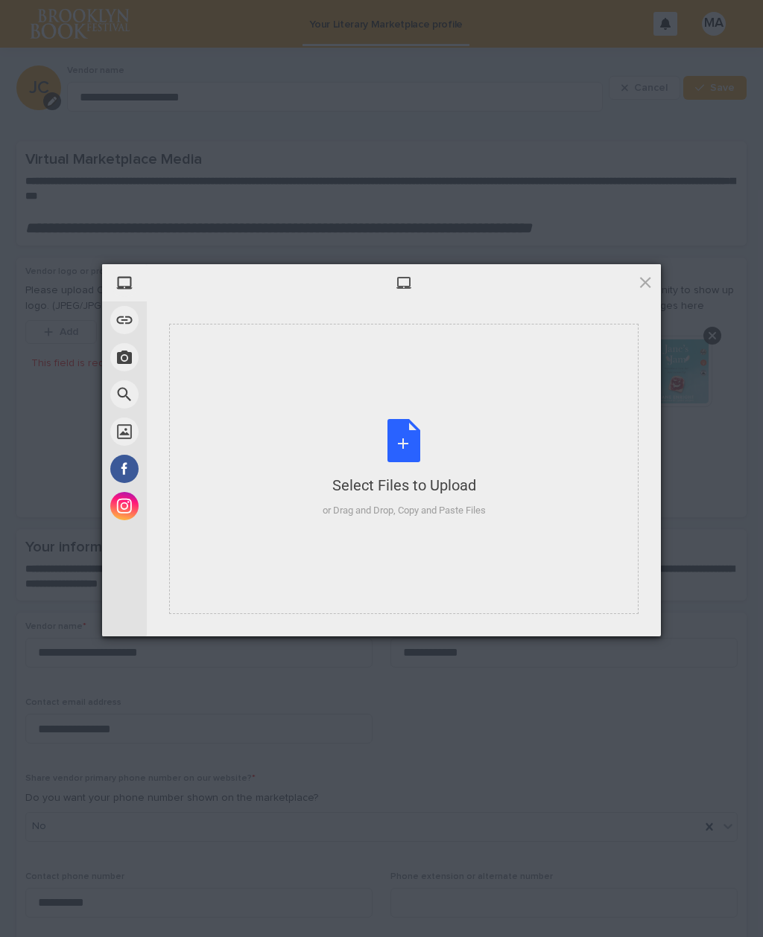
click at [407, 444] on div "Select Files to Upload or Drag and Drop, Copy and Paste Files" at bounding box center [403, 468] width 163 height 99
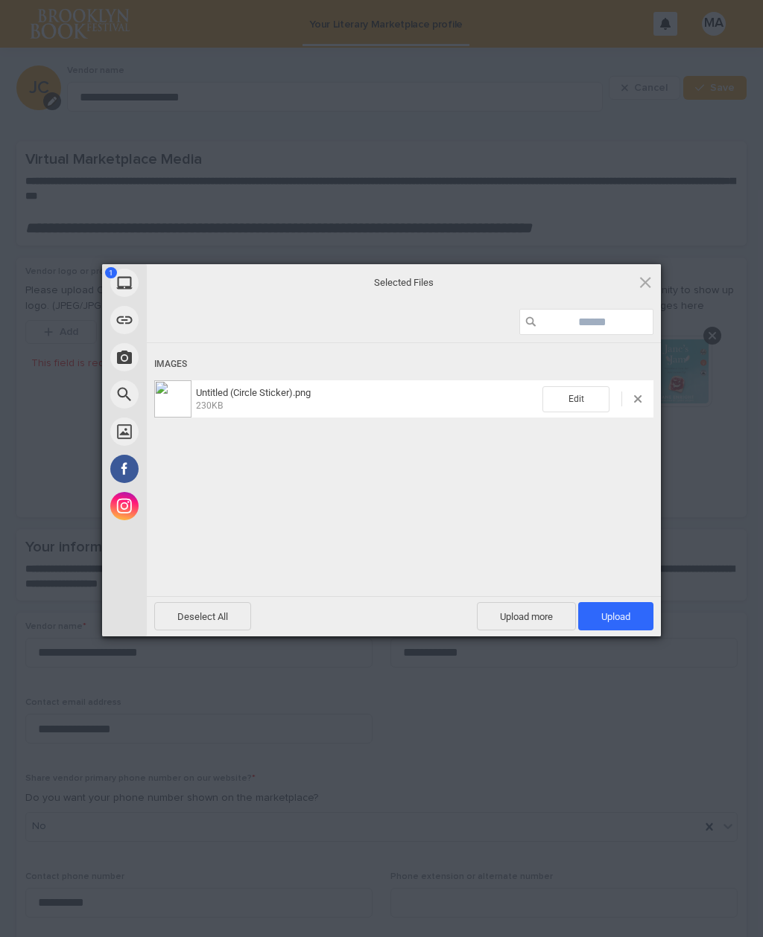
click at [623, 612] on span "Upload 1" at bounding box center [615, 616] width 29 height 11
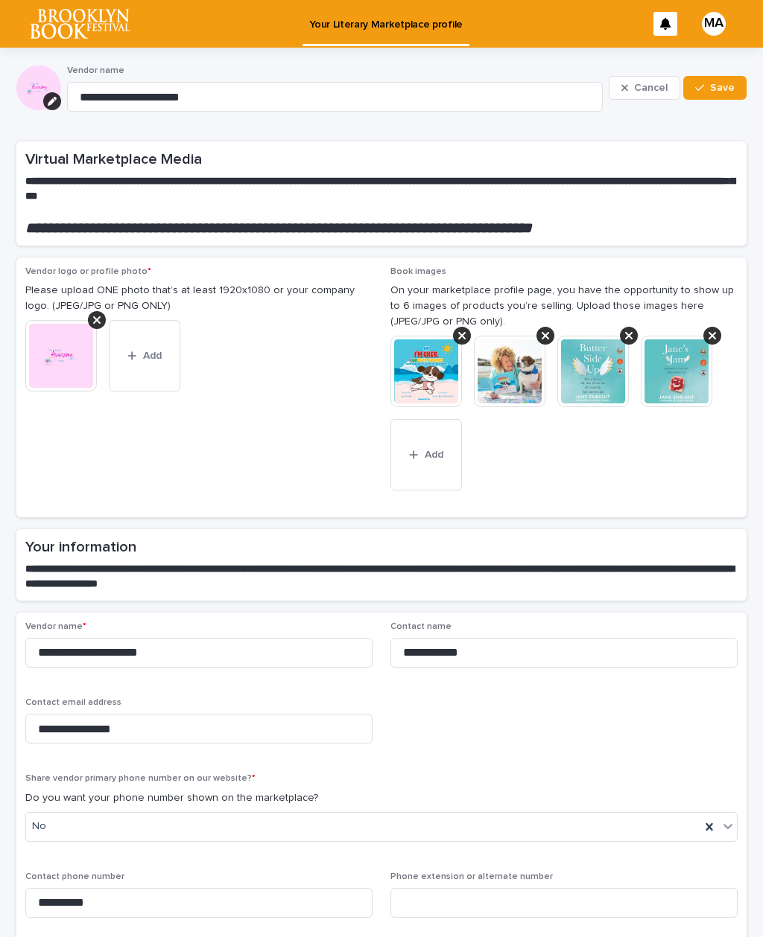
click at [99, 322] on icon at bounding box center [96, 320] width 7 height 12
click at [69, 327] on span "Add" at bounding box center [69, 332] width 19 height 10
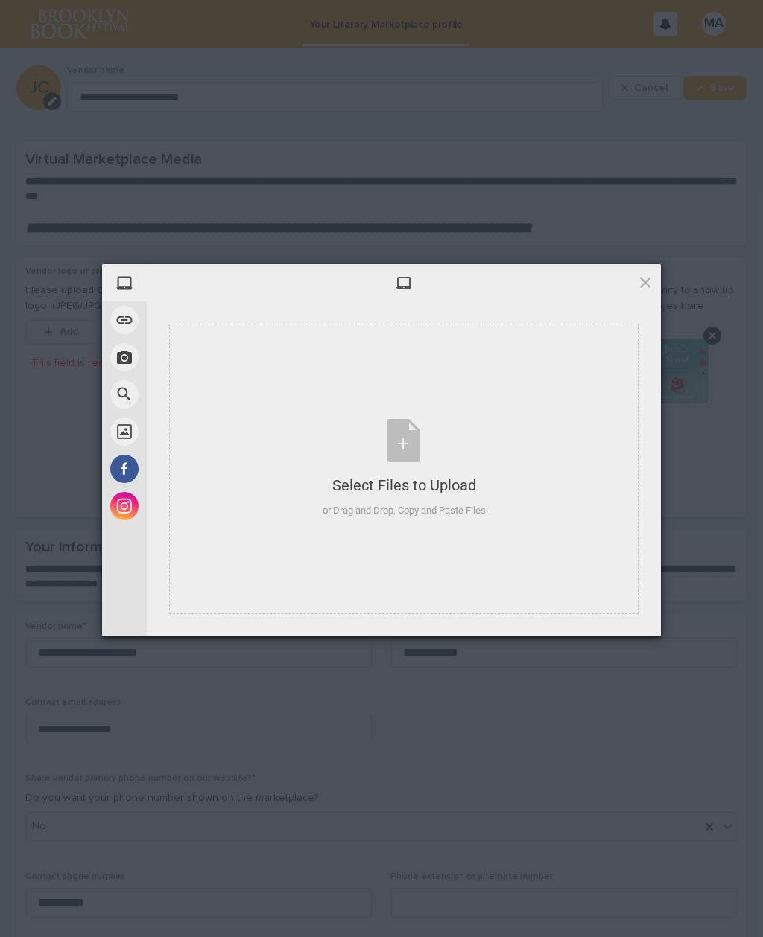
click at [410, 449] on div "Select Files to Upload or Drag and Drop, Copy and Paste Files" at bounding box center [403, 468] width 163 height 99
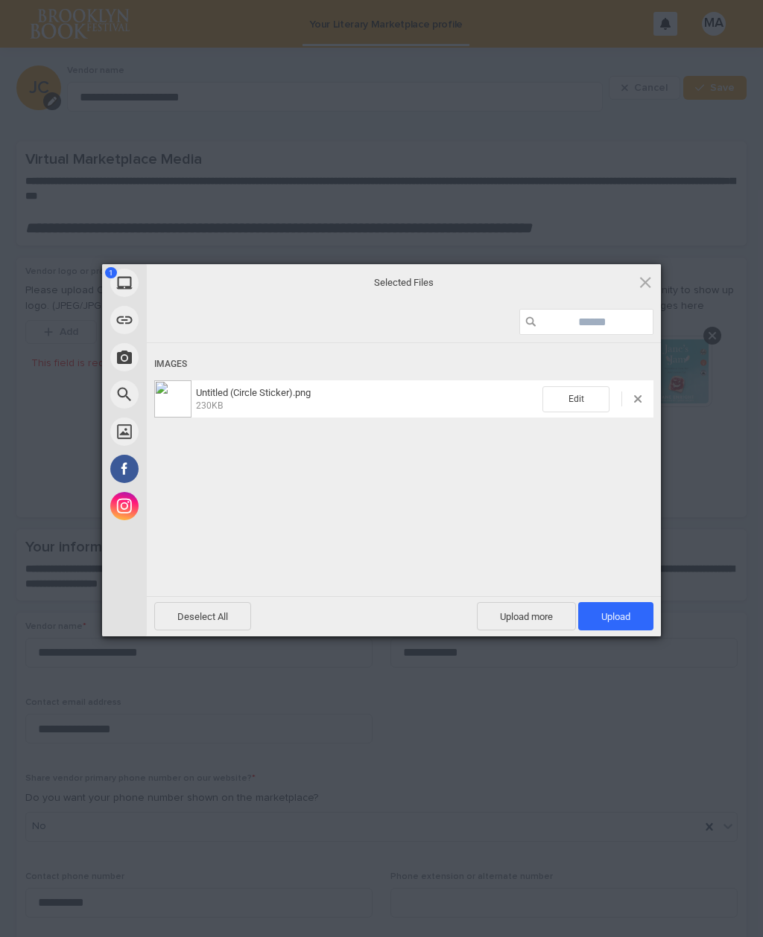
click at [633, 614] on span "Upload 1" at bounding box center [615, 616] width 75 height 28
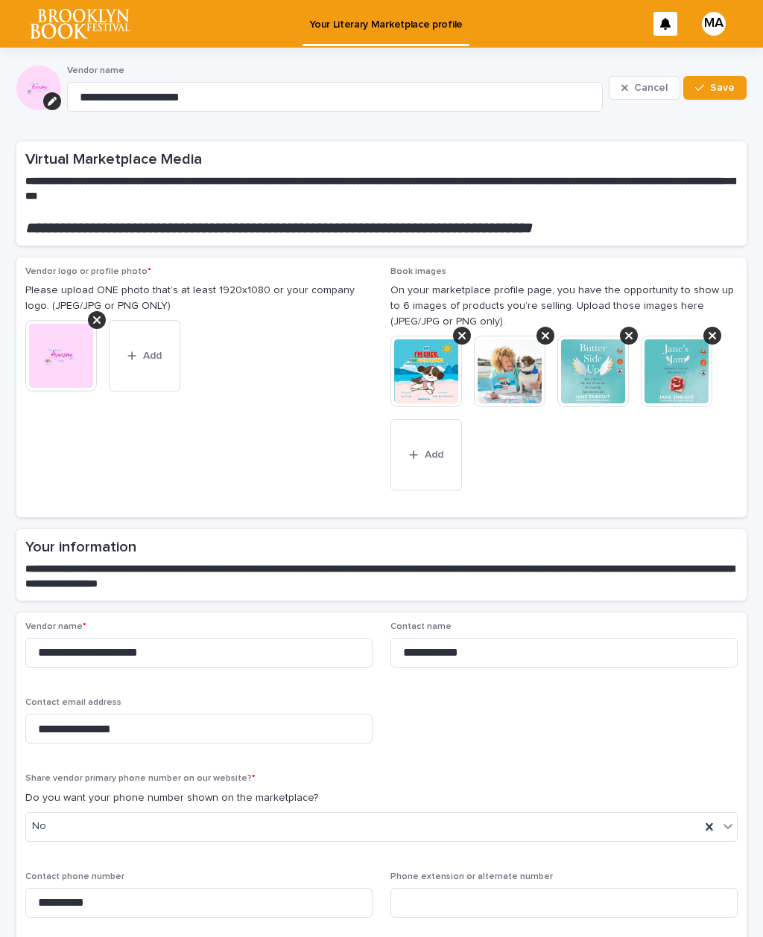
click at [63, 352] on img at bounding box center [60, 355] width 71 height 71
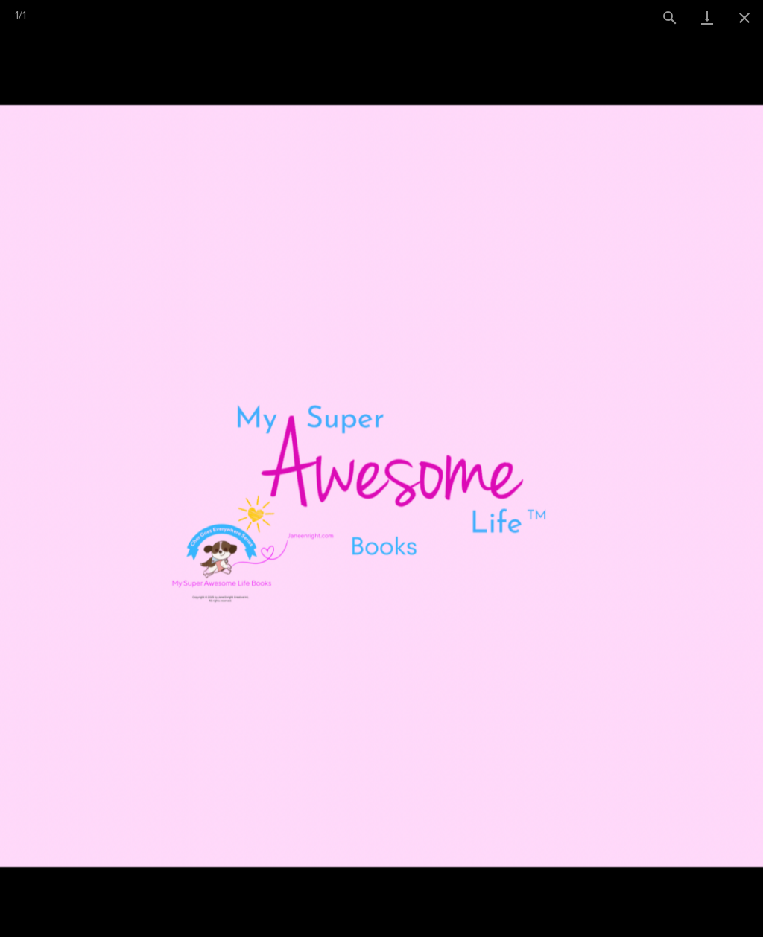
click at [745, 11] on button "Close gallery" at bounding box center [743, 17] width 37 height 35
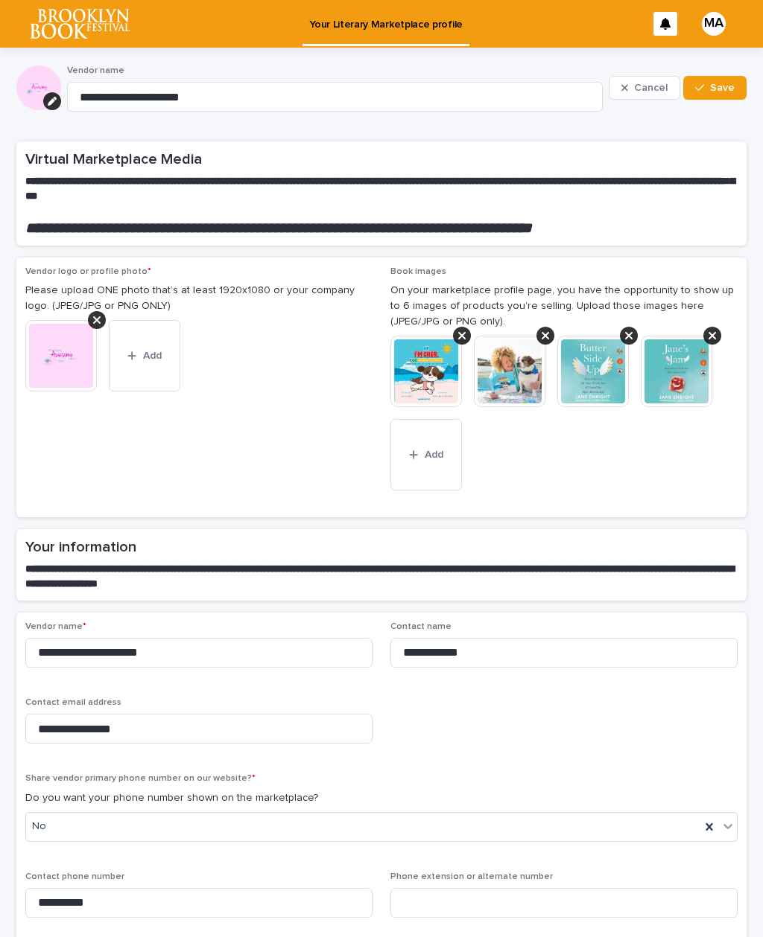
click at [35, 83] on div at bounding box center [38, 88] width 45 height 45
click at [147, 353] on span "Add" at bounding box center [152, 356] width 19 height 10
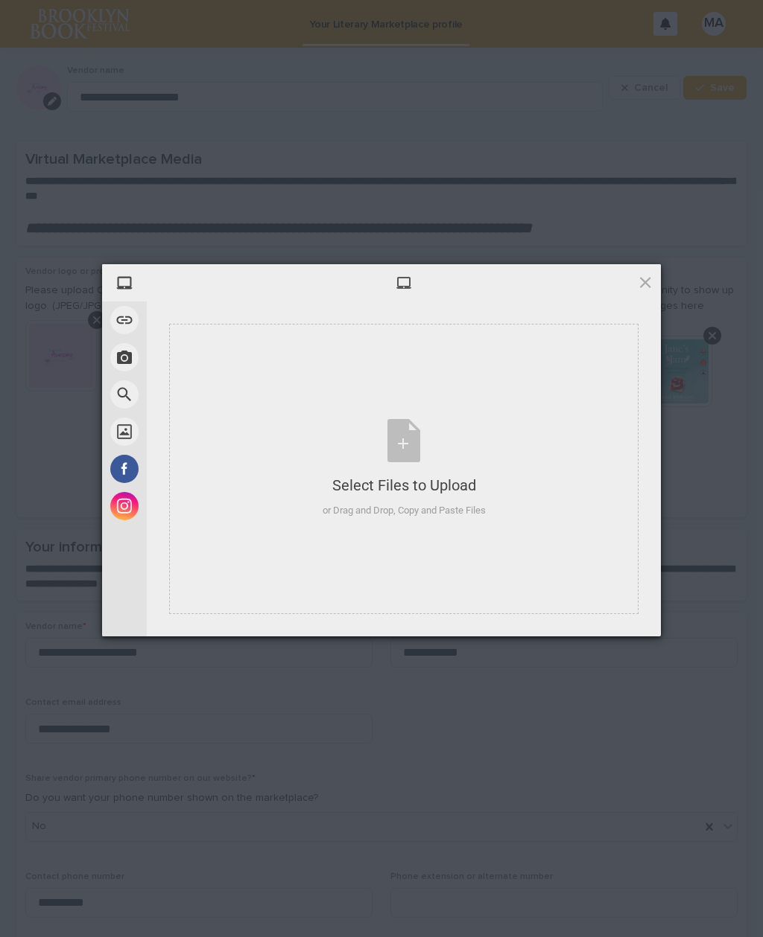
click at [418, 445] on div "Select Files to Upload or Drag and Drop, Copy and Paste Files" at bounding box center [403, 468] width 163 height 99
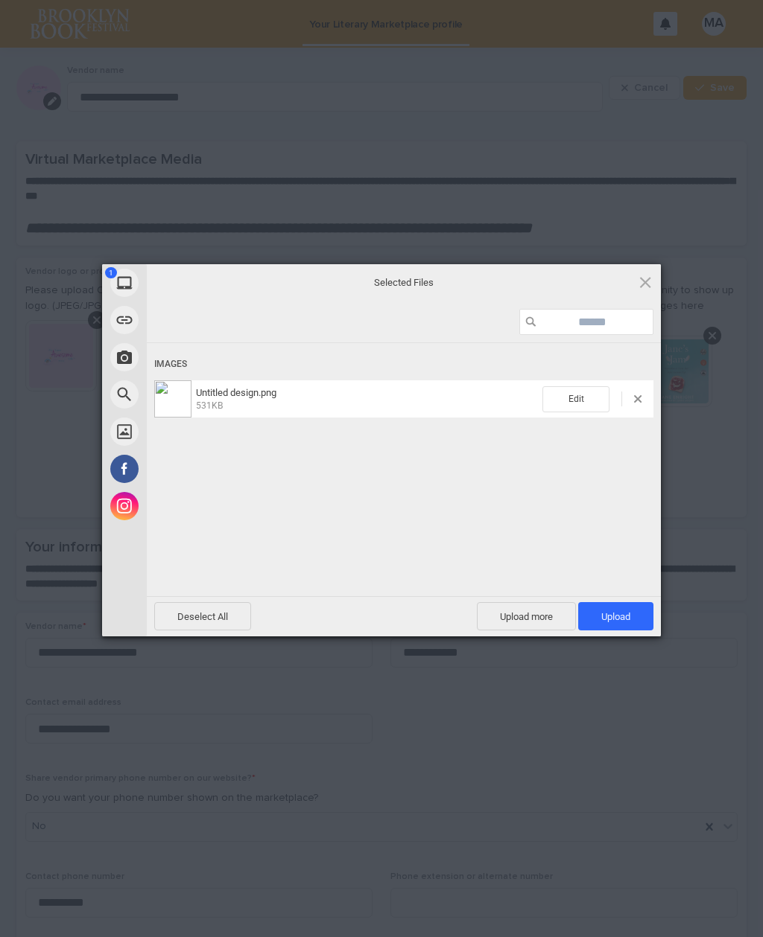
click at [627, 611] on span "Upload 1" at bounding box center [615, 616] width 29 height 11
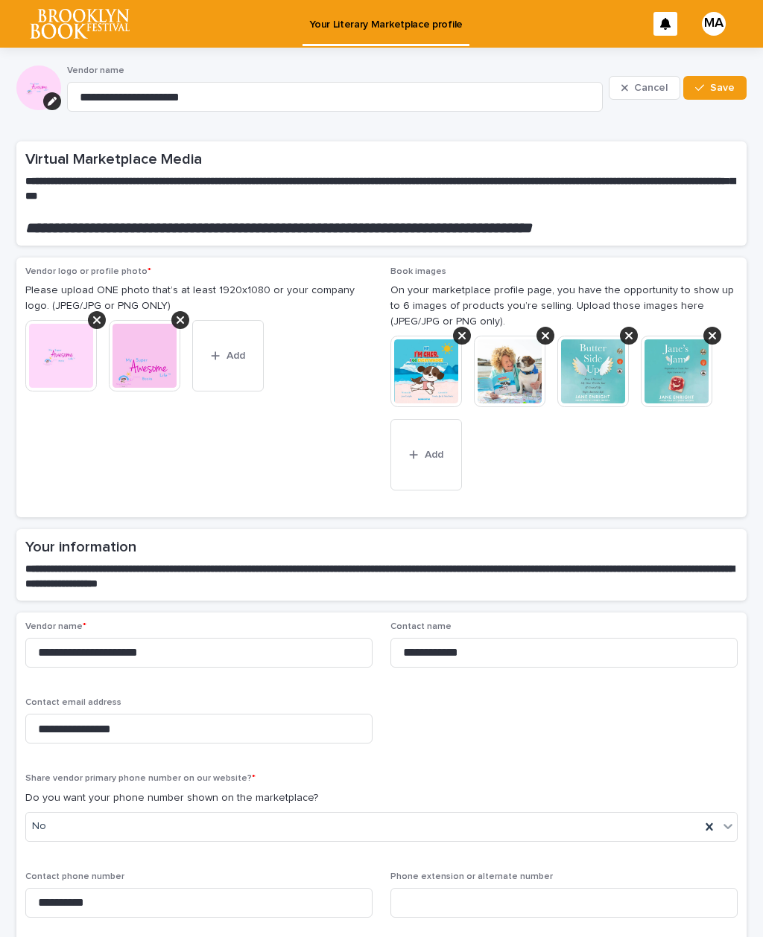
click at [93, 314] on icon at bounding box center [96, 320] width 7 height 12
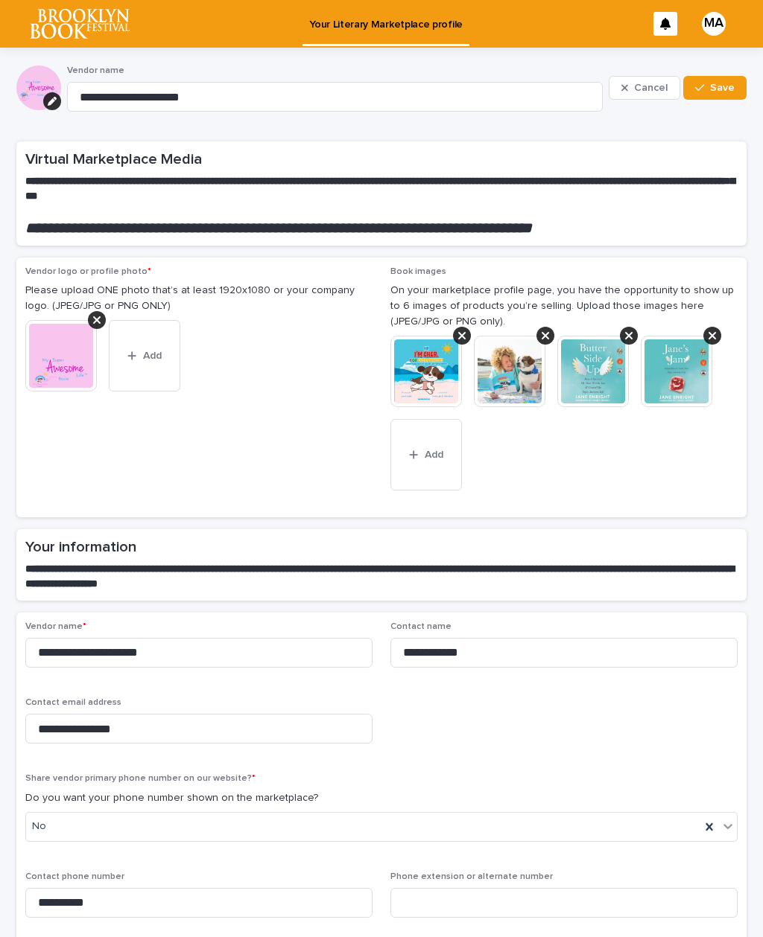
click at [60, 355] on img at bounding box center [60, 355] width 71 height 71
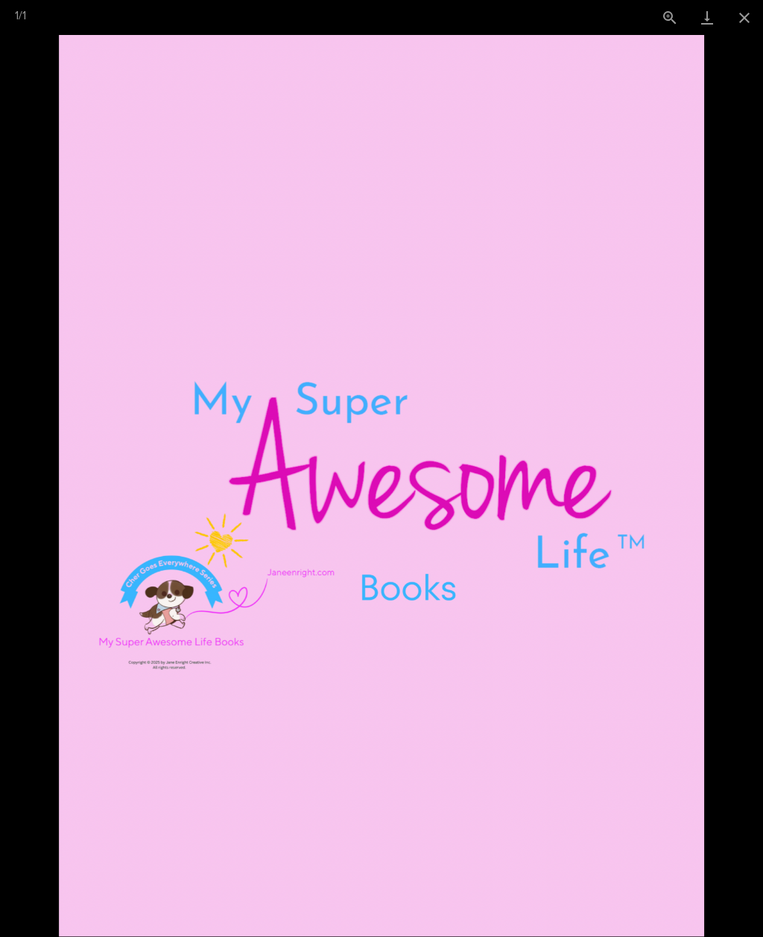
click at [742, 8] on button "Close gallery" at bounding box center [743, 17] width 37 height 35
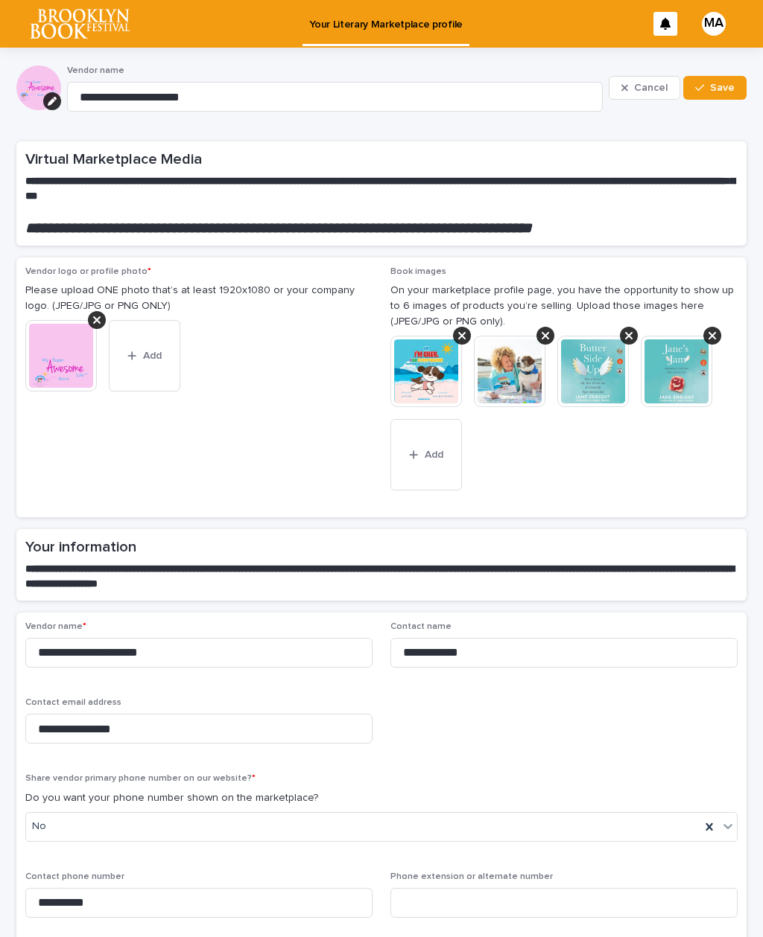
click at [42, 85] on div at bounding box center [38, 88] width 45 height 45
